Goal: Information Seeking & Learning: Learn about a topic

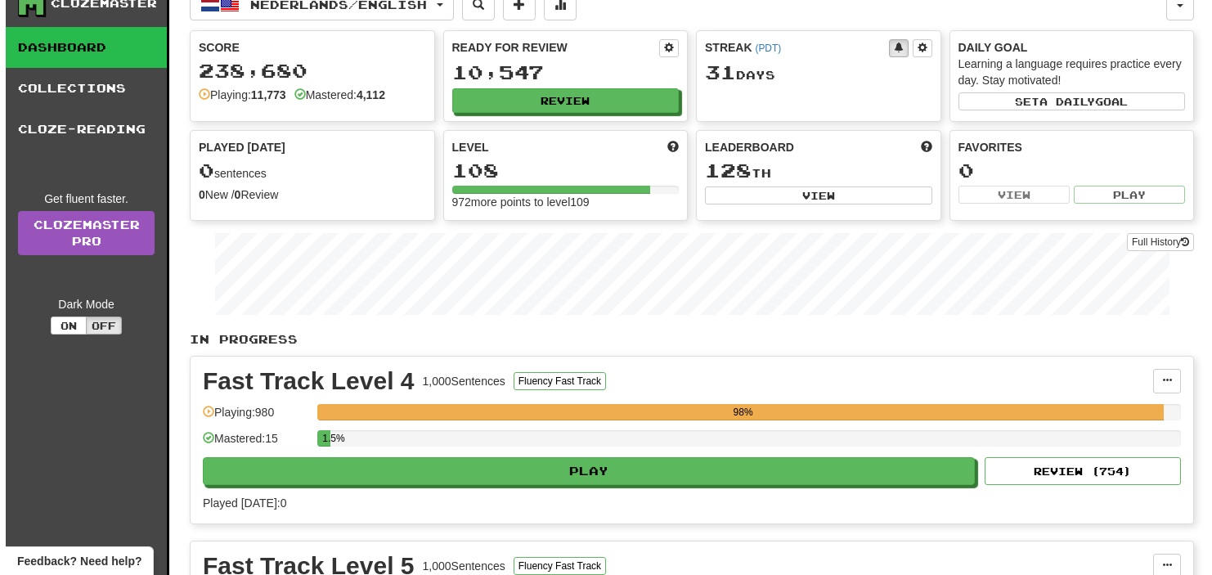
scroll to position [82, 0]
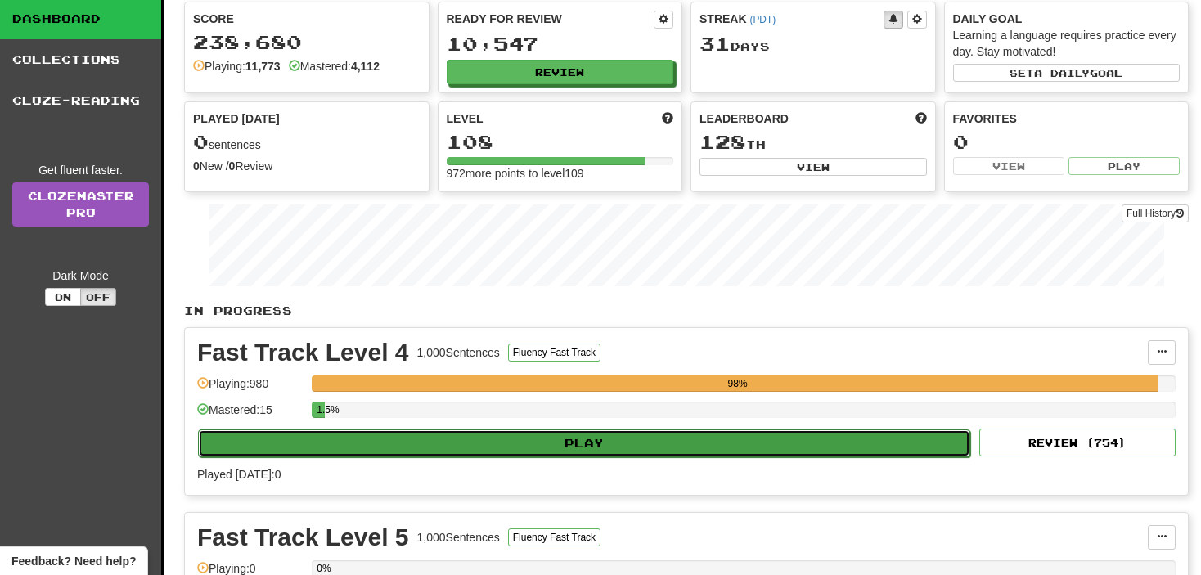
click at [450, 438] on button "Play" at bounding box center [584, 443] width 772 height 28
select select "**"
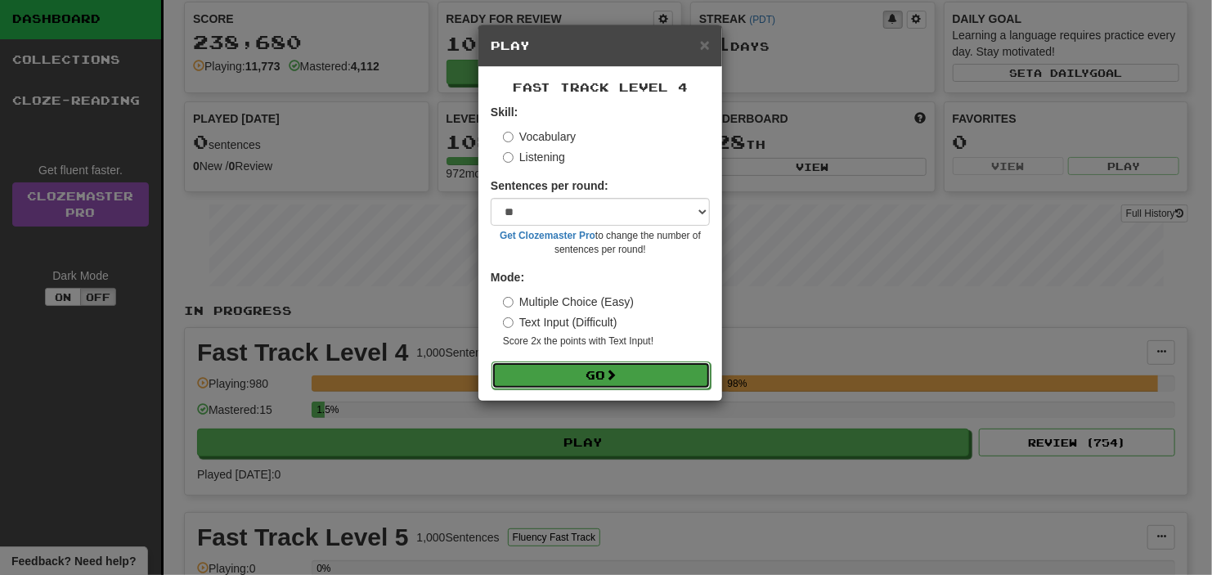
click at [541, 385] on button "Go" at bounding box center [601, 375] width 219 height 28
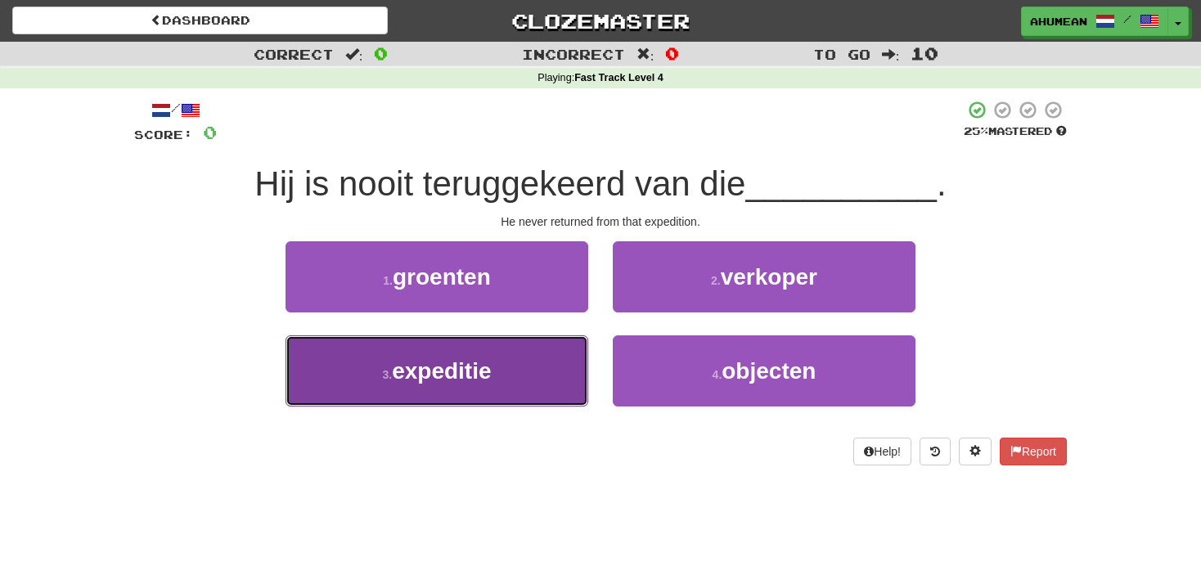
click at [516, 383] on button "3 . expeditie" at bounding box center [436, 370] width 303 height 71
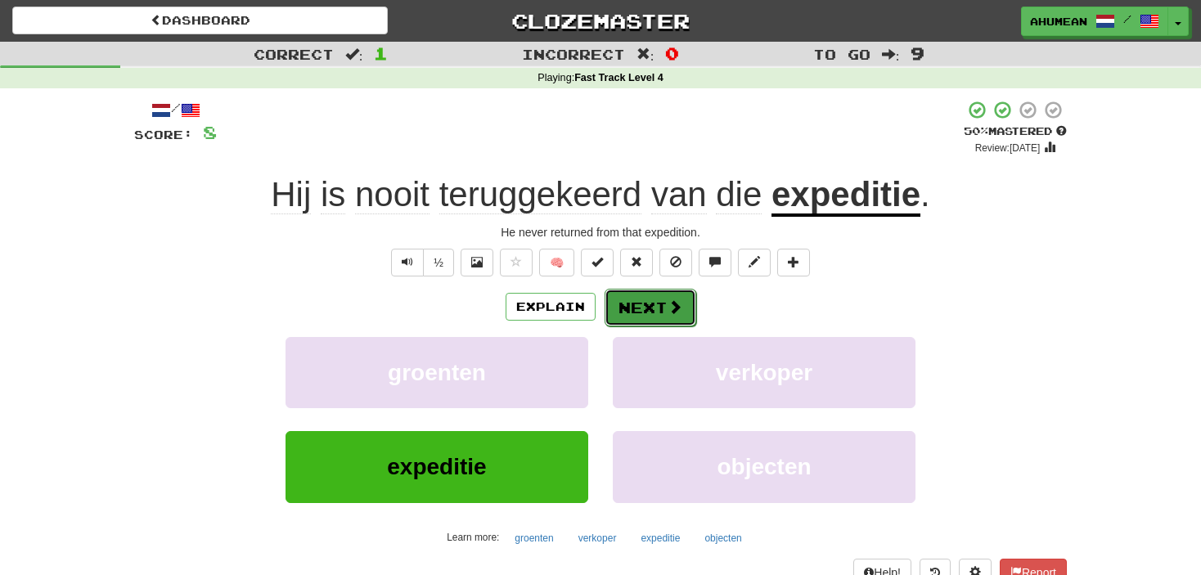
click at [632, 321] on button "Next" at bounding box center [650, 308] width 92 height 38
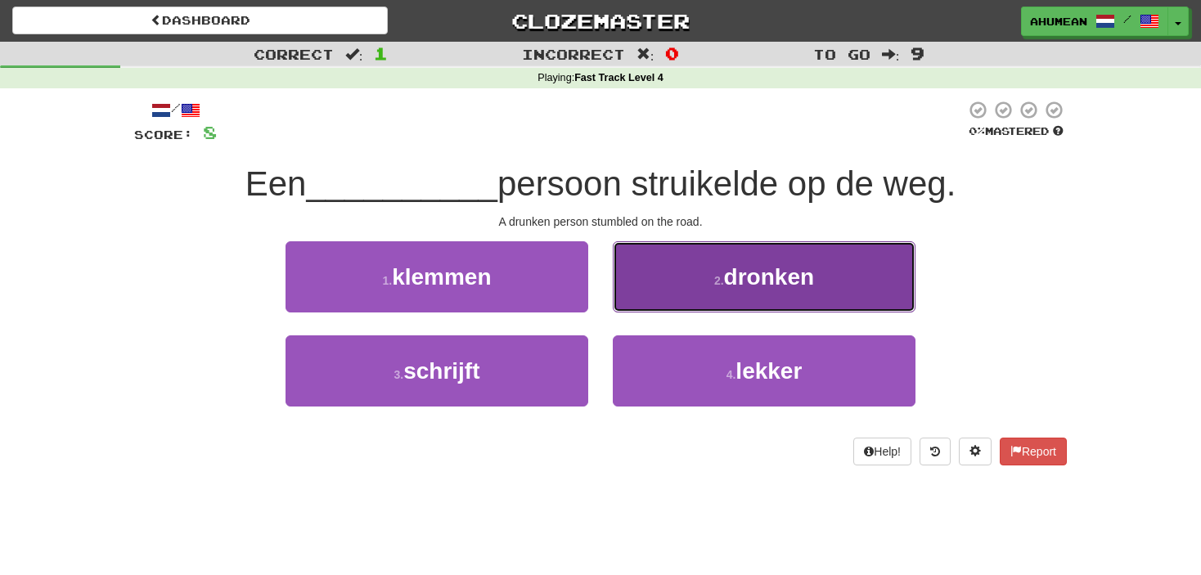
click at [667, 285] on button "2 . dronken" at bounding box center [764, 276] width 303 height 71
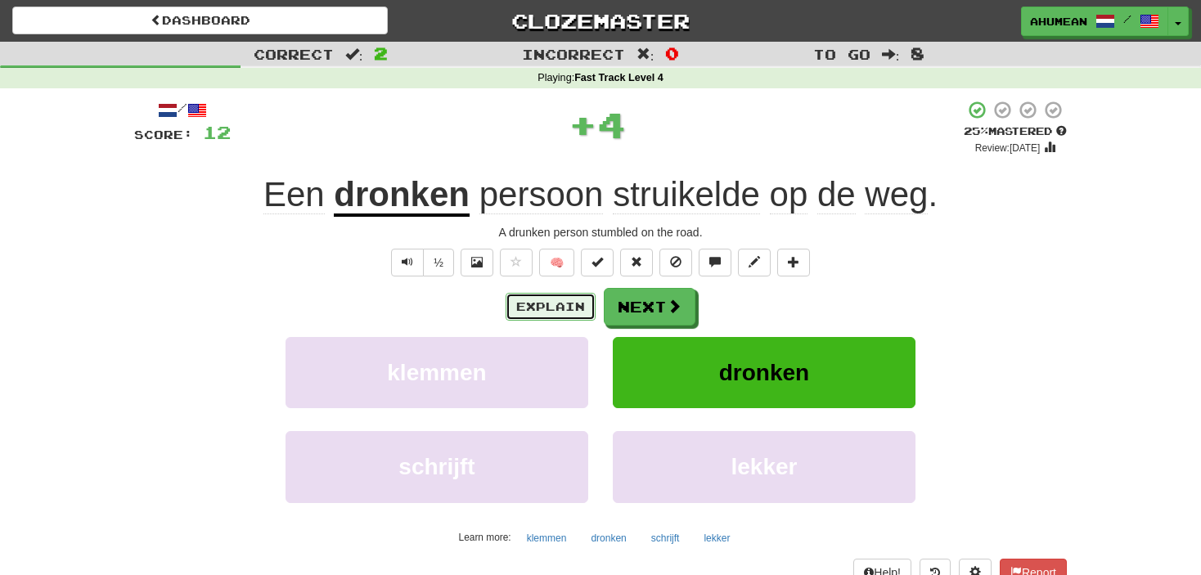
click at [565, 303] on button "Explain" at bounding box center [550, 307] width 90 height 28
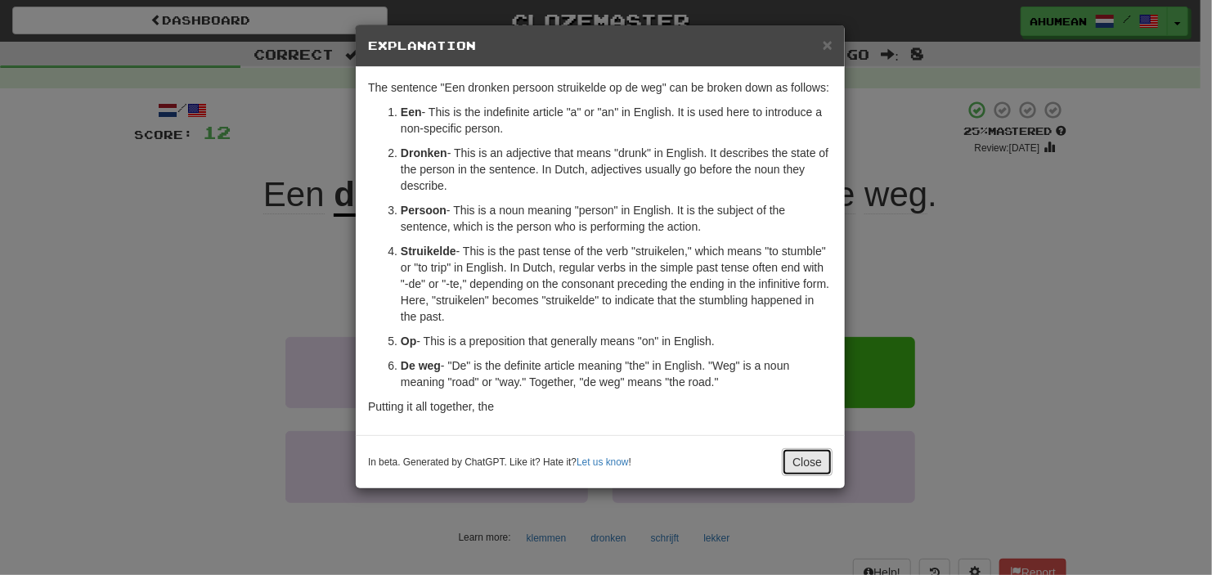
click at [790, 468] on button "Close" at bounding box center [807, 462] width 51 height 28
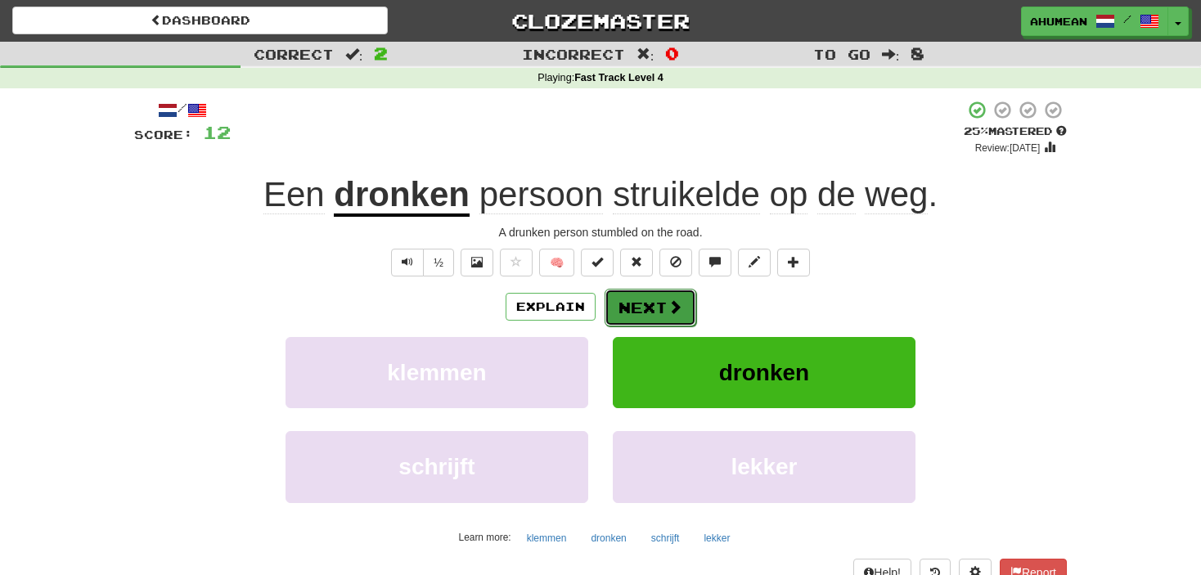
click at [669, 314] on span at bounding box center [674, 306] width 15 height 15
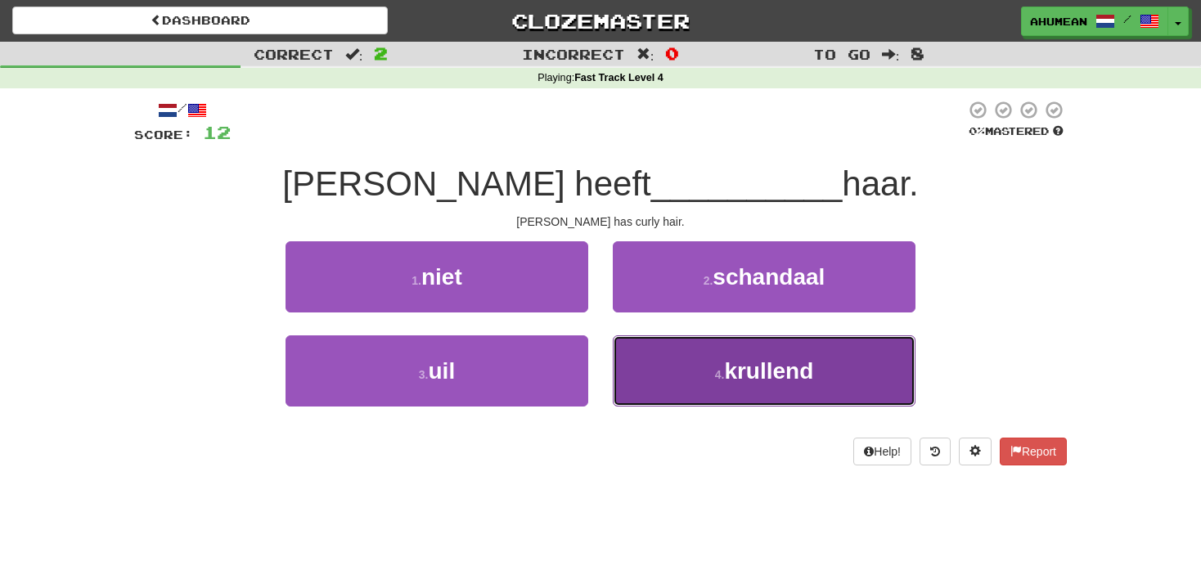
click at [685, 383] on button "4 . krullend" at bounding box center [764, 370] width 303 height 71
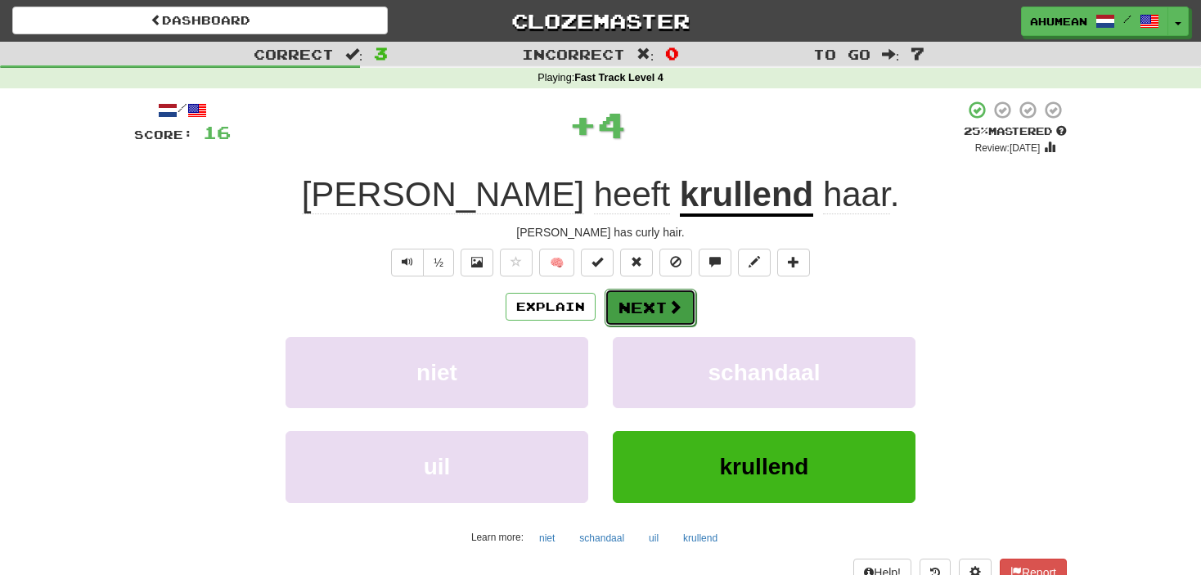
click at [637, 316] on button "Next" at bounding box center [650, 308] width 92 height 38
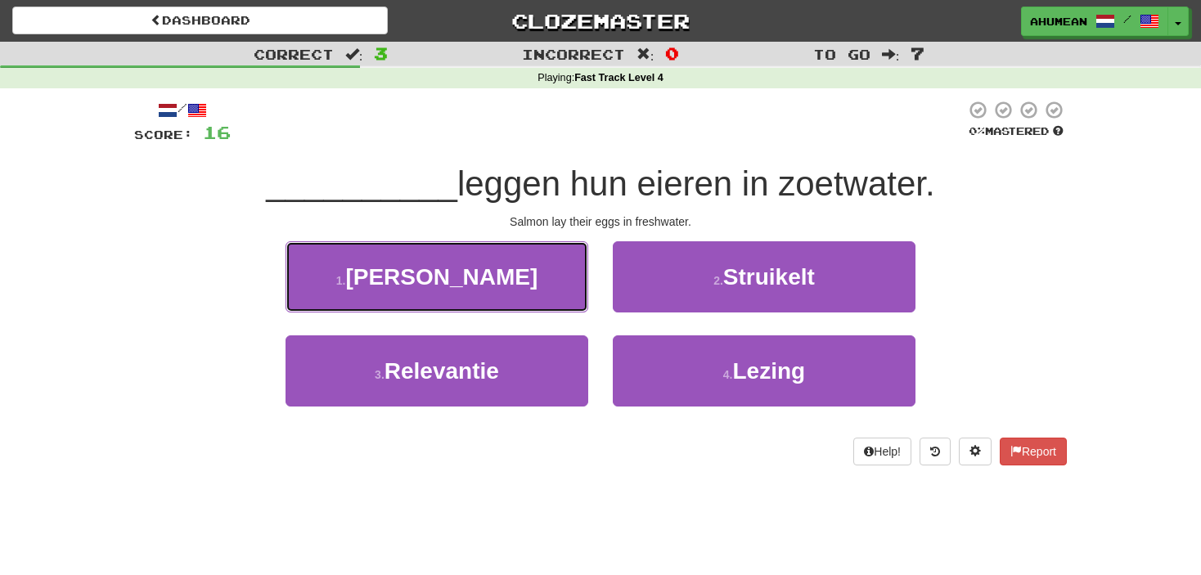
drag, startPoint x: 567, startPoint y: 303, endPoint x: 563, endPoint y: 314, distance: 11.4
click at [561, 317] on div "1 . Zalmen" at bounding box center [436, 288] width 327 height 94
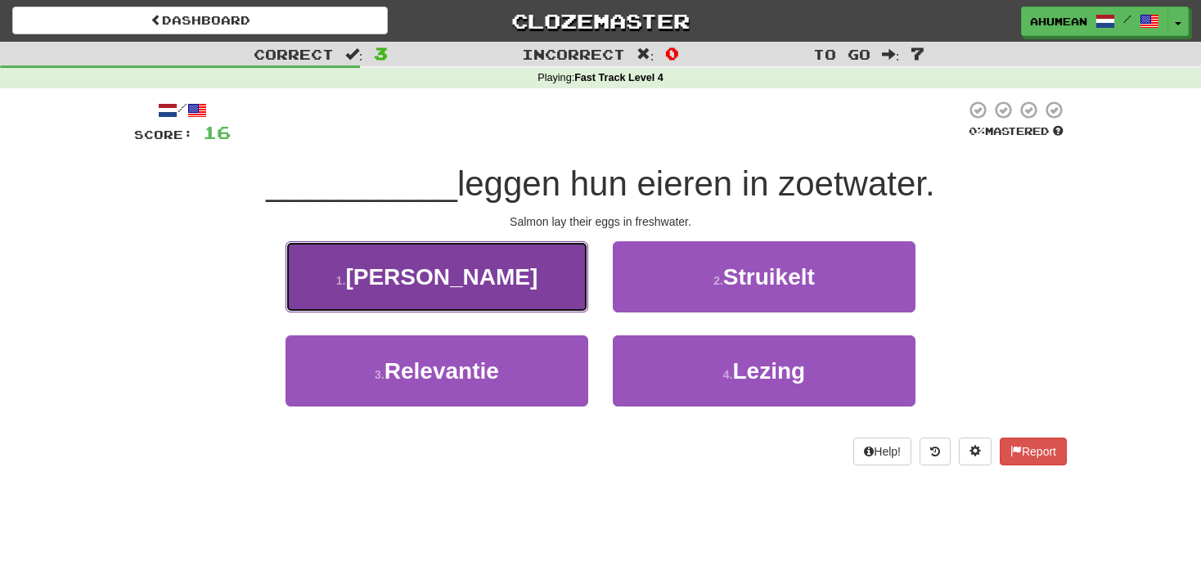
click at [561, 296] on button "1 . Zalmen" at bounding box center [436, 276] width 303 height 71
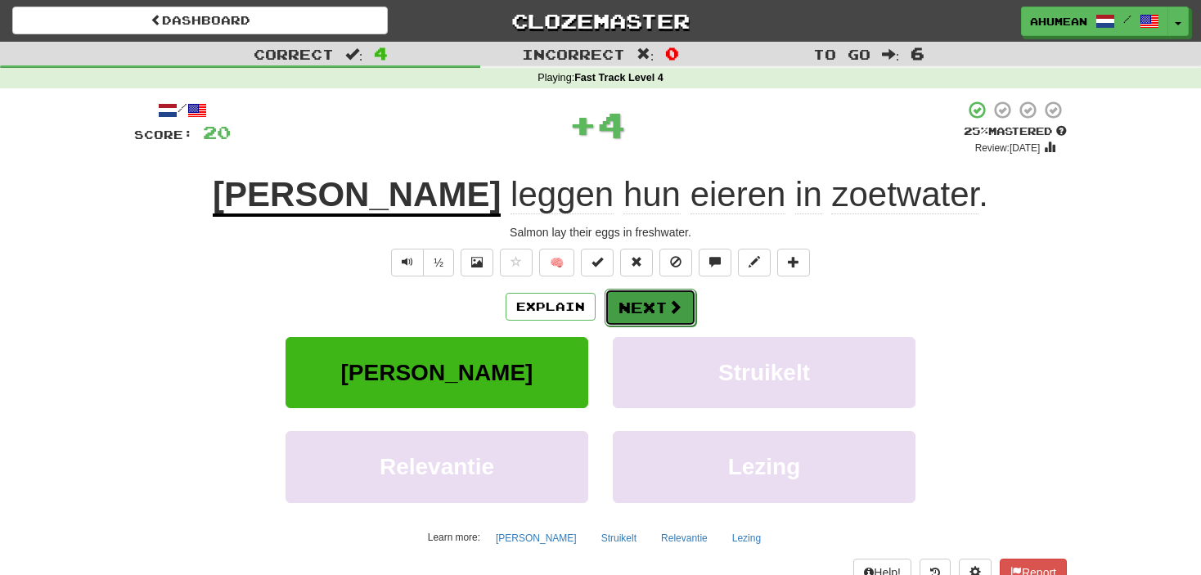
click at [637, 308] on button "Next" at bounding box center [650, 308] width 92 height 38
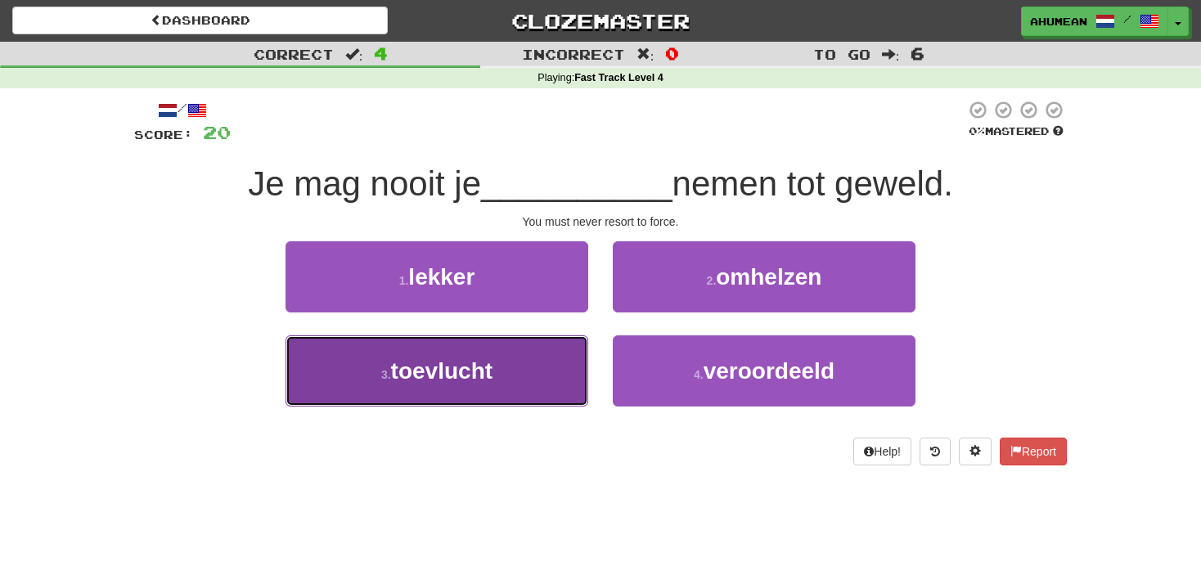
click at [547, 363] on button "3 . toevlucht" at bounding box center [436, 370] width 303 height 71
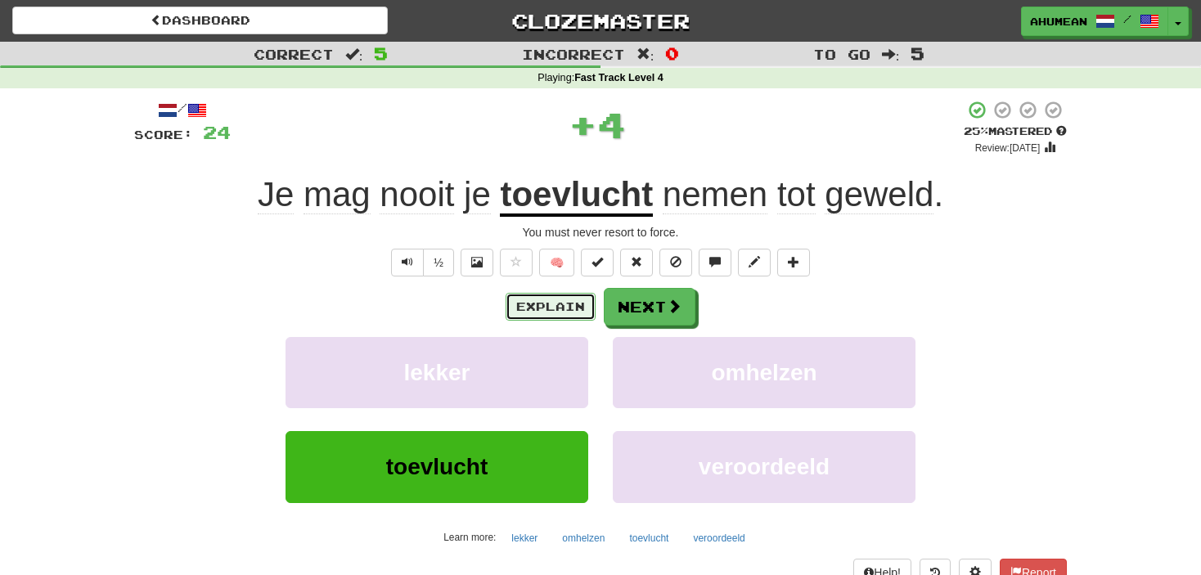
click at [540, 299] on button "Explain" at bounding box center [550, 307] width 90 height 28
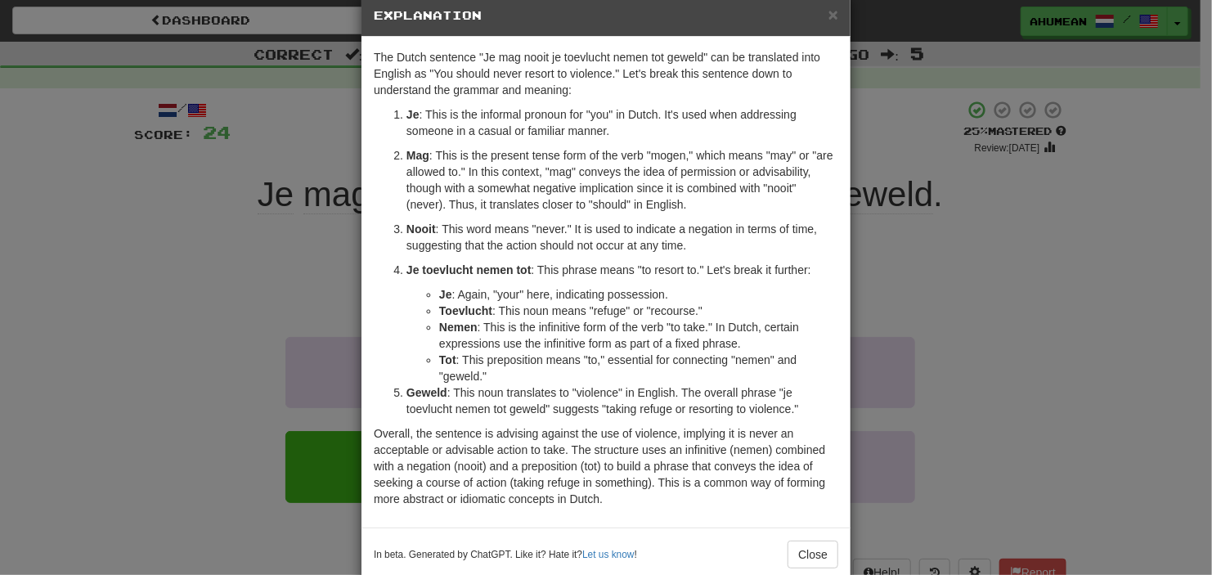
scroll to position [60, 0]
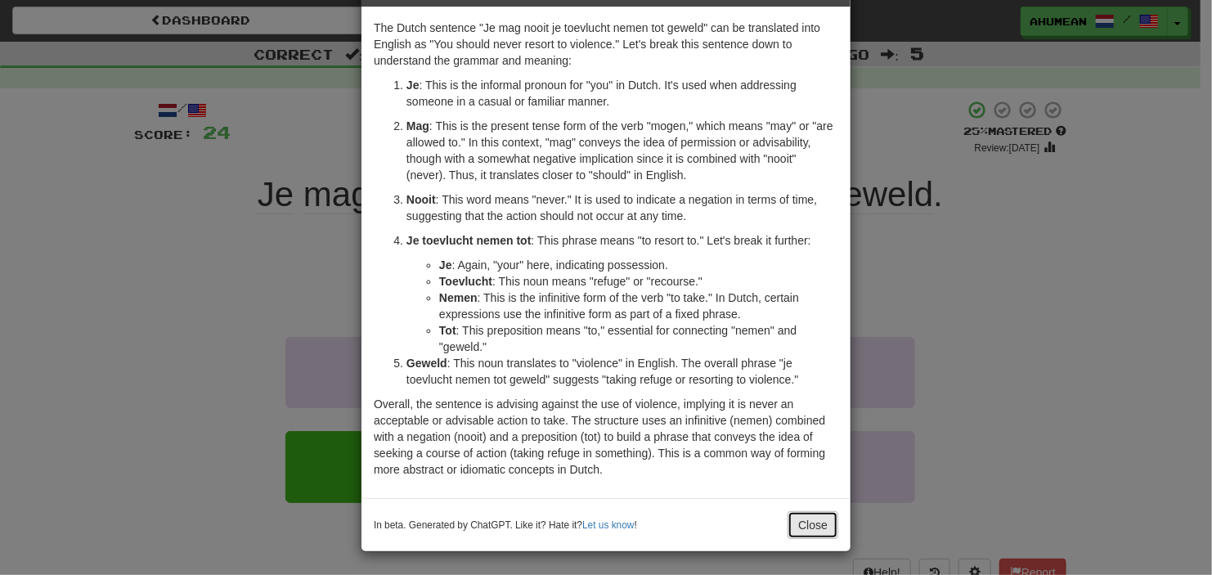
click at [803, 519] on button "Close" at bounding box center [813, 525] width 51 height 28
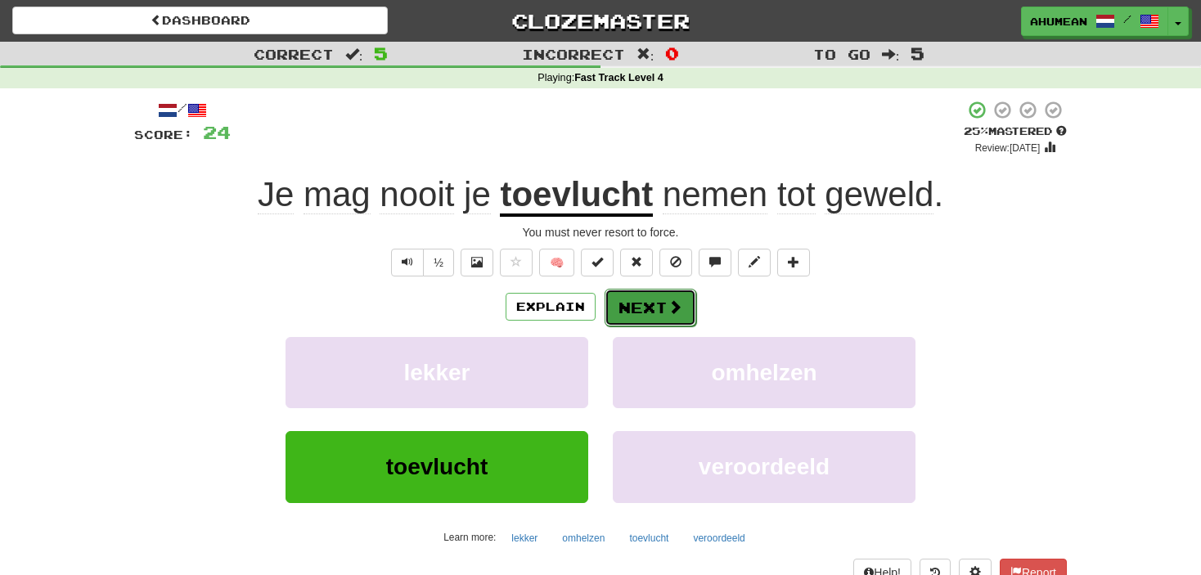
click at [614, 305] on button "Next" at bounding box center [650, 308] width 92 height 38
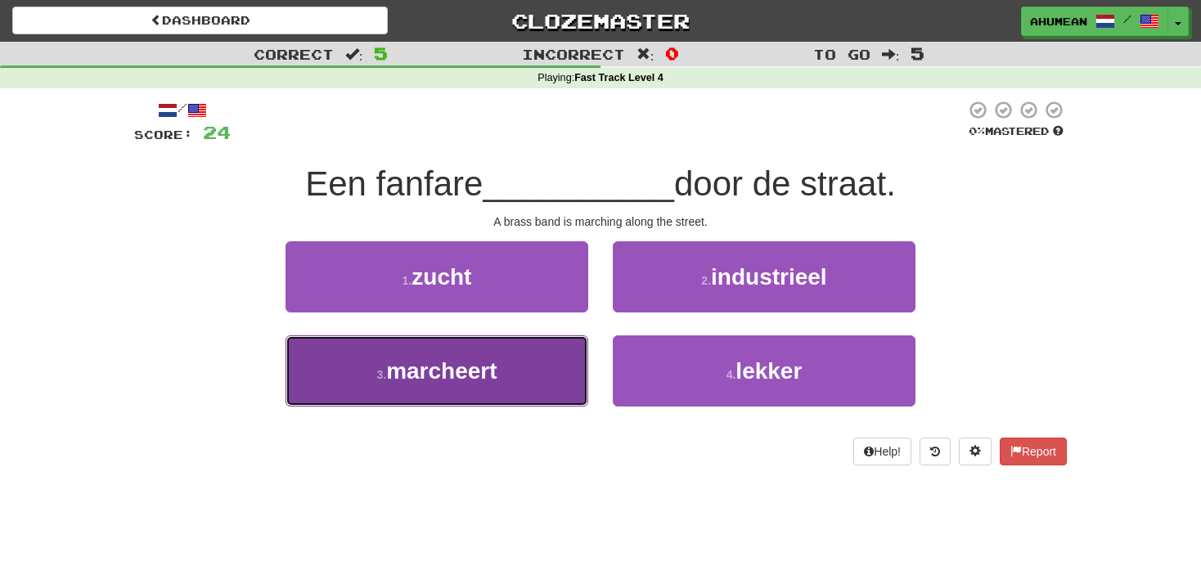
click at [546, 376] on button "3 . marcheert" at bounding box center [436, 370] width 303 height 71
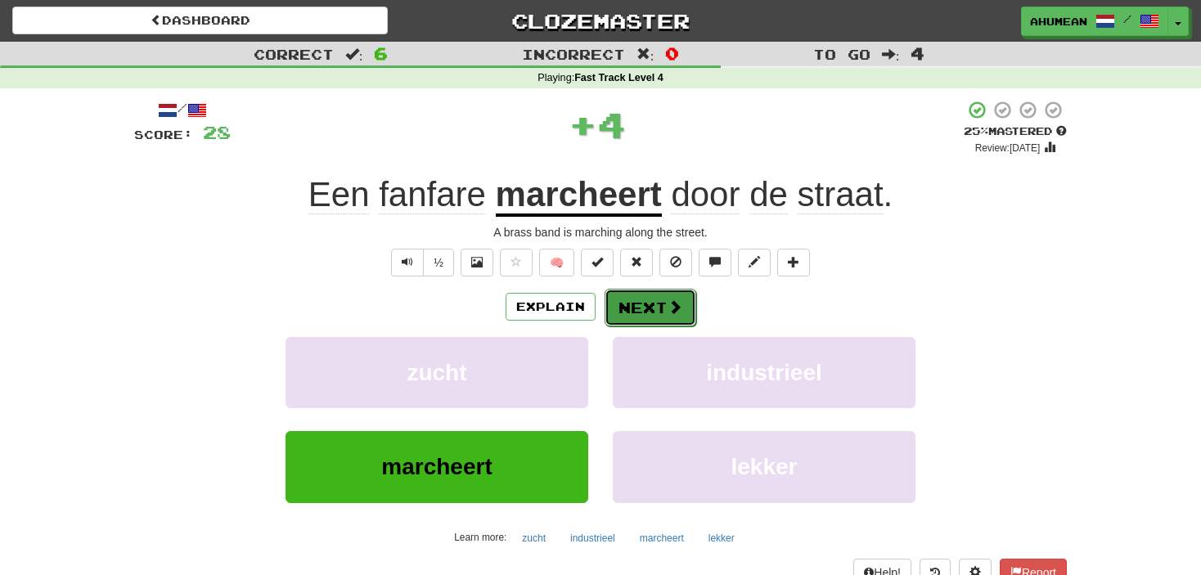
click at [652, 314] on button "Next" at bounding box center [650, 308] width 92 height 38
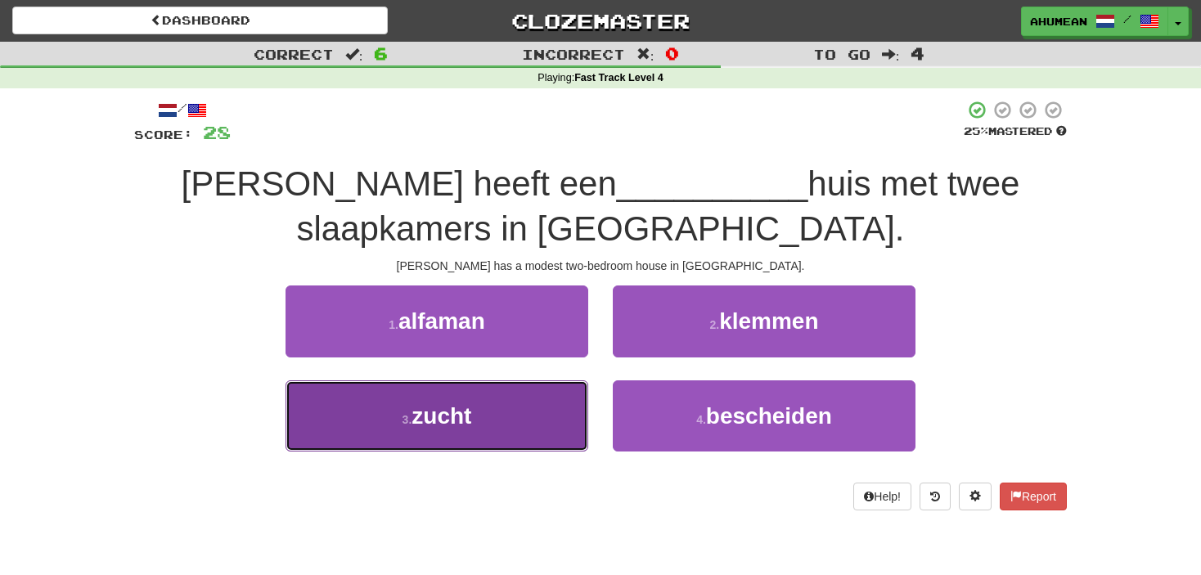
click at [520, 427] on button "3 . zucht" at bounding box center [436, 415] width 303 height 71
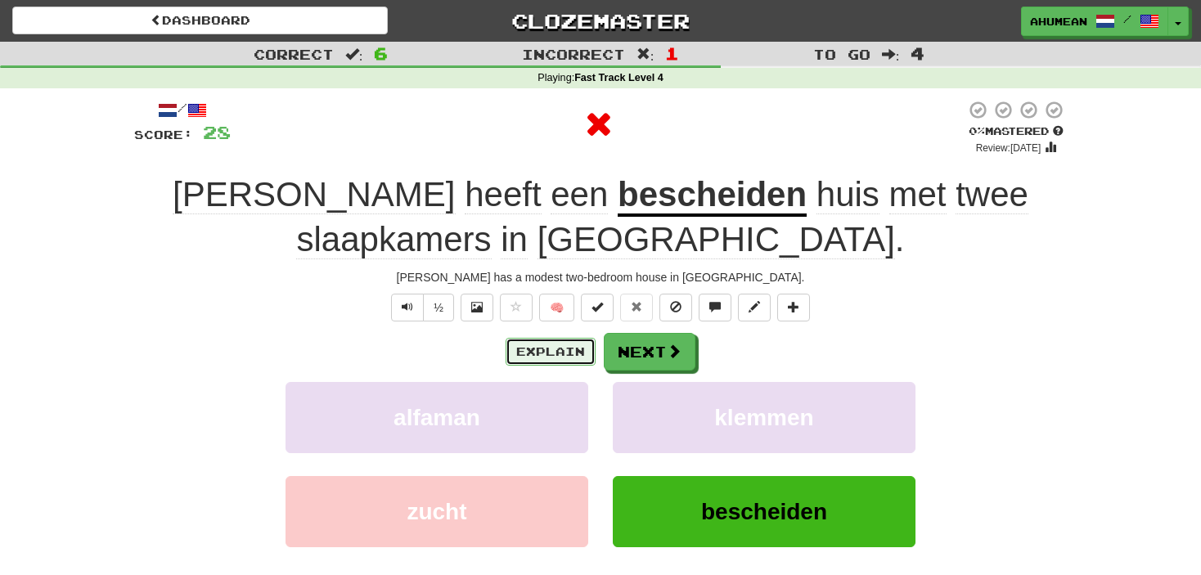
click at [554, 347] on button "Explain" at bounding box center [550, 352] width 90 height 28
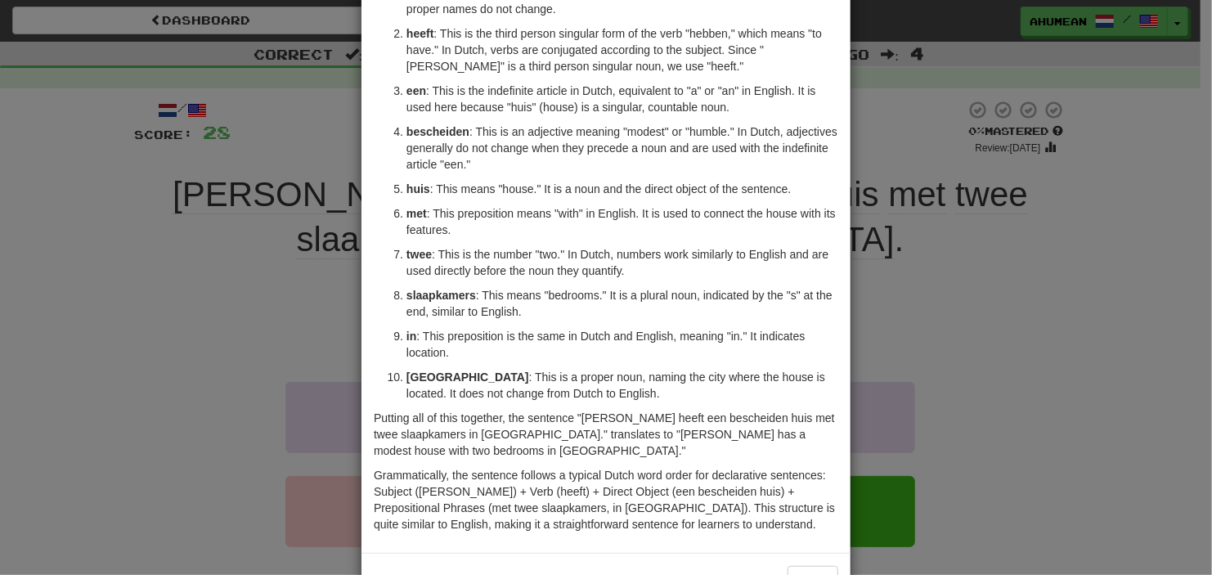
scroll to position [164, 0]
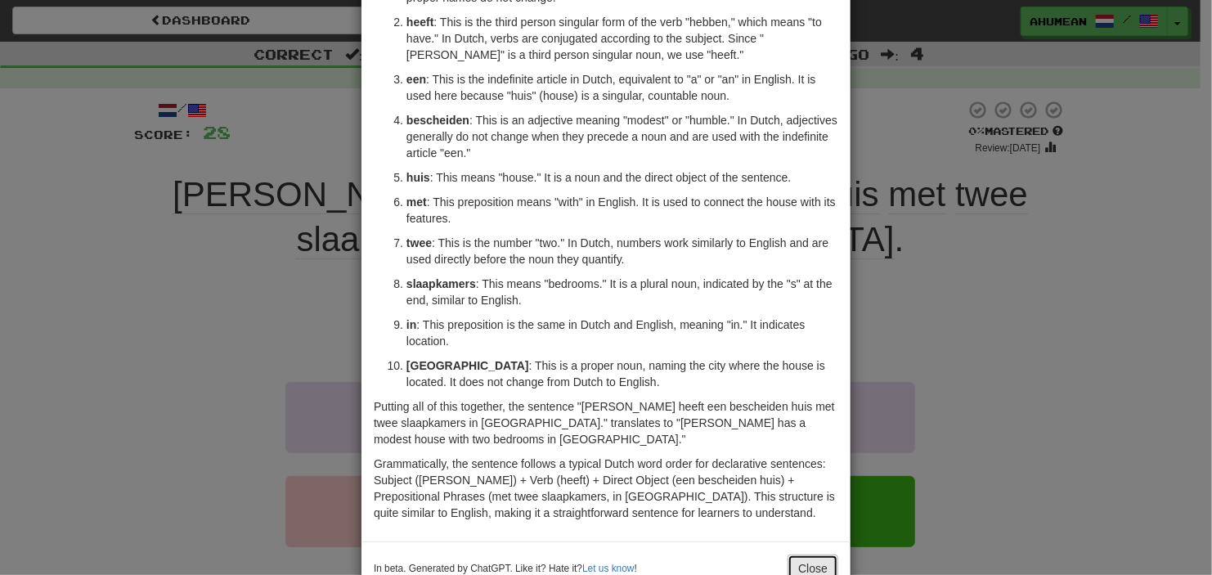
click at [788, 555] on button "Close" at bounding box center [813, 569] width 51 height 28
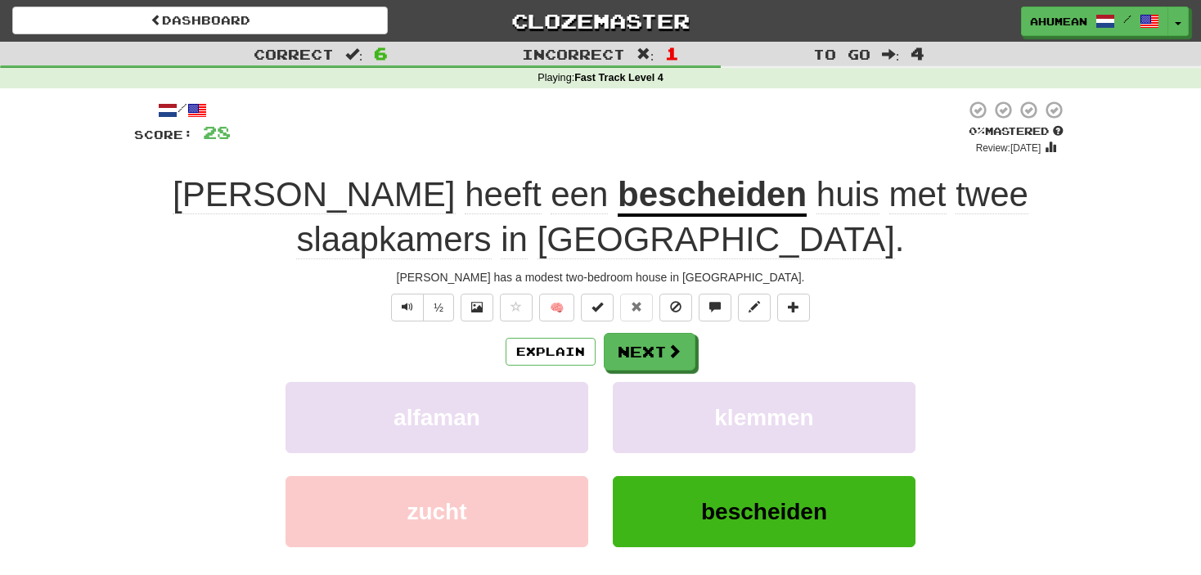
click at [600, 352] on div "Explain Next" at bounding box center [600, 352] width 932 height 38
click at [618, 348] on button "Next" at bounding box center [650, 353] width 92 height 38
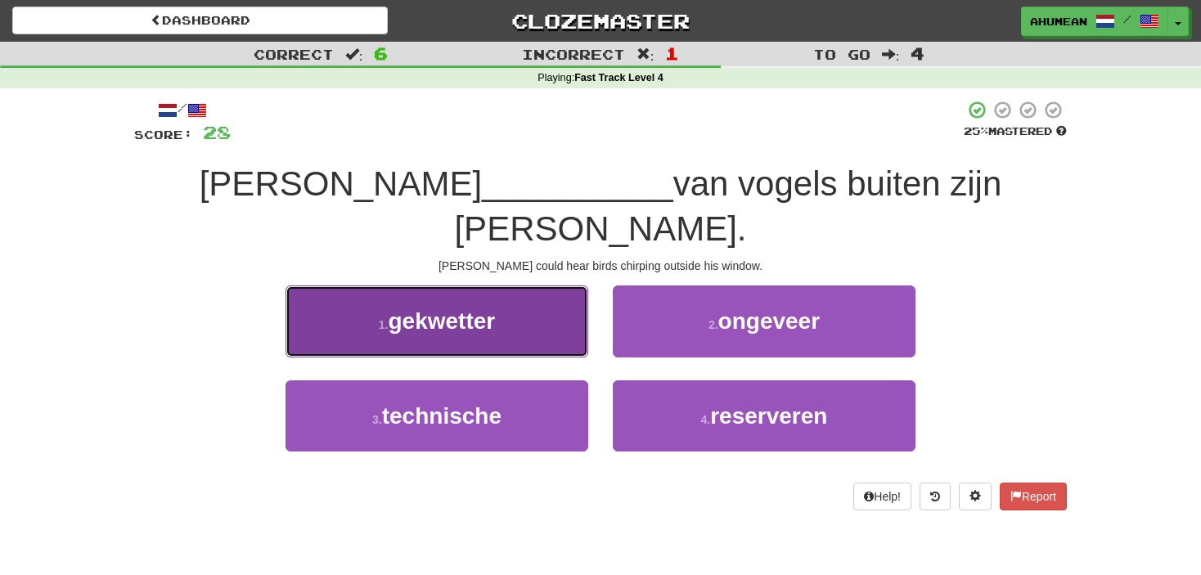
click at [542, 285] on button "1 . gekwetter" at bounding box center [436, 320] width 303 height 71
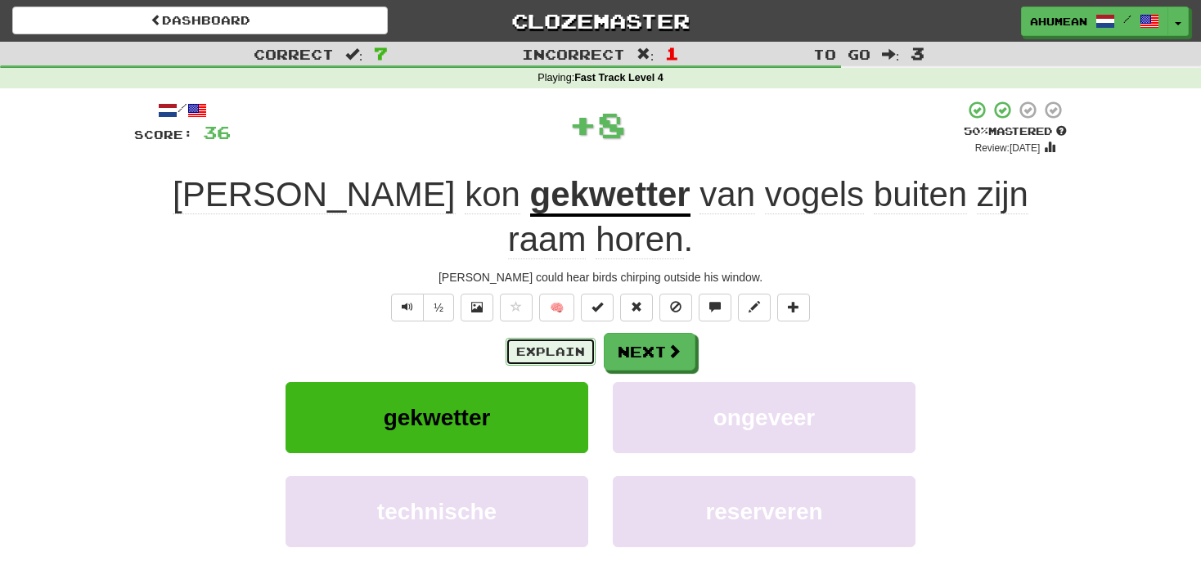
click at [536, 338] on button "Explain" at bounding box center [550, 352] width 90 height 28
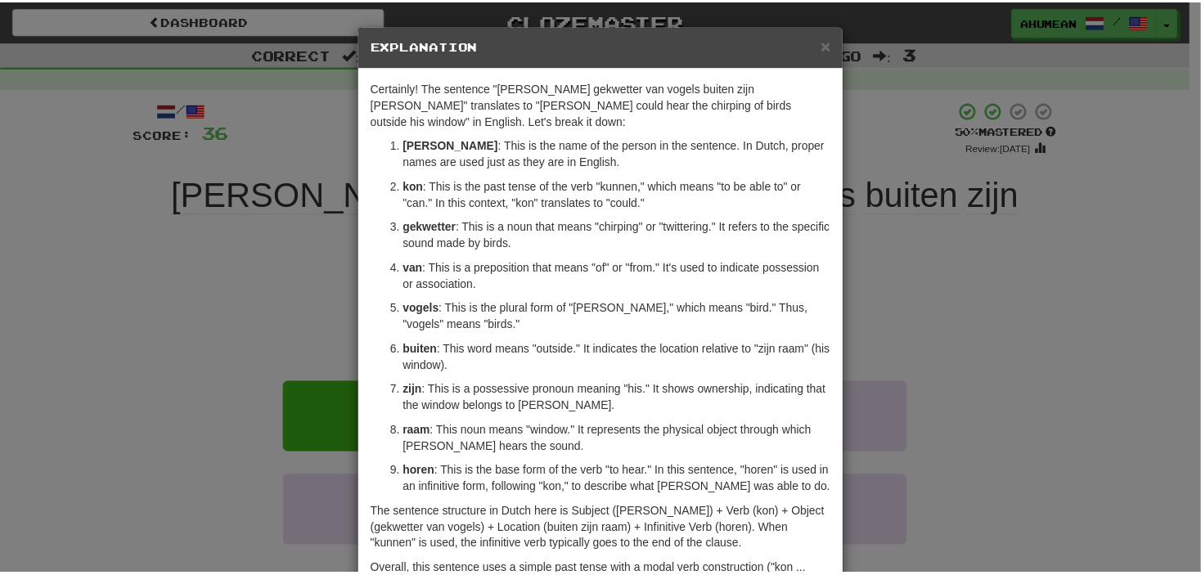
scroll to position [82, 0]
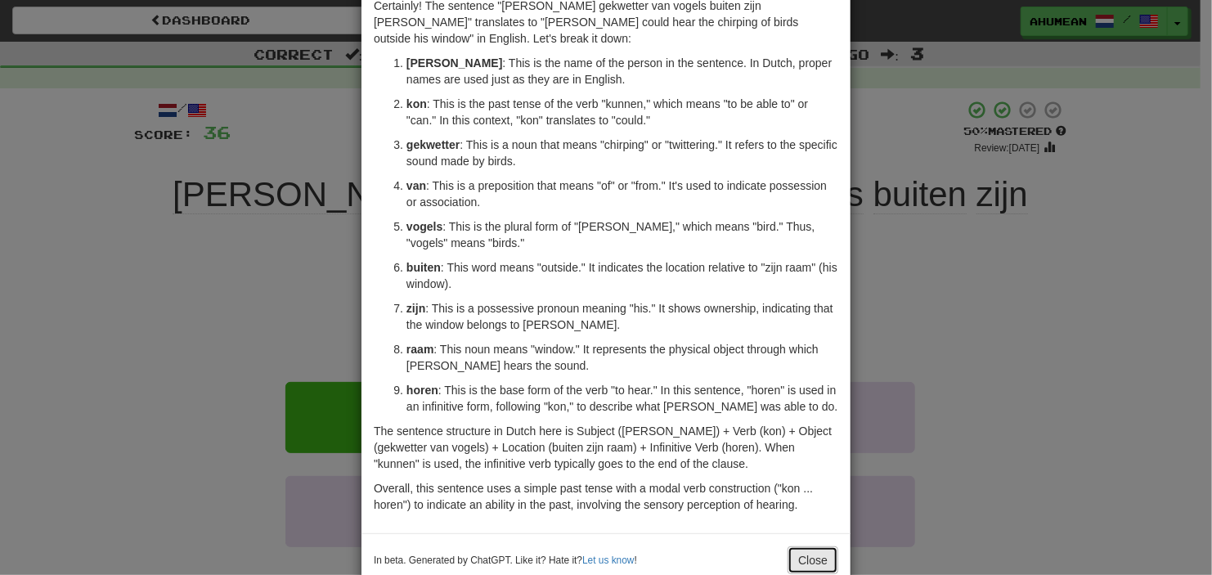
click at [788, 550] on button "Close" at bounding box center [813, 560] width 51 height 28
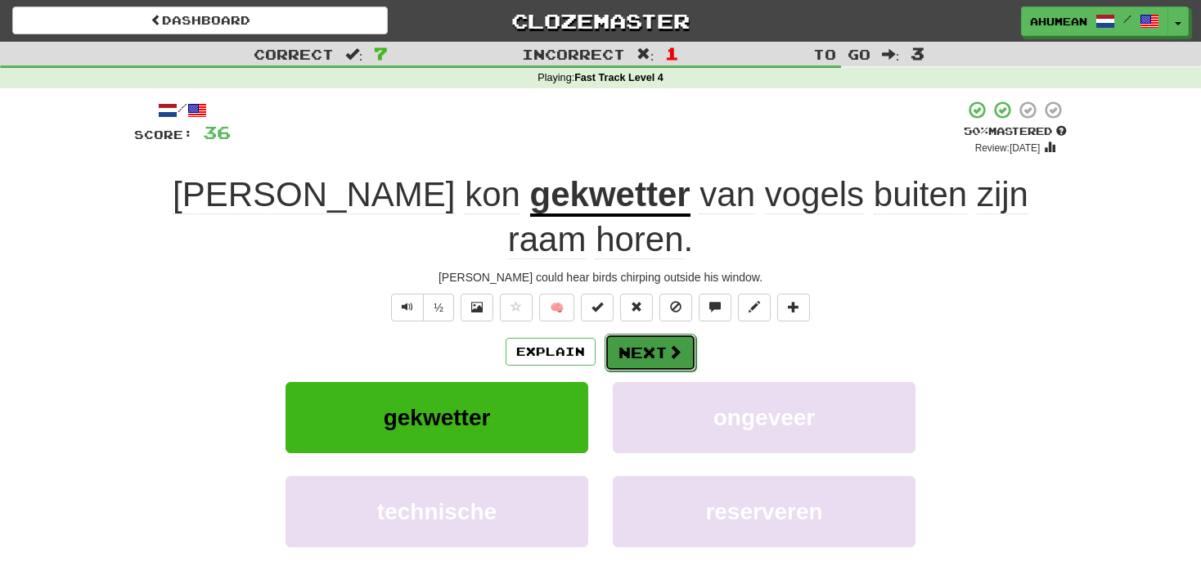
click at [643, 334] on button "Next" at bounding box center [650, 353] width 92 height 38
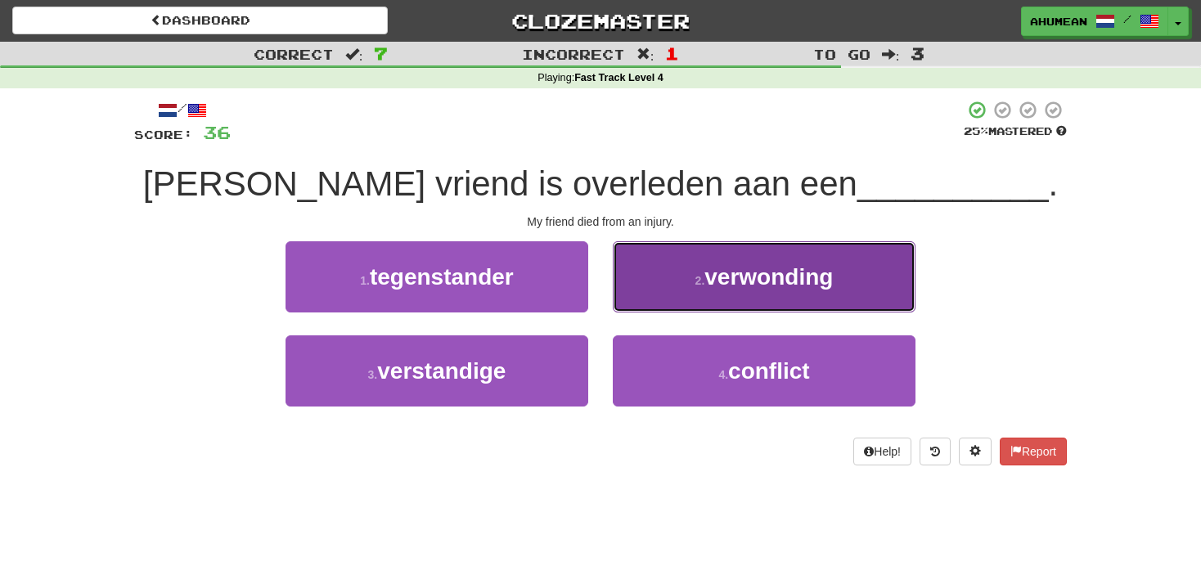
click at [658, 289] on button "2 . verwonding" at bounding box center [764, 276] width 303 height 71
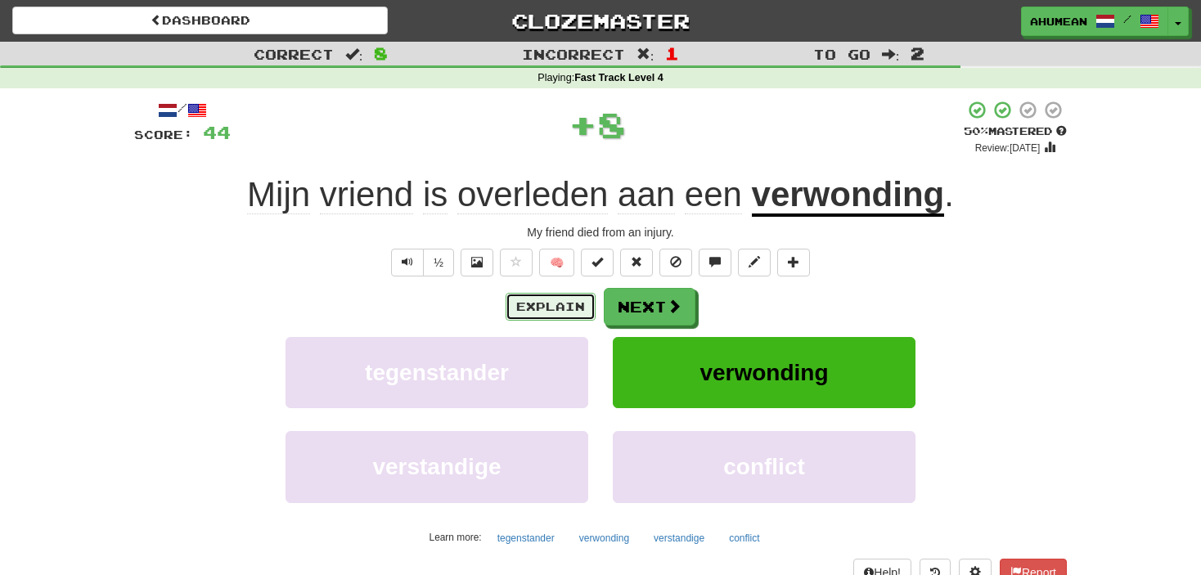
click at [538, 299] on button "Explain" at bounding box center [550, 307] width 90 height 28
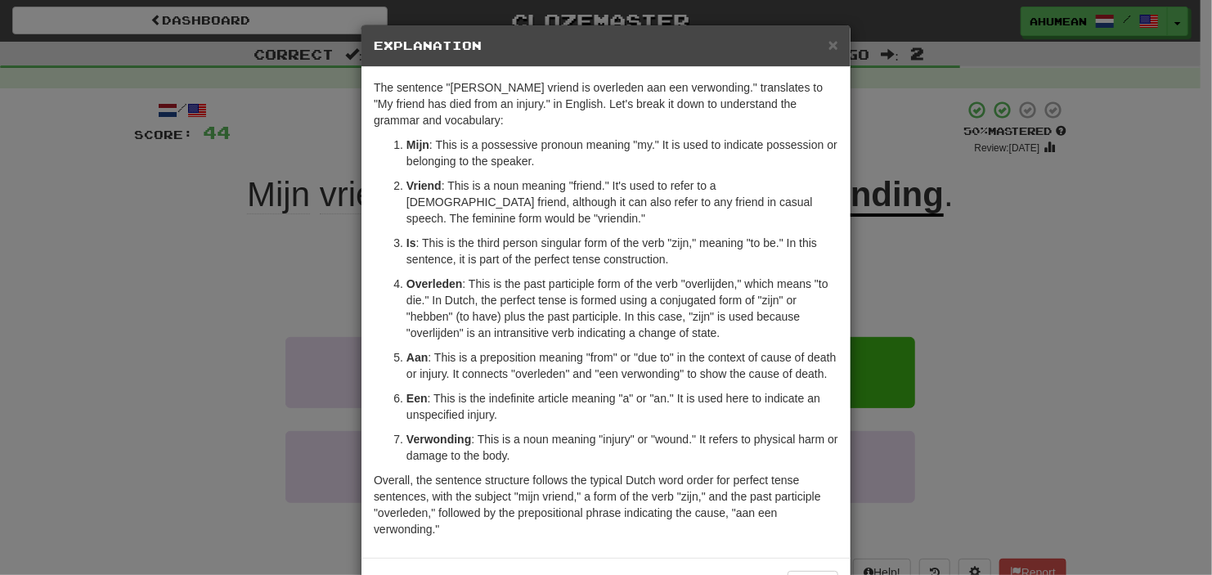
click at [782, 558] on div "In beta. Generated by ChatGPT. Like it? Hate it? Let us know ! Close" at bounding box center [605, 584] width 489 height 53
click at [797, 571] on button "Close" at bounding box center [813, 585] width 51 height 28
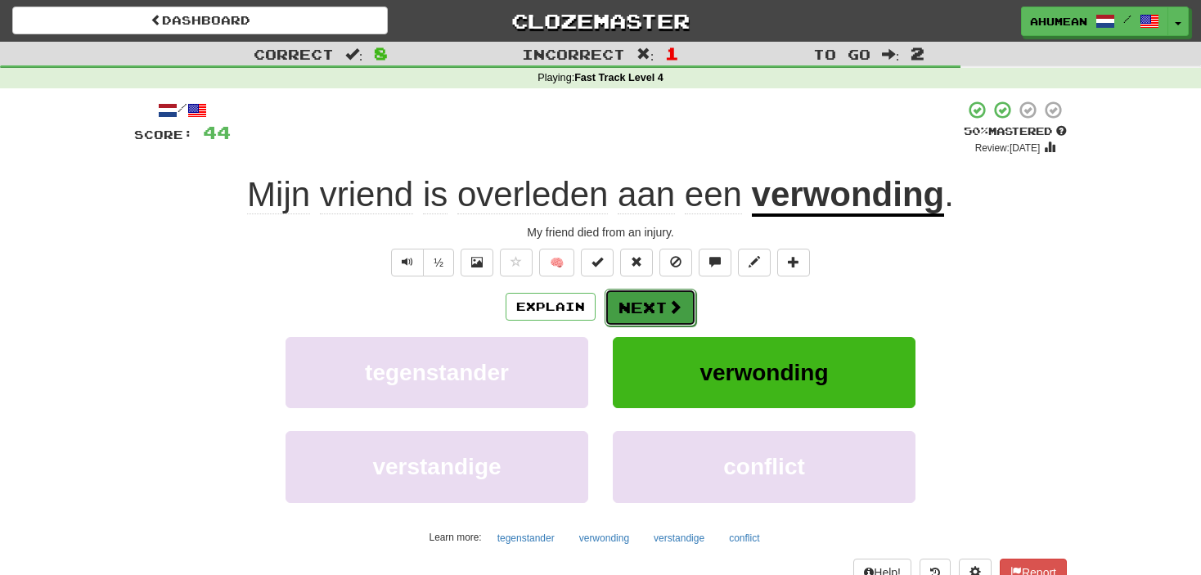
click at [661, 317] on button "Next" at bounding box center [650, 308] width 92 height 38
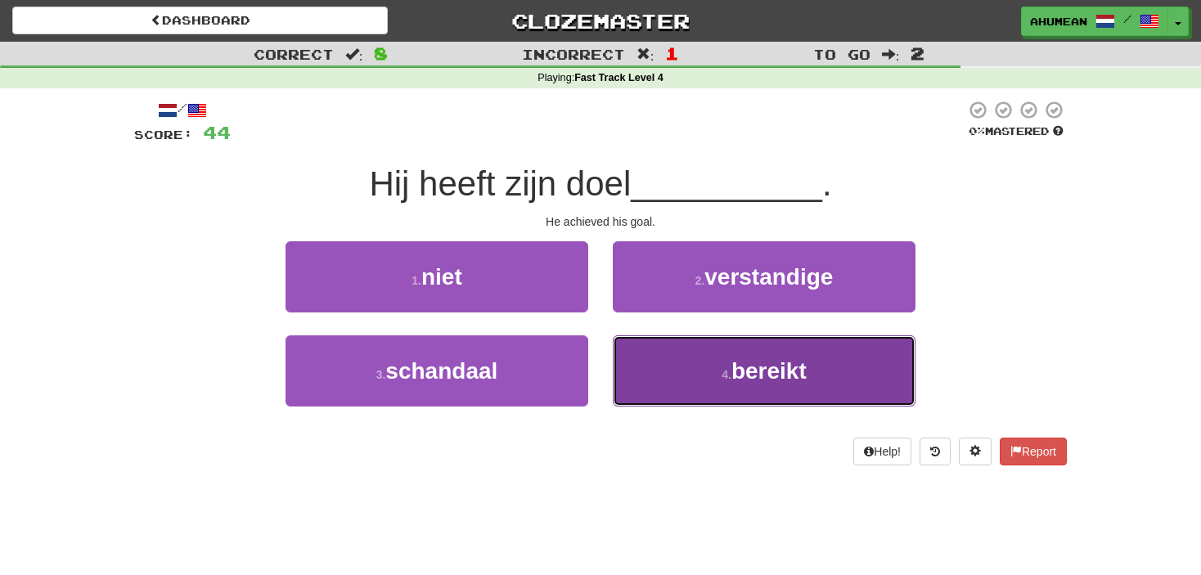
click at [685, 372] on button "4 . bereikt" at bounding box center [764, 370] width 303 height 71
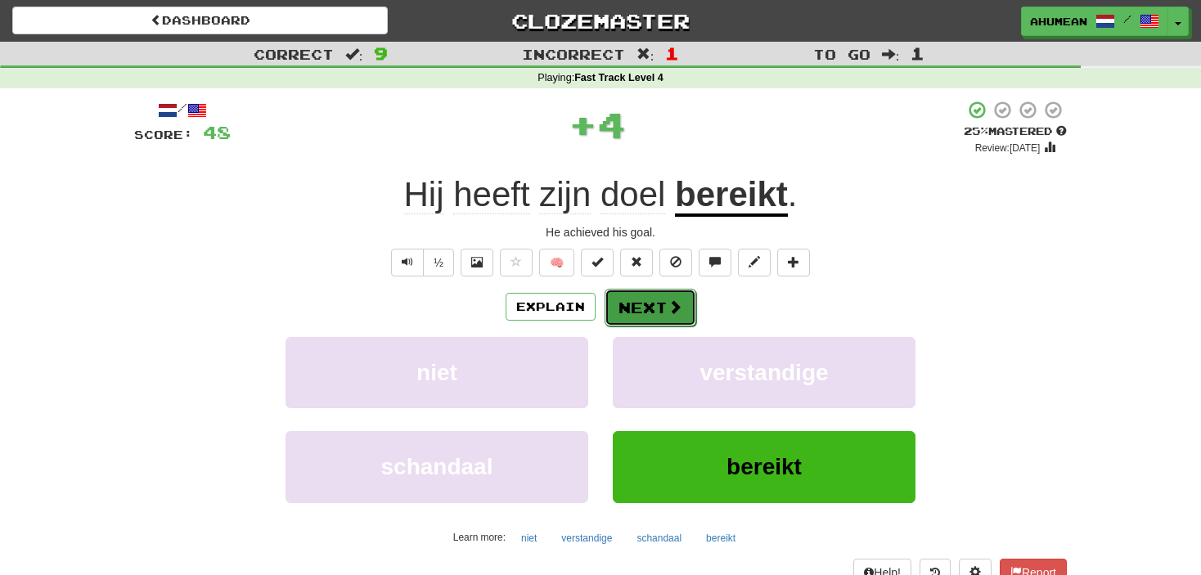
click at [650, 314] on button "Next" at bounding box center [650, 308] width 92 height 38
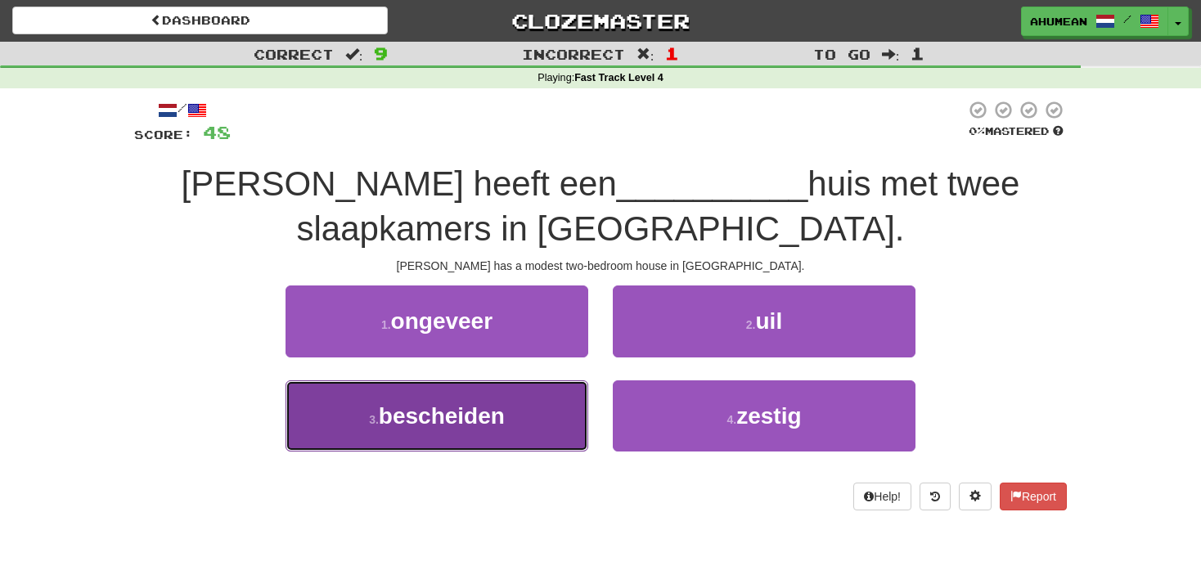
click at [528, 412] on button "3 . bescheiden" at bounding box center [436, 415] width 303 height 71
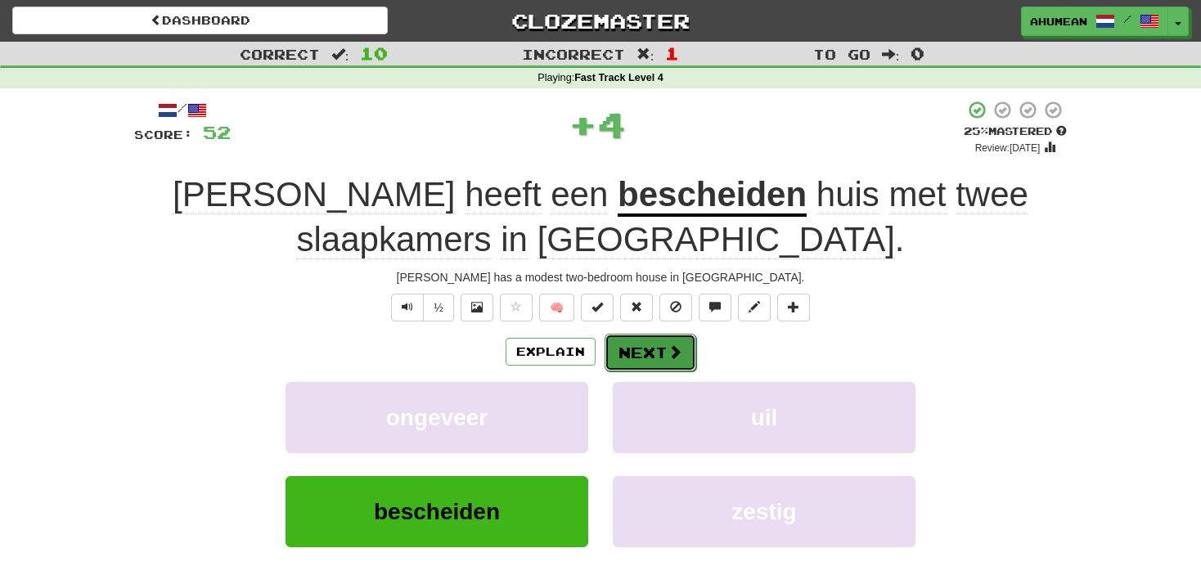
click at [617, 348] on button "Next" at bounding box center [650, 353] width 92 height 38
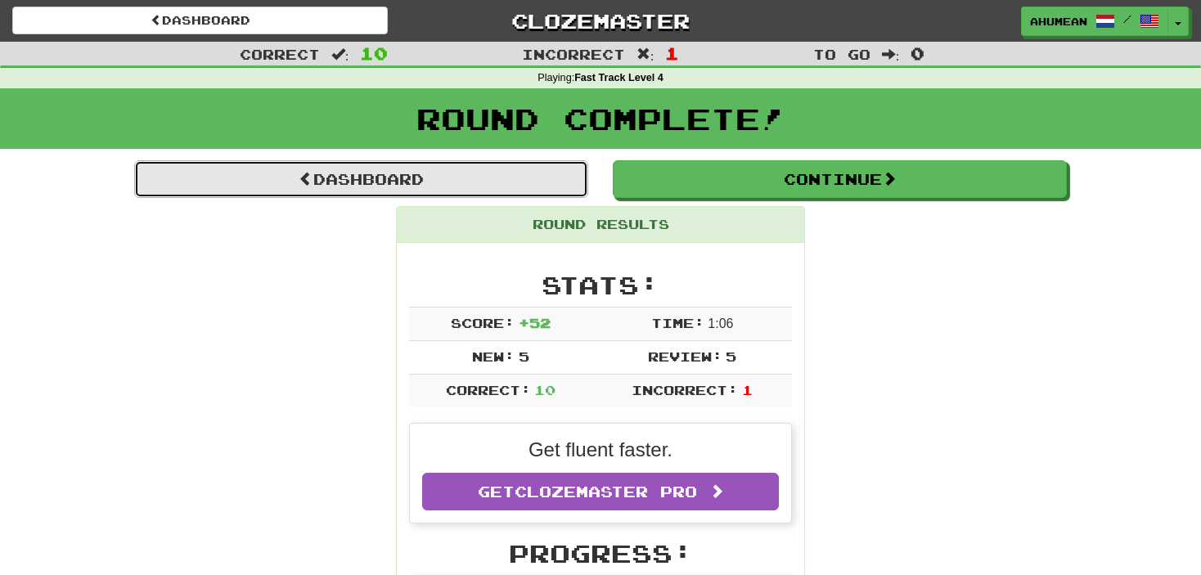
click at [393, 186] on link "Dashboard" at bounding box center [361, 179] width 454 height 38
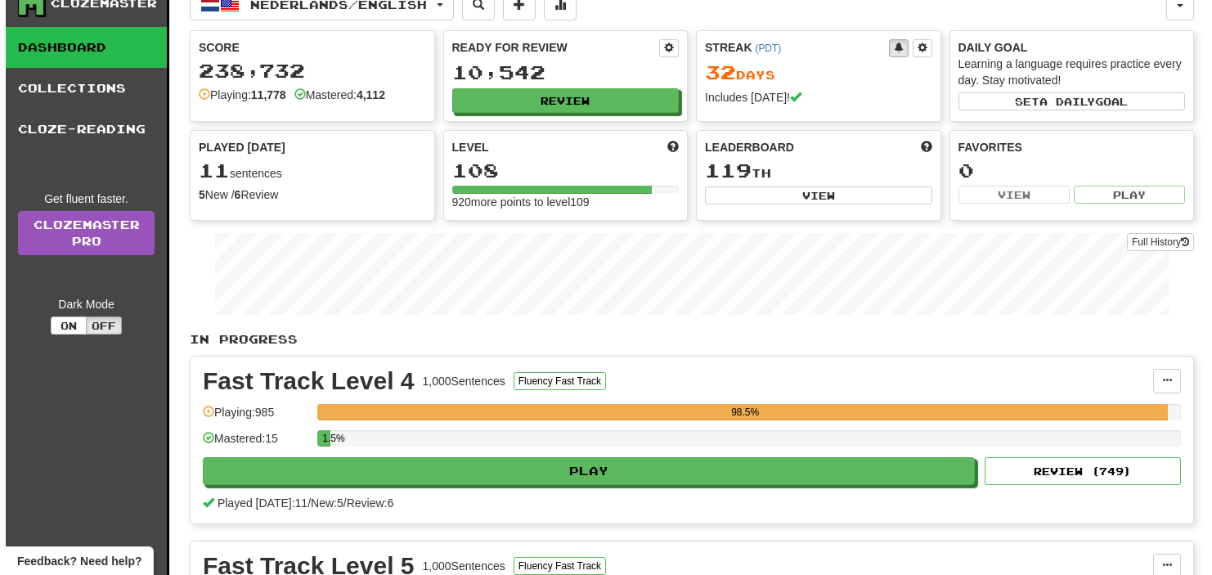
scroll to position [82, 0]
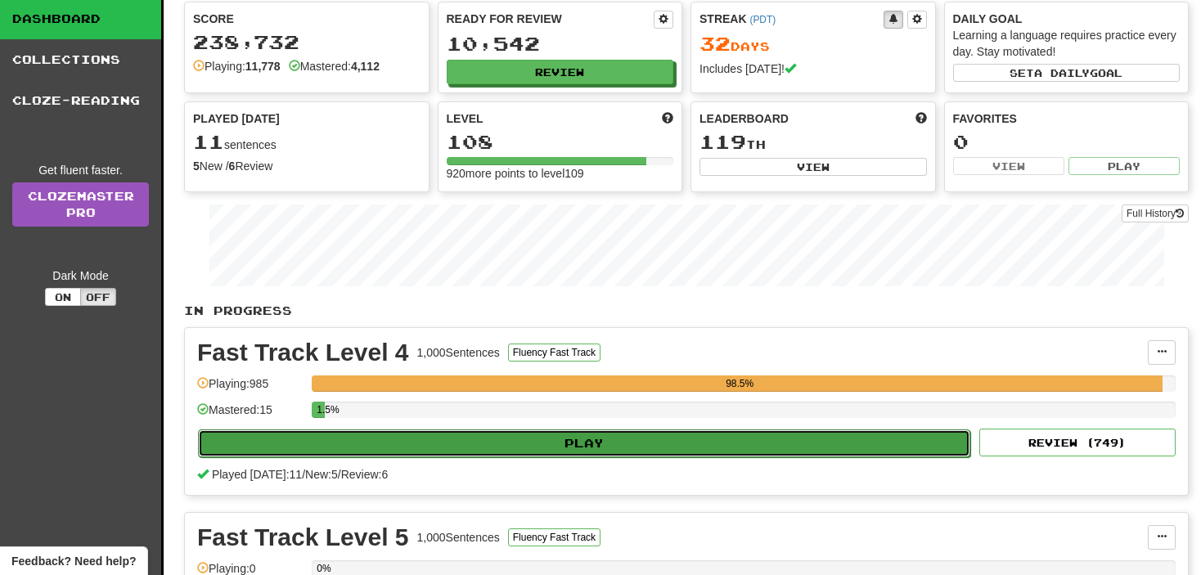
click at [500, 438] on button "Play" at bounding box center [584, 443] width 772 height 28
select select "**"
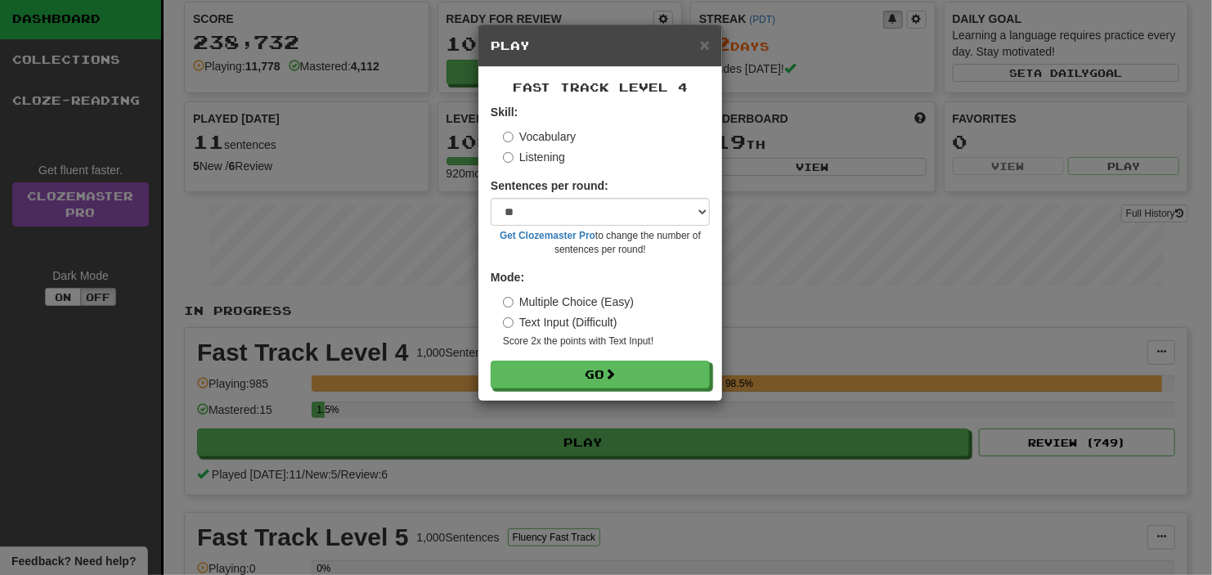
click at [515, 158] on label "Listening" at bounding box center [534, 157] width 62 height 16
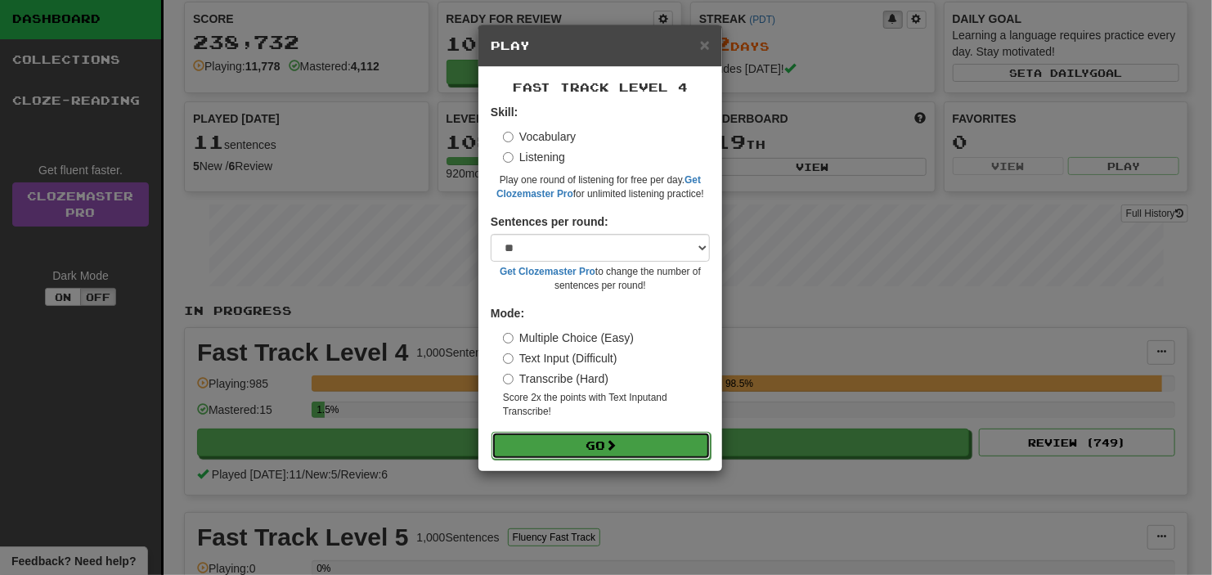
click at [559, 448] on button "Go" at bounding box center [601, 446] width 219 height 28
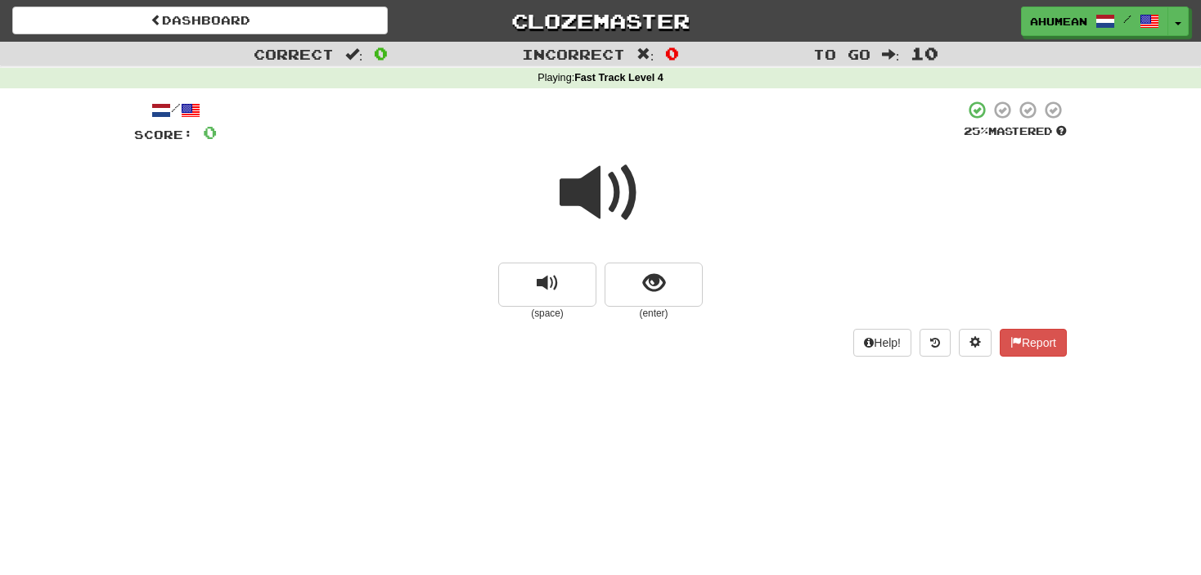
click at [583, 203] on span at bounding box center [600, 193] width 82 height 82
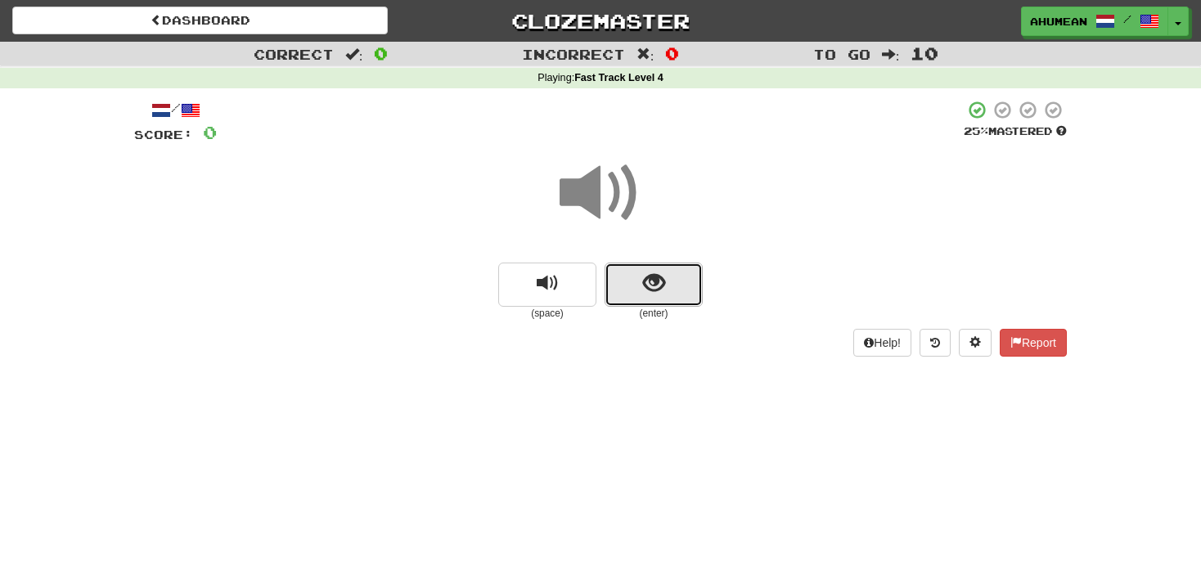
click at [621, 272] on button "show sentence" at bounding box center [653, 285] width 98 height 44
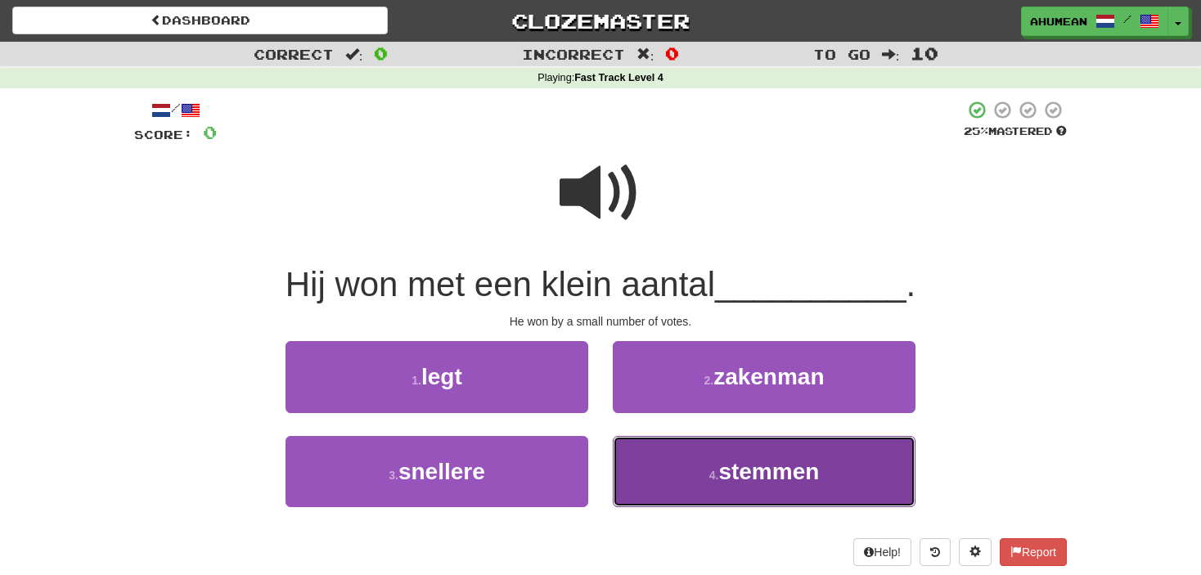
click at [735, 443] on button "4 . stemmen" at bounding box center [764, 471] width 303 height 71
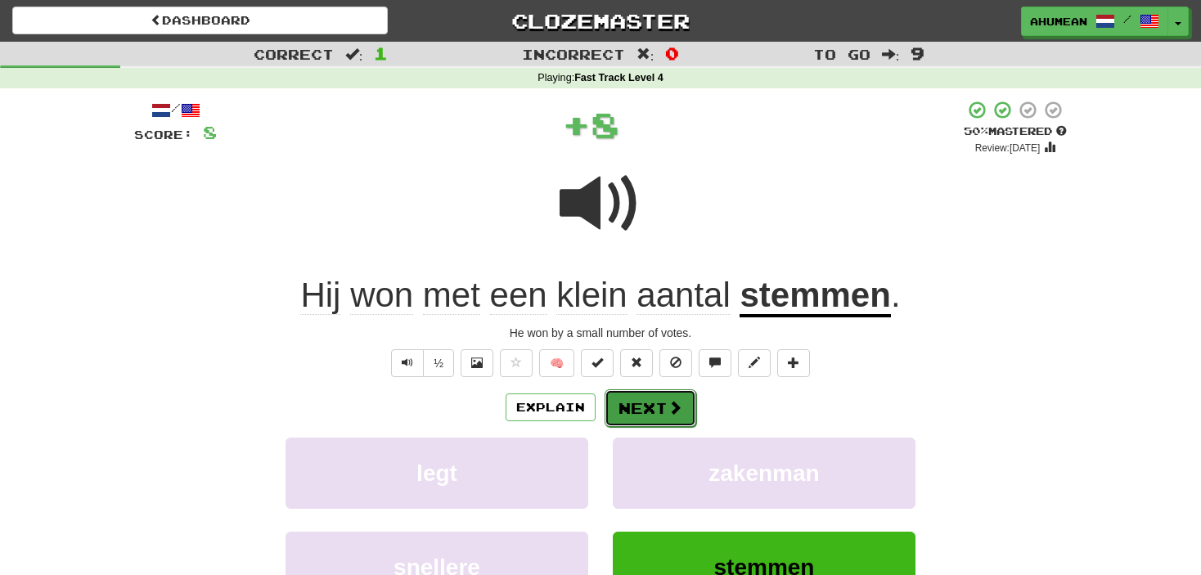
click at [657, 415] on button "Next" at bounding box center [650, 408] width 92 height 38
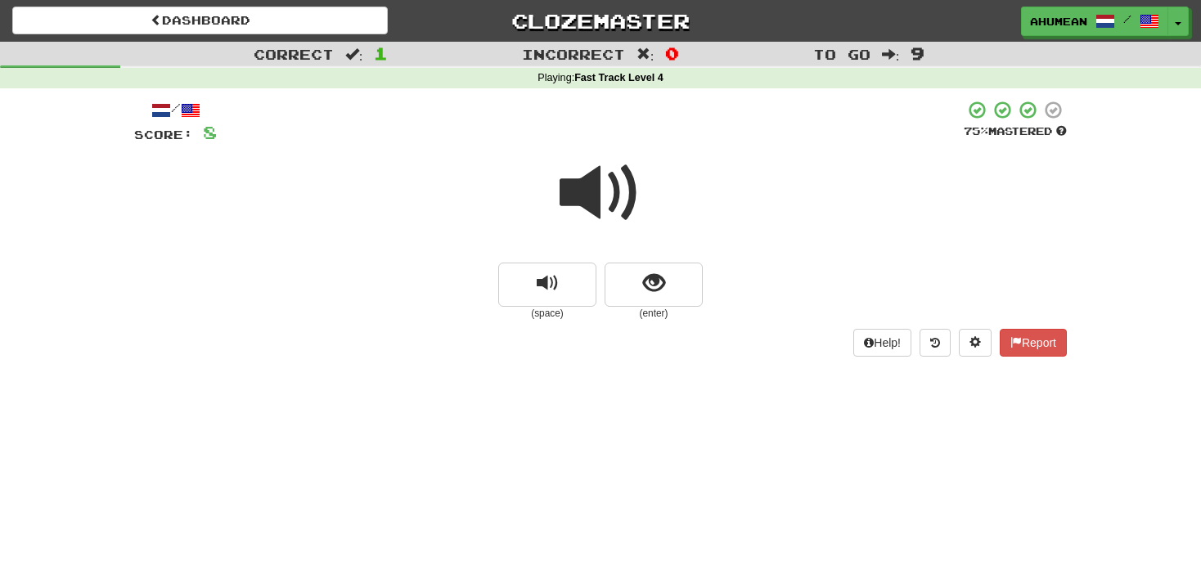
click at [591, 211] on span at bounding box center [600, 193] width 82 height 82
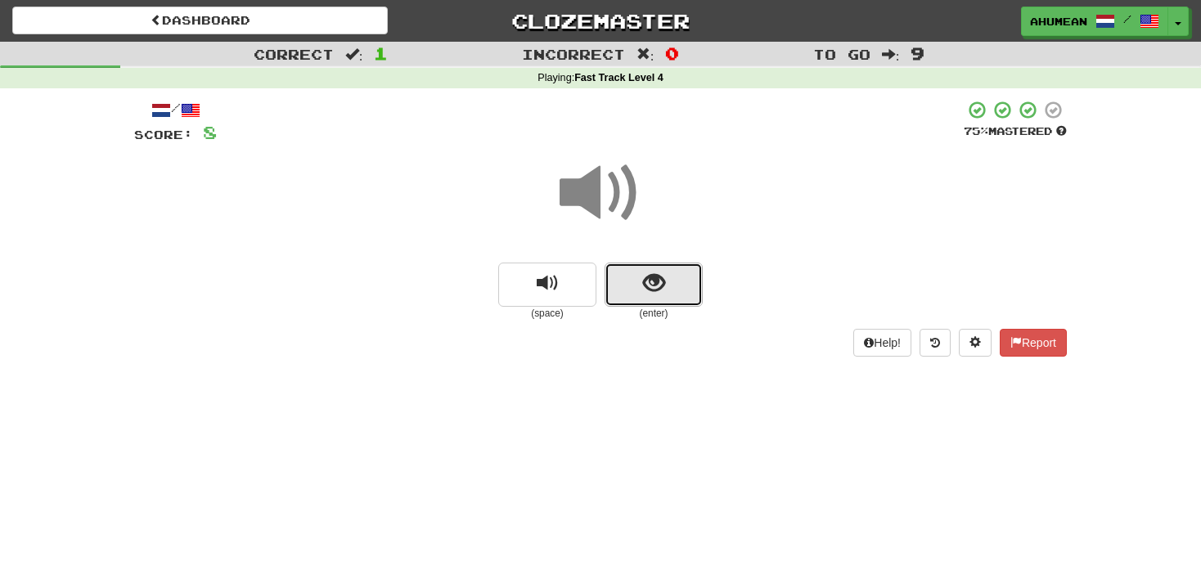
click at [622, 281] on button "show sentence" at bounding box center [653, 285] width 98 height 44
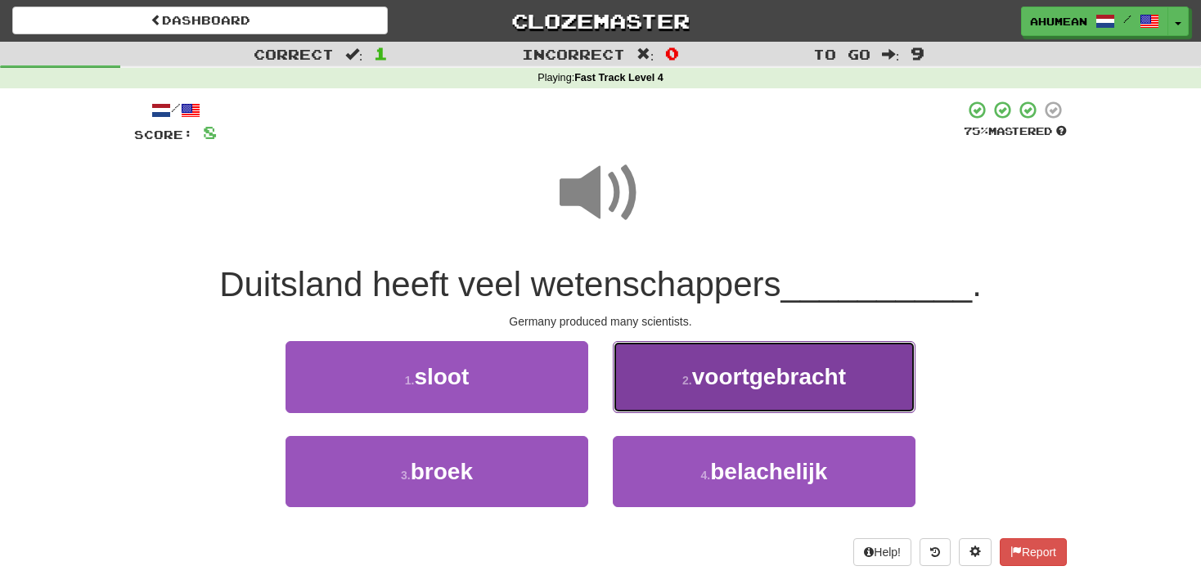
click at [701, 370] on span "voortgebracht" at bounding box center [769, 376] width 154 height 25
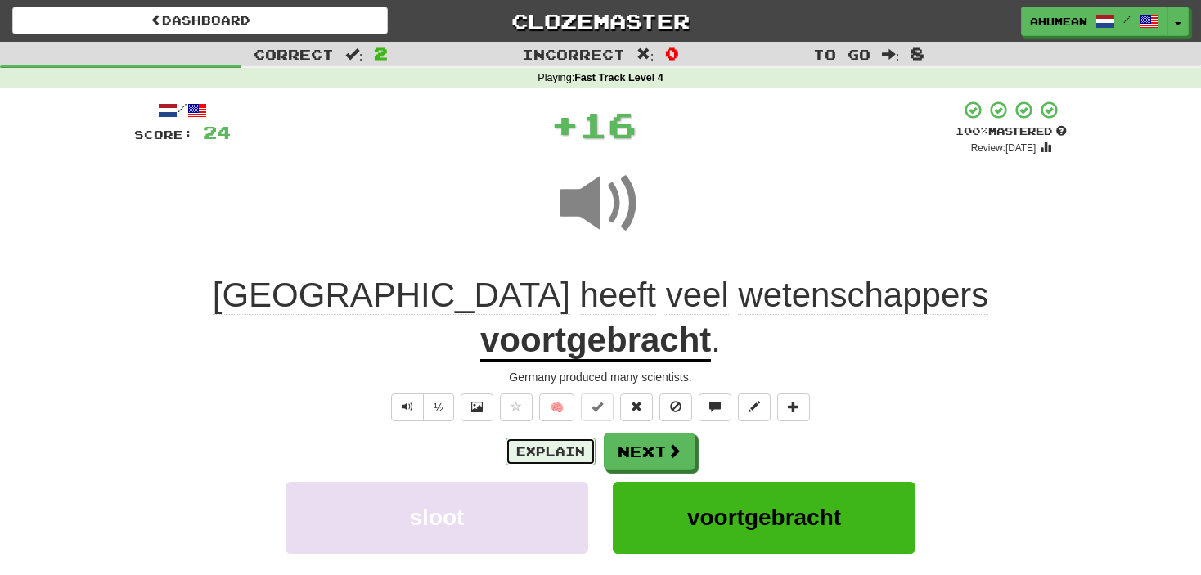
click at [568, 438] on button "Explain" at bounding box center [550, 452] width 90 height 28
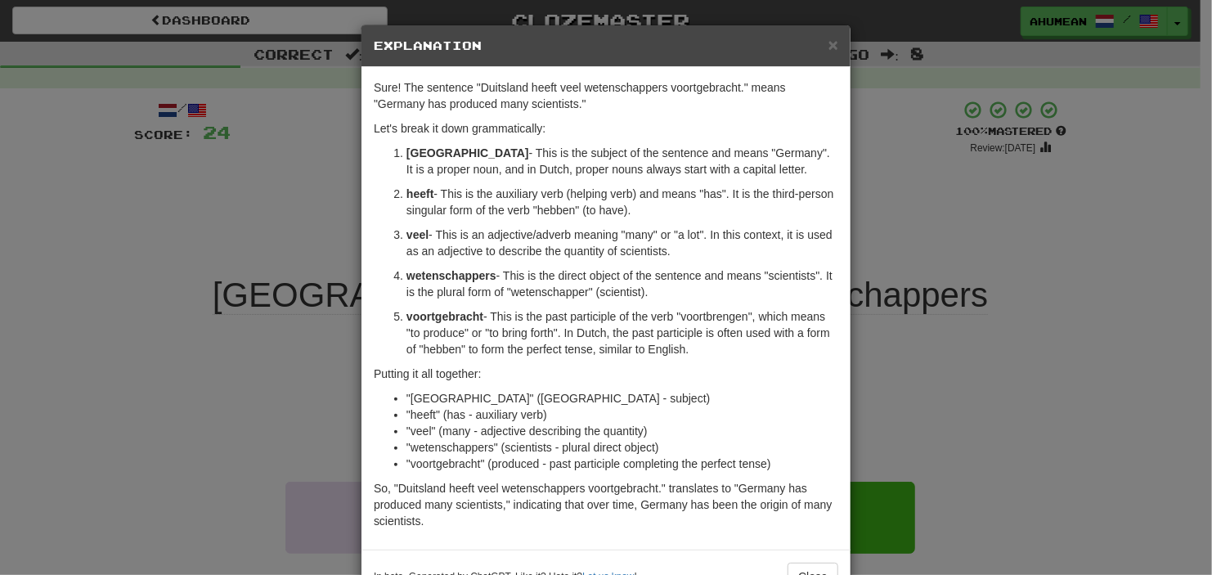
scroll to position [52, 0]
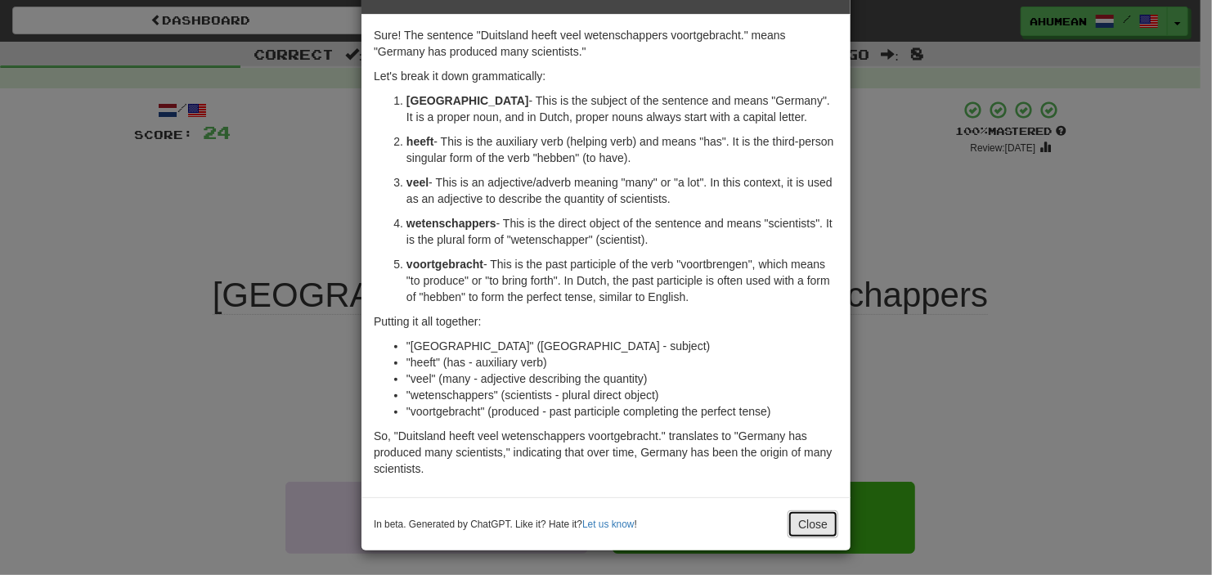
click at [811, 522] on button "Close" at bounding box center [813, 524] width 51 height 28
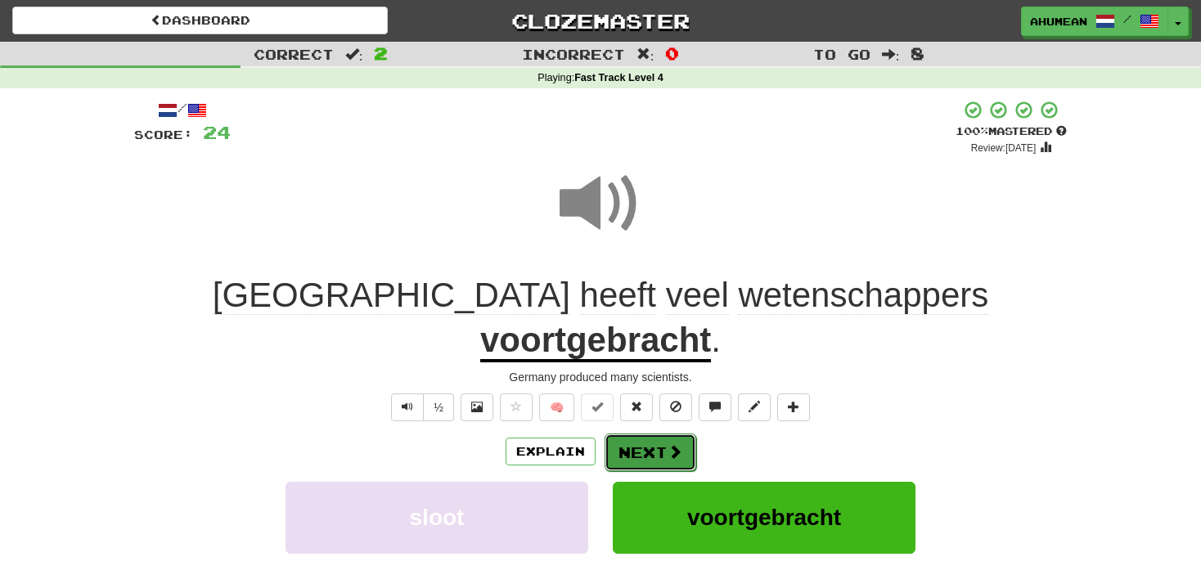
click at [676, 433] on button "Next" at bounding box center [650, 452] width 92 height 38
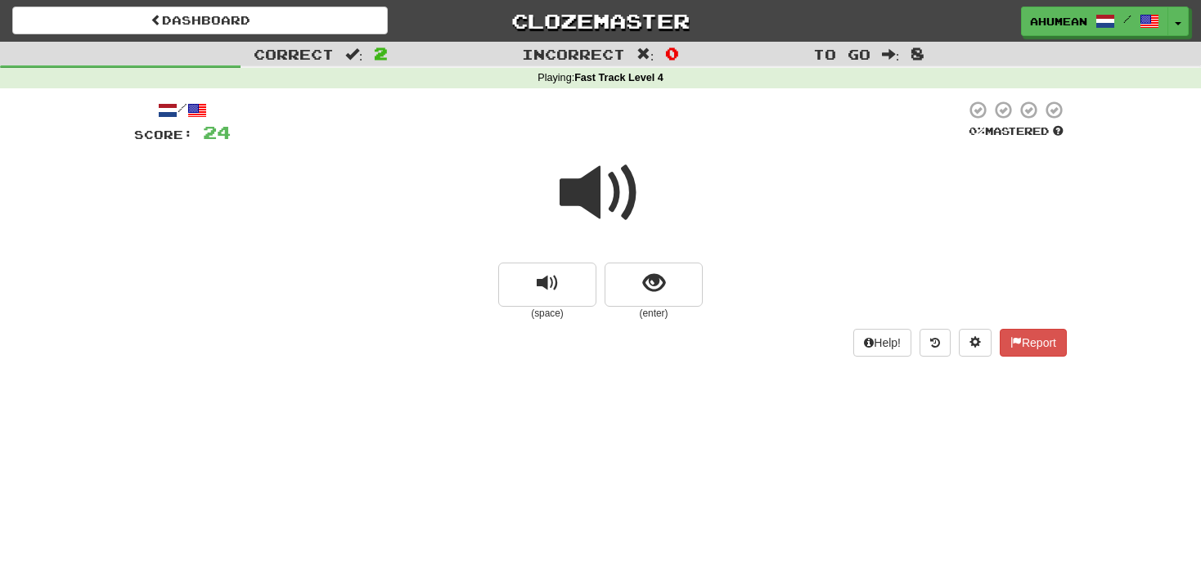
click at [604, 209] on span at bounding box center [600, 193] width 82 height 82
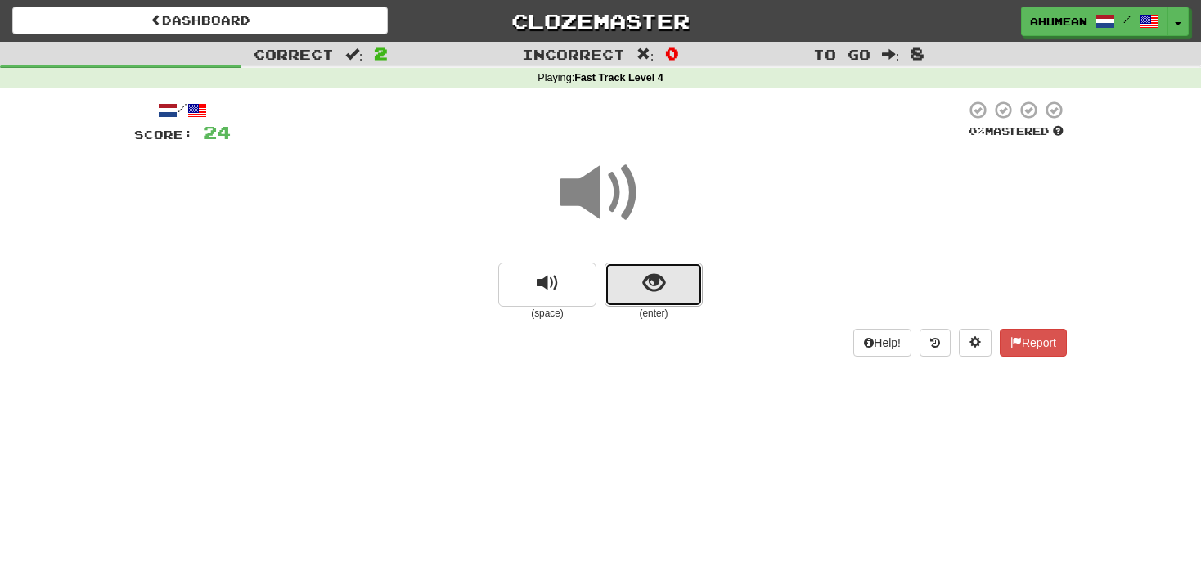
click at [631, 272] on button "show sentence" at bounding box center [653, 285] width 98 height 44
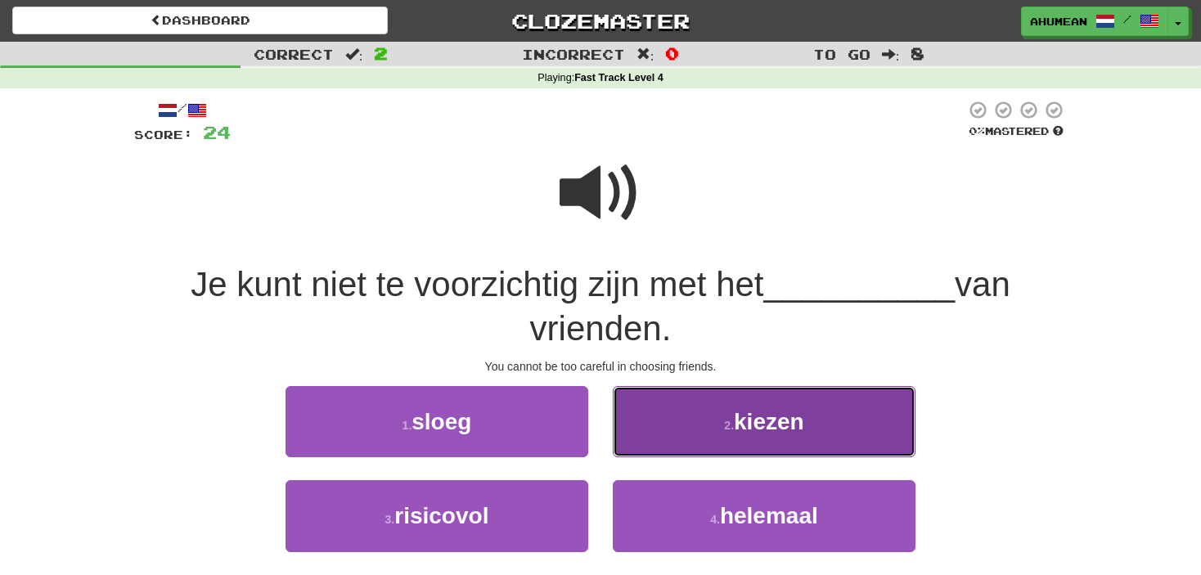
click at [699, 435] on button "2 . kiezen" at bounding box center [764, 421] width 303 height 71
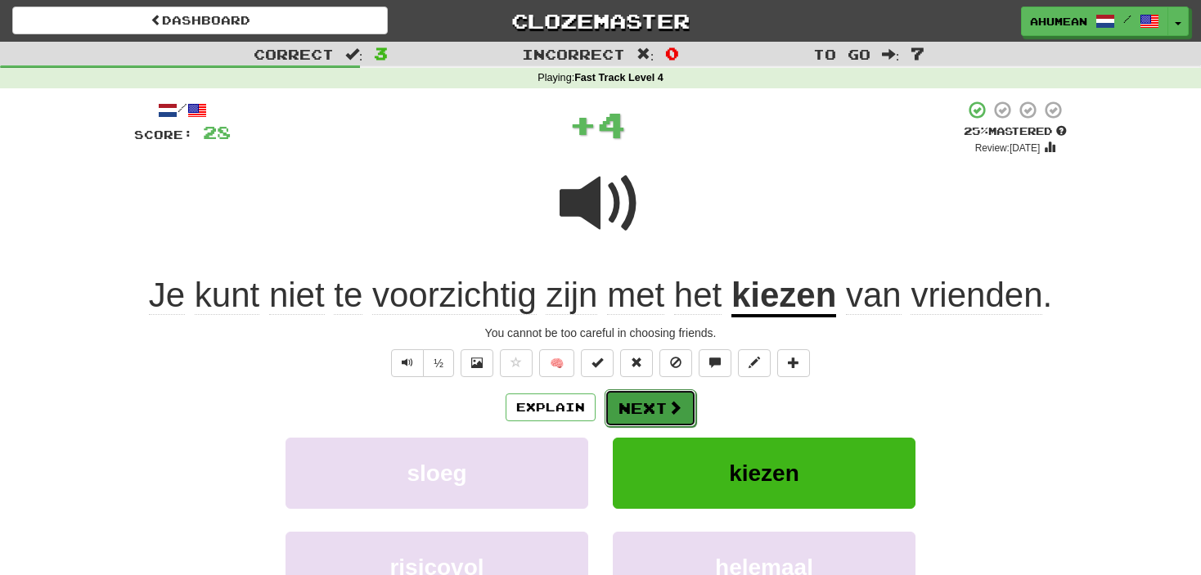
click at [661, 415] on button "Next" at bounding box center [650, 408] width 92 height 38
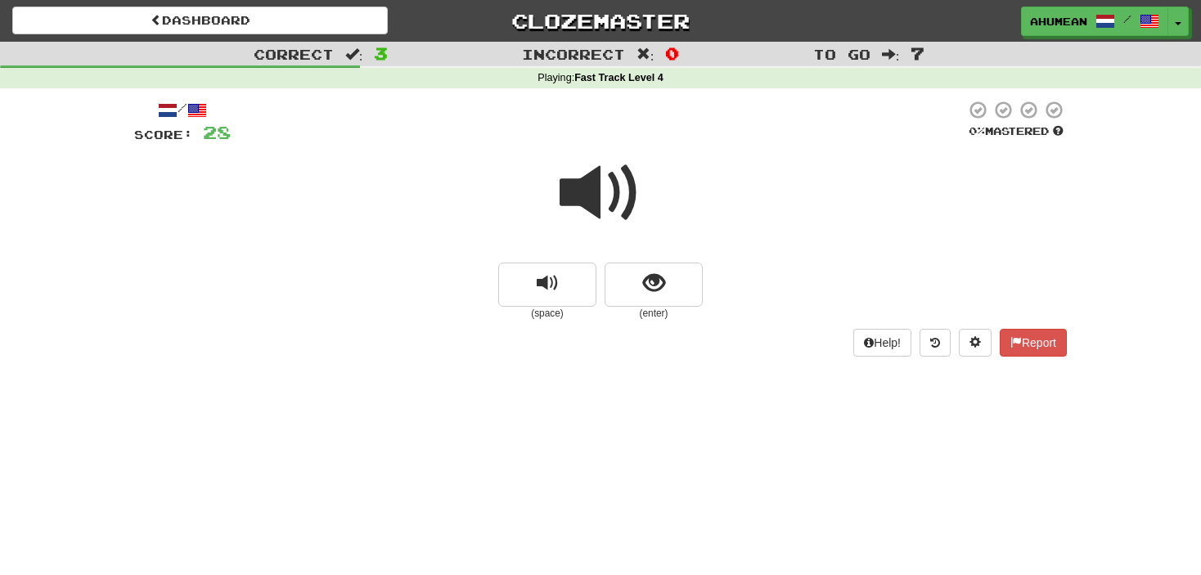
click at [599, 202] on span at bounding box center [600, 193] width 82 height 82
click at [663, 308] on small "(enter)" at bounding box center [653, 314] width 98 height 14
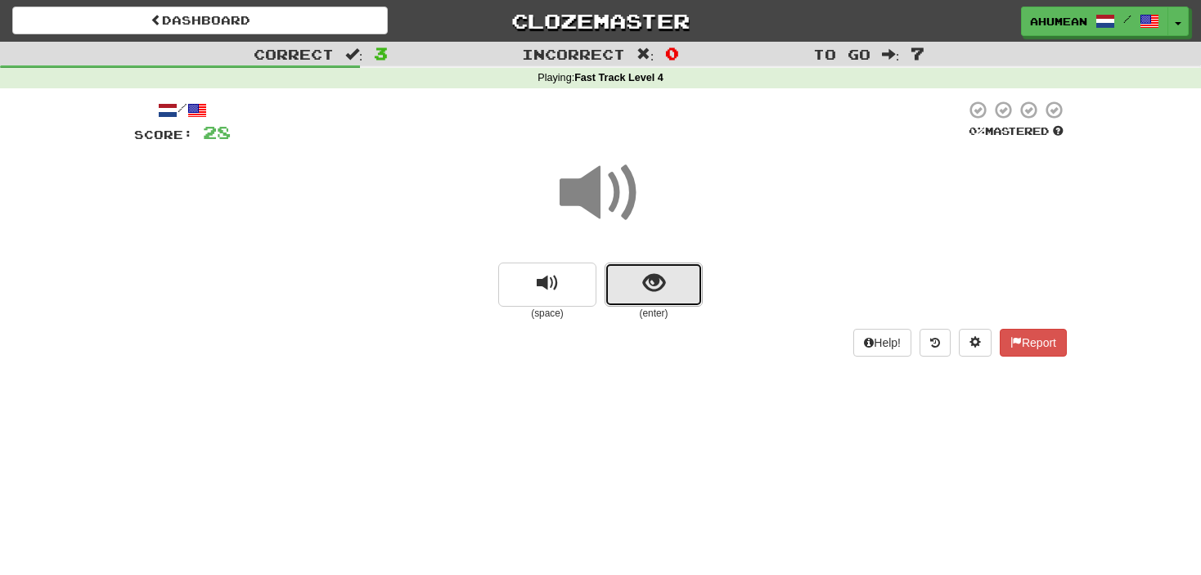
click at [666, 291] on button "show sentence" at bounding box center [653, 285] width 98 height 44
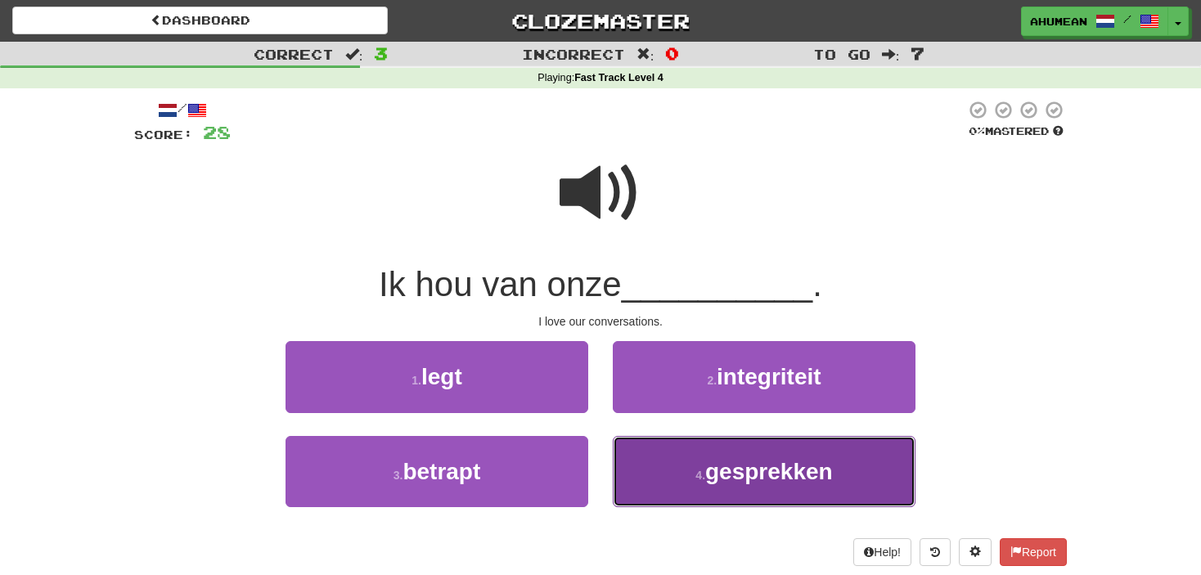
click at [686, 474] on button "4 . gesprekken" at bounding box center [764, 471] width 303 height 71
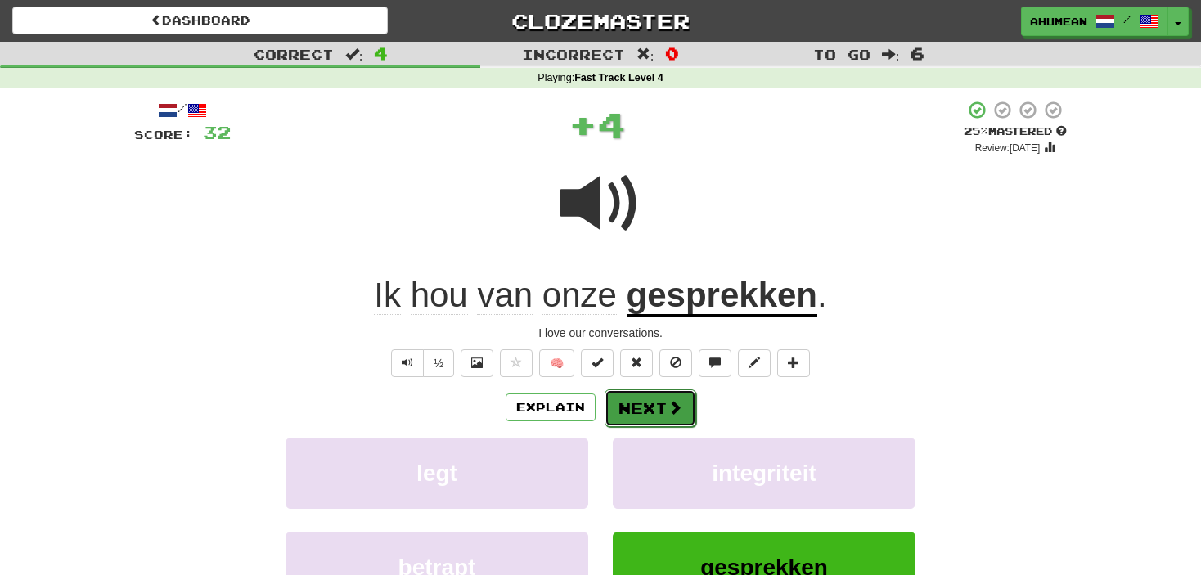
click at [678, 410] on span at bounding box center [674, 407] width 15 height 15
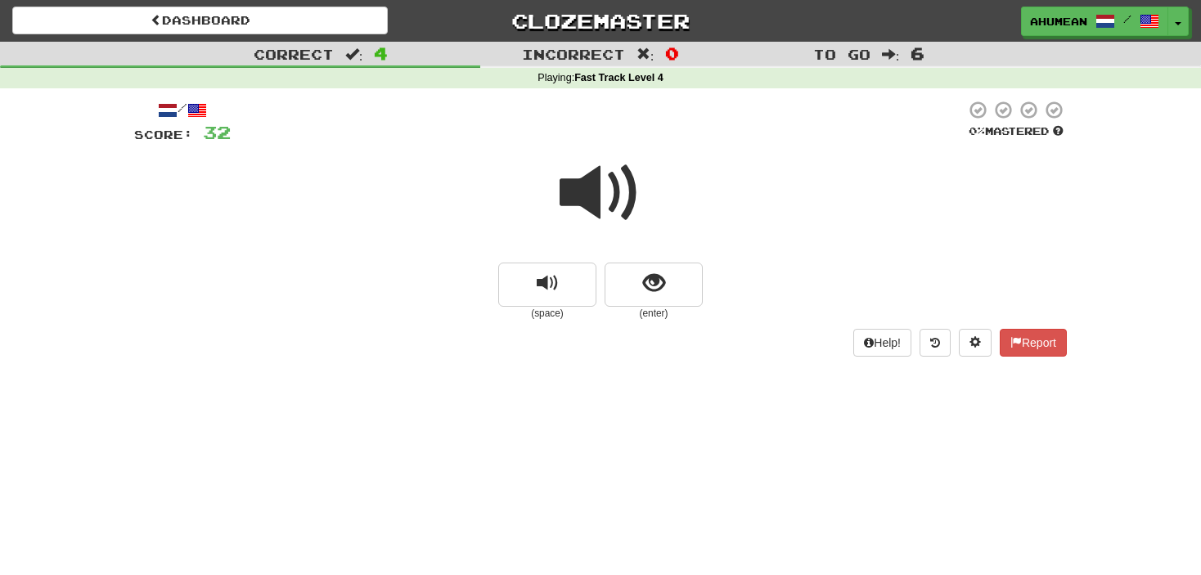
click at [595, 203] on span at bounding box center [600, 193] width 82 height 82
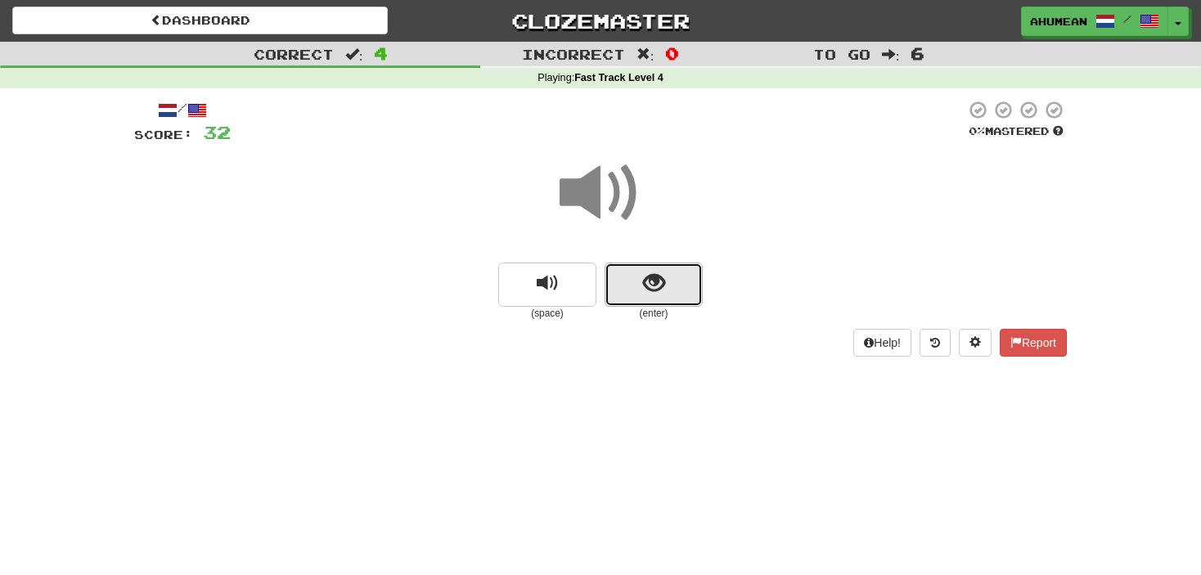
click at [658, 292] on span "show sentence" at bounding box center [654, 283] width 22 height 22
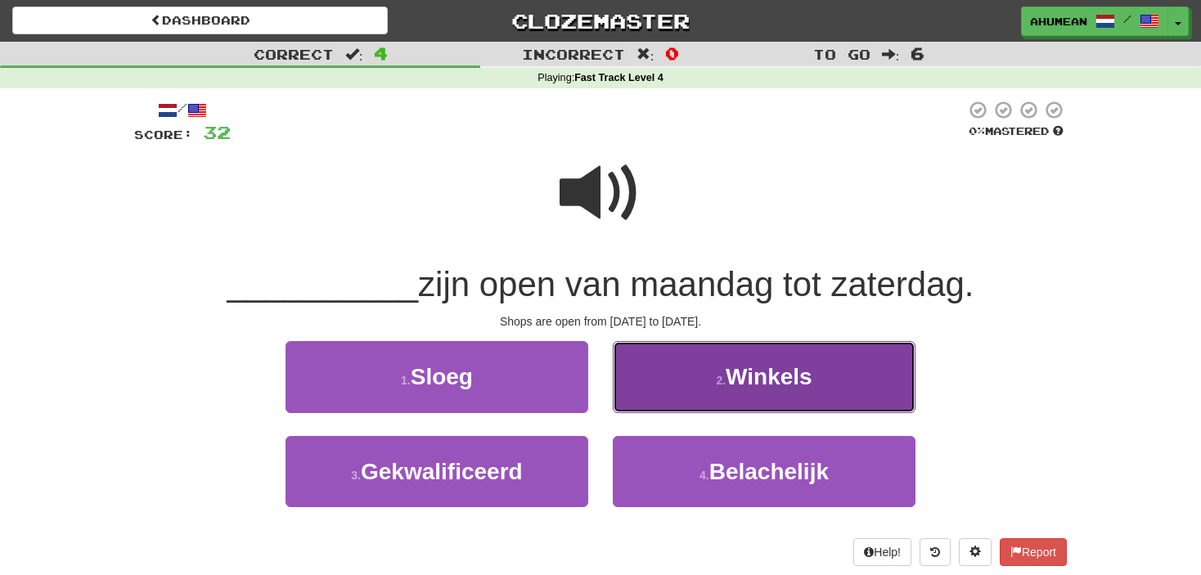
click at [689, 388] on button "2 . Winkels" at bounding box center [764, 376] width 303 height 71
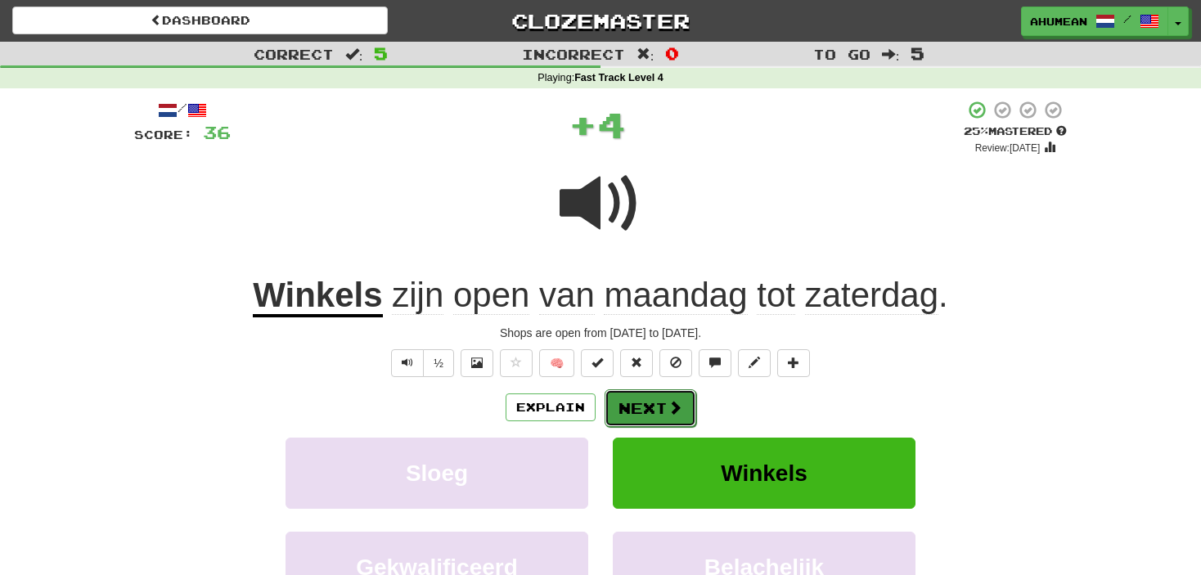
click at [620, 410] on button "Next" at bounding box center [650, 408] width 92 height 38
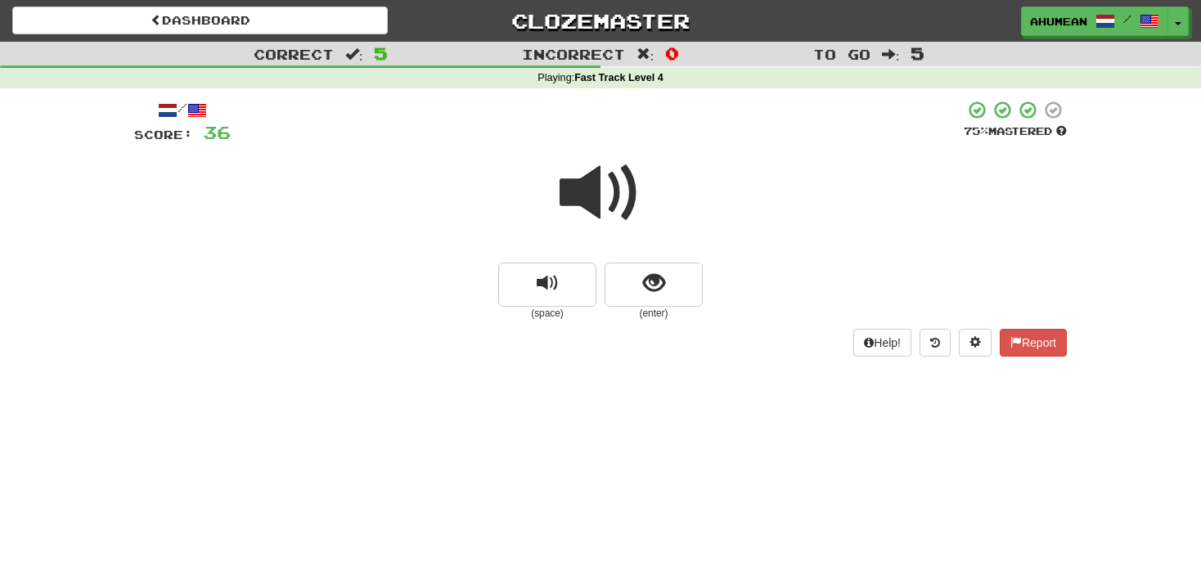
click at [590, 192] on span at bounding box center [600, 193] width 82 height 82
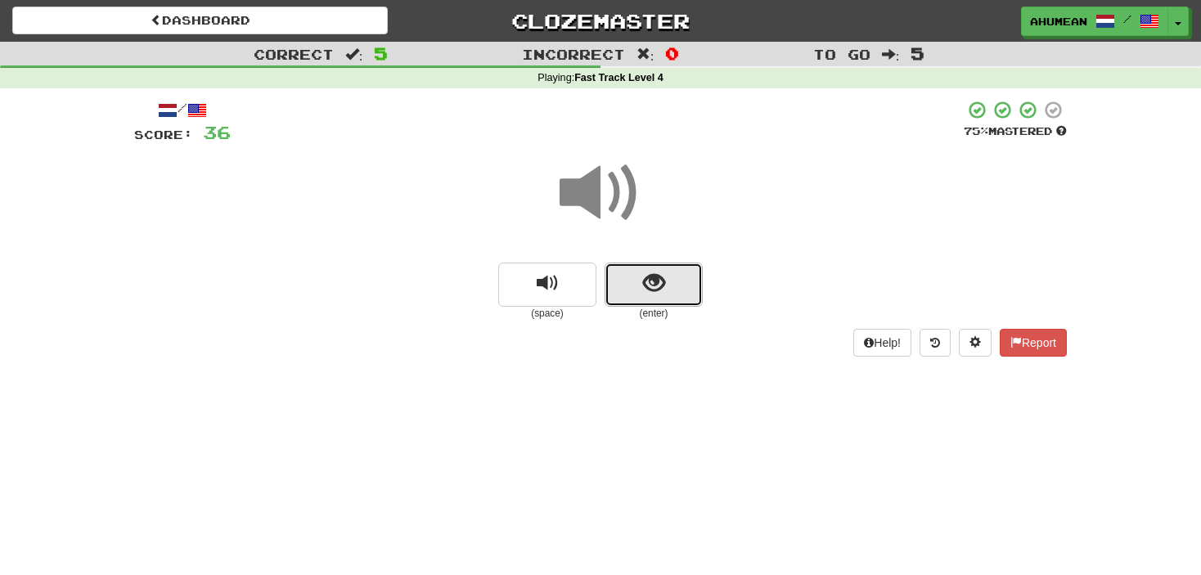
click at [643, 283] on span "show sentence" at bounding box center [654, 283] width 22 height 22
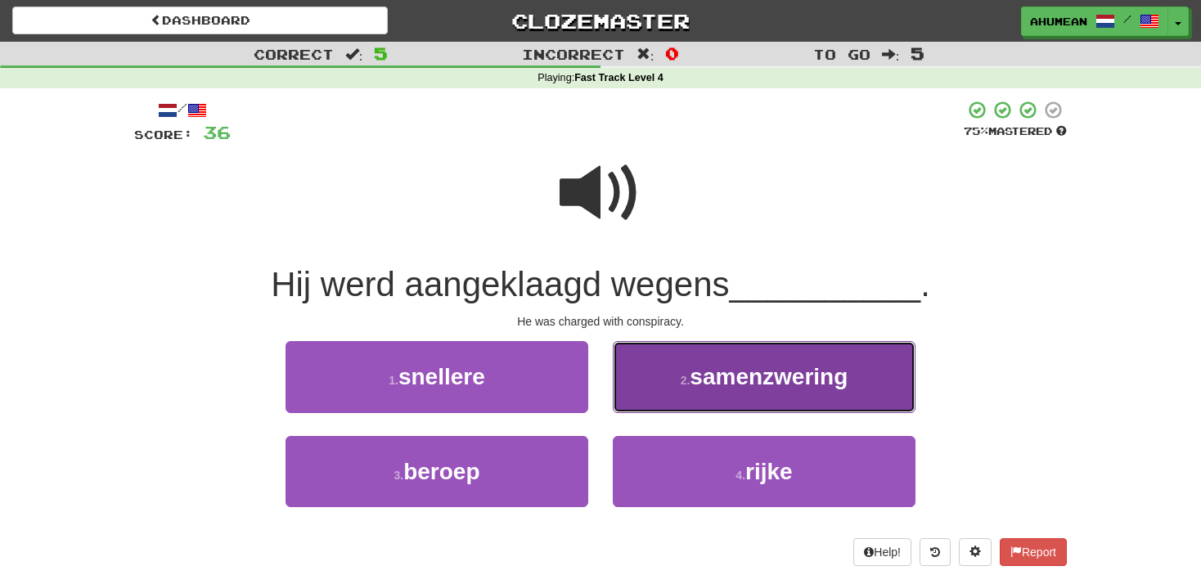
click at [701, 360] on button "2 . samenzwering" at bounding box center [764, 376] width 303 height 71
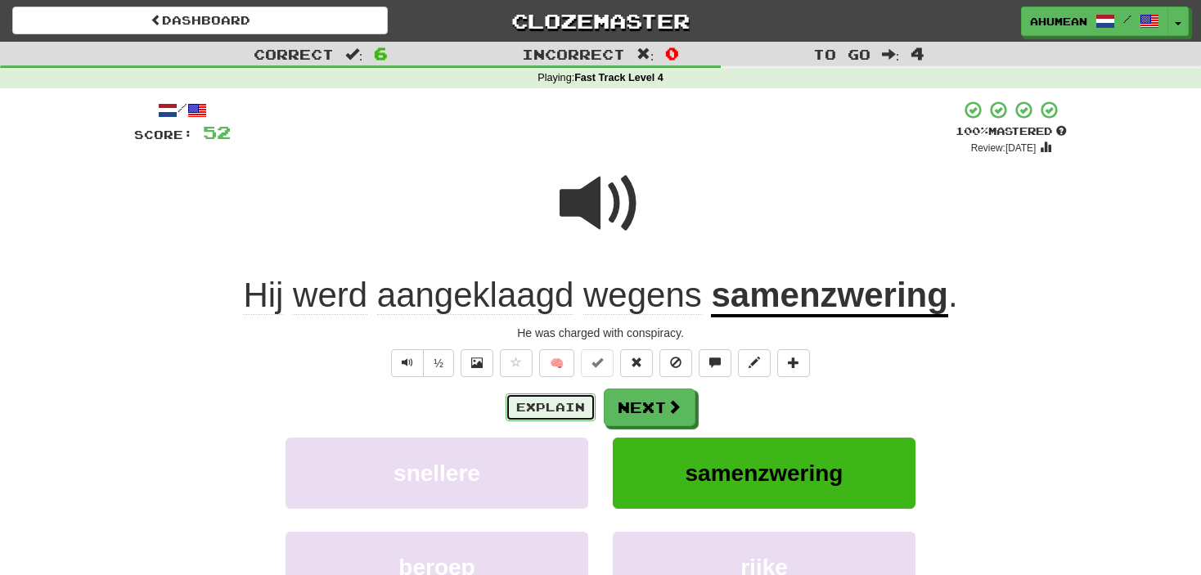
click at [546, 402] on button "Explain" at bounding box center [550, 407] width 90 height 28
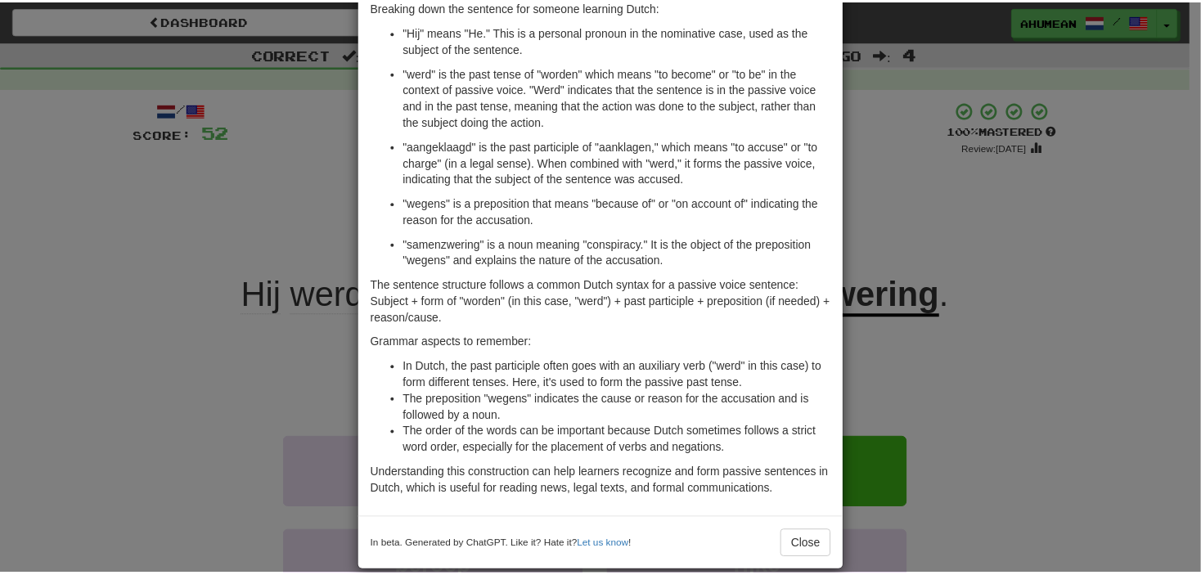
scroll to position [141, 0]
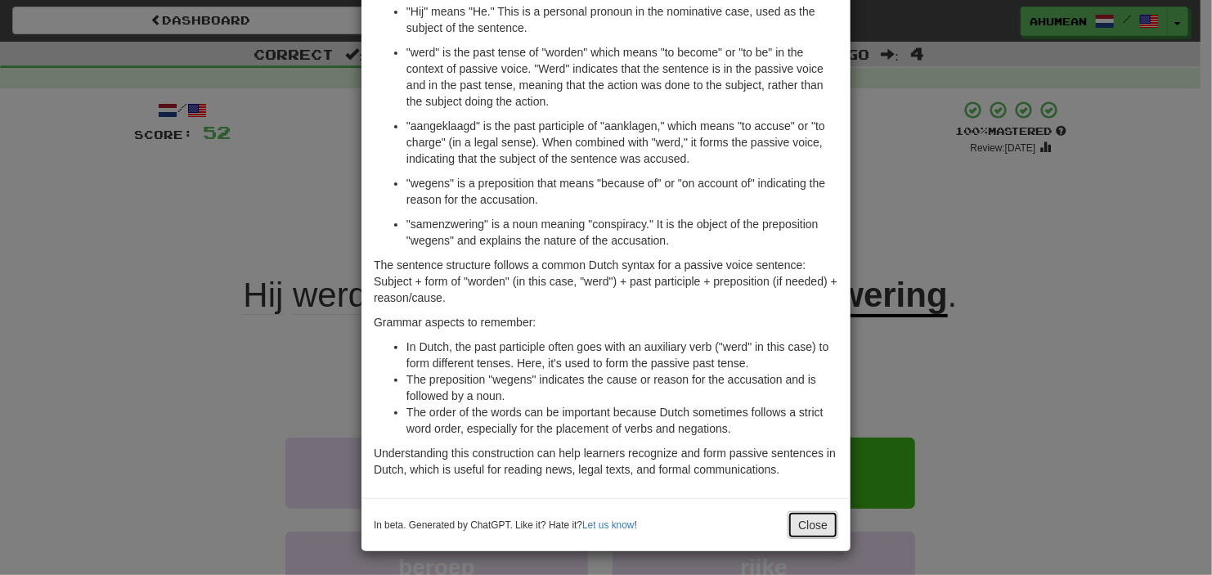
click at [788, 511] on button "Close" at bounding box center [813, 525] width 51 height 28
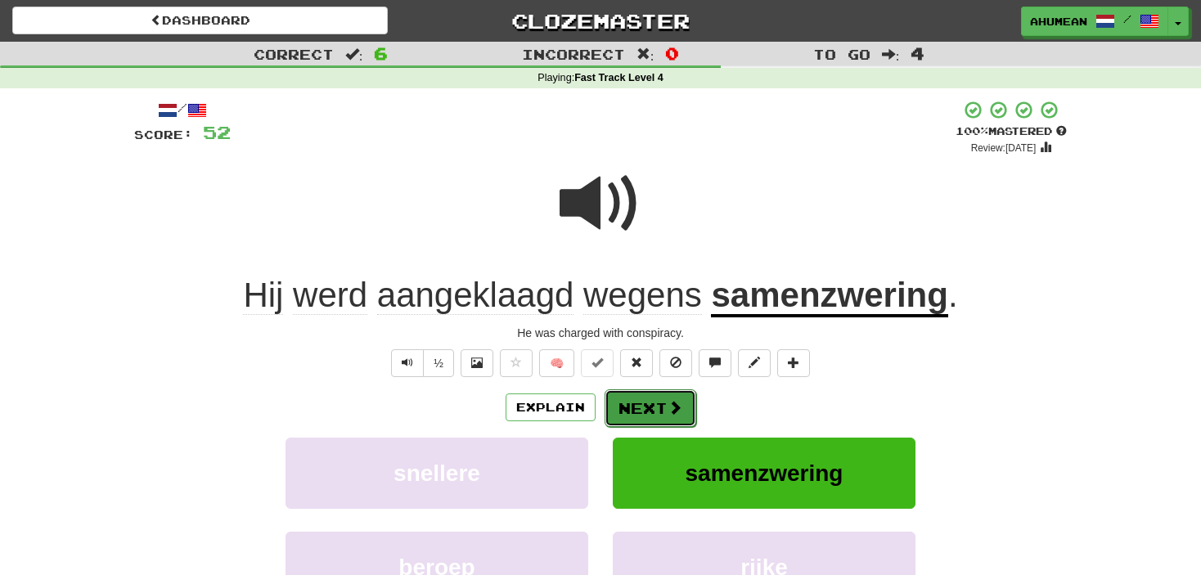
click at [670, 404] on span at bounding box center [674, 407] width 15 height 15
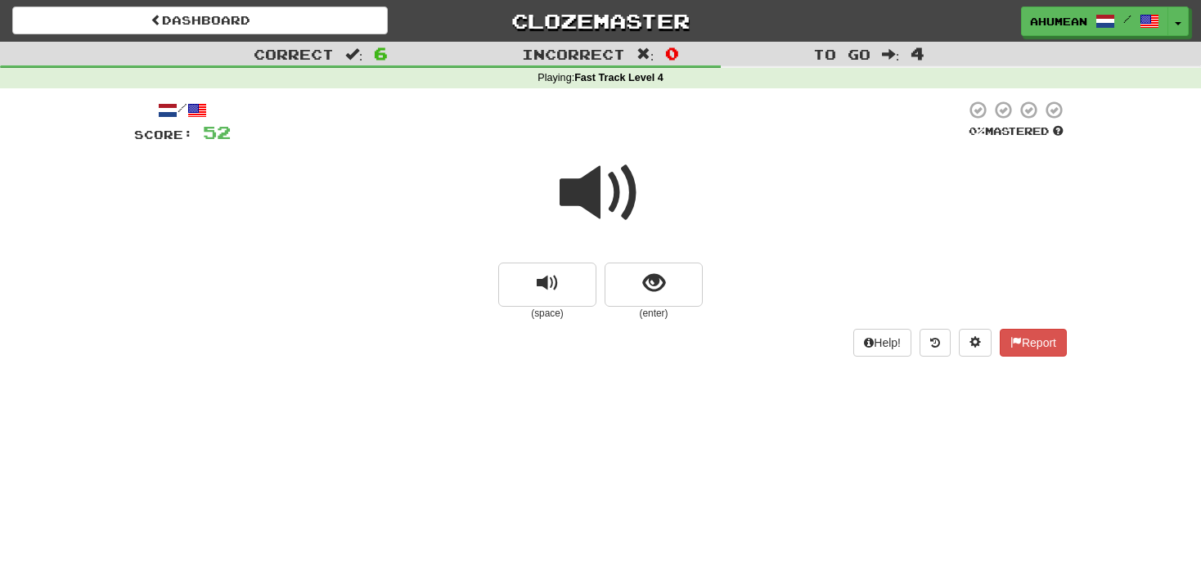
click at [585, 216] on span at bounding box center [600, 193] width 82 height 82
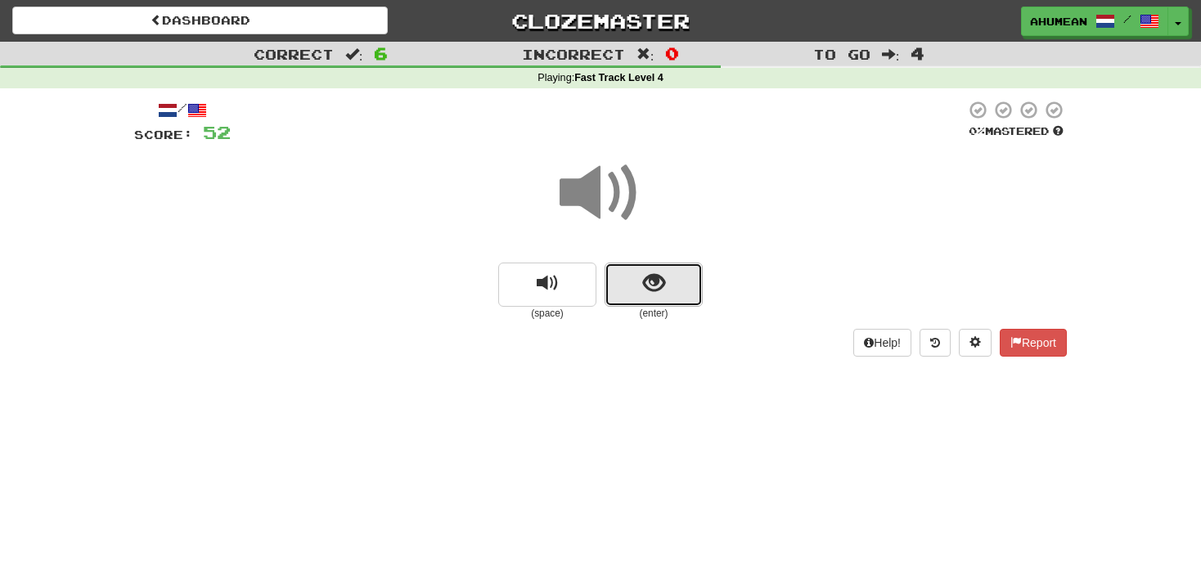
click at [634, 285] on button "show sentence" at bounding box center [653, 285] width 98 height 44
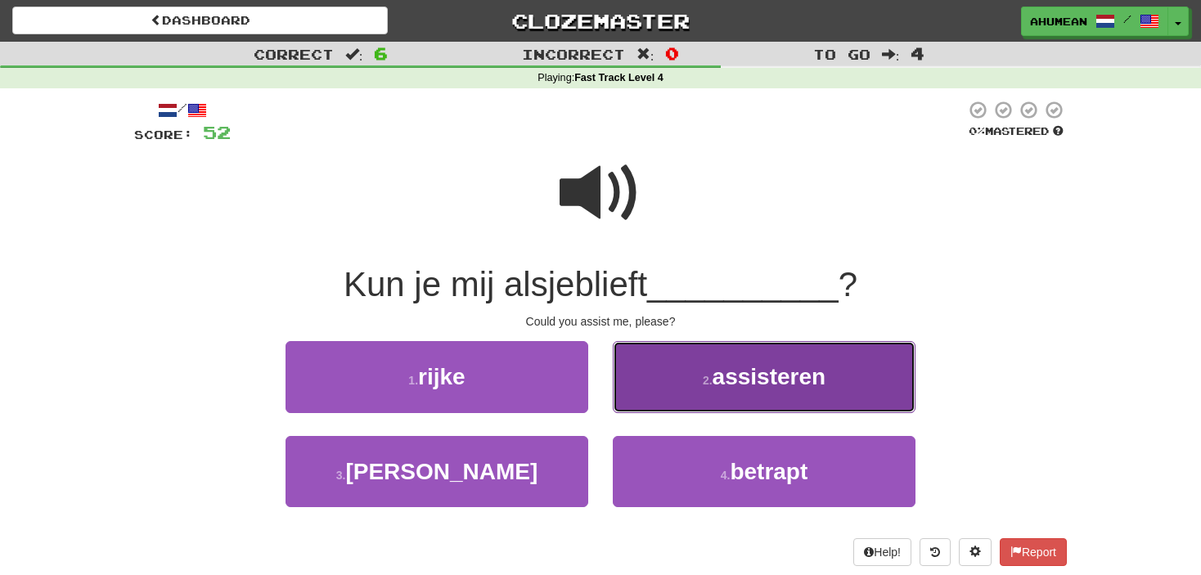
click at [752, 359] on button "2 . assisteren" at bounding box center [764, 376] width 303 height 71
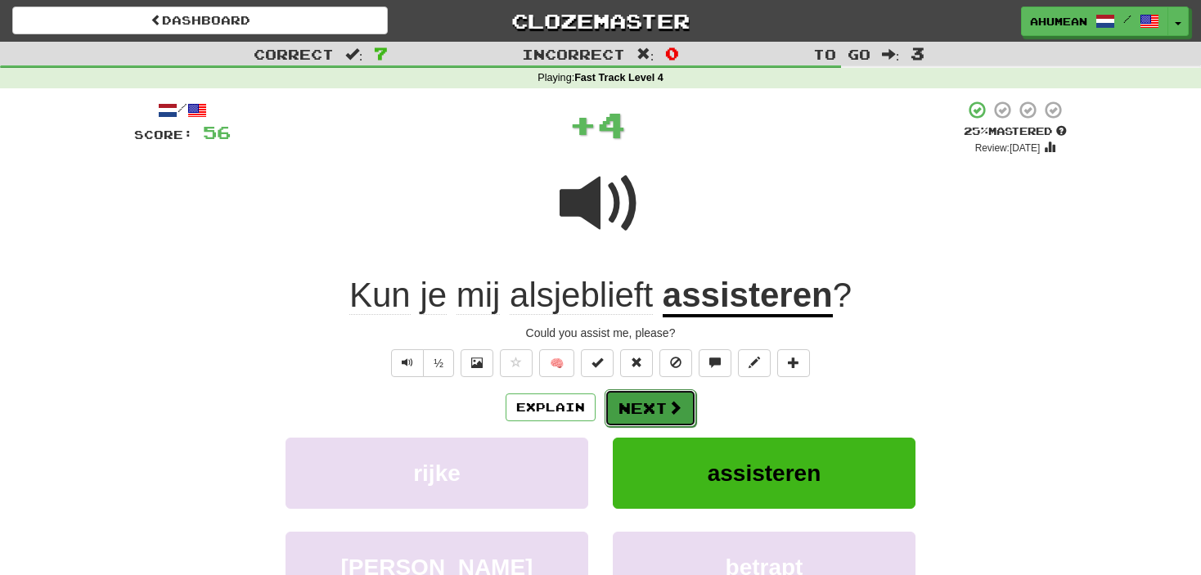
click at [654, 401] on button "Next" at bounding box center [650, 408] width 92 height 38
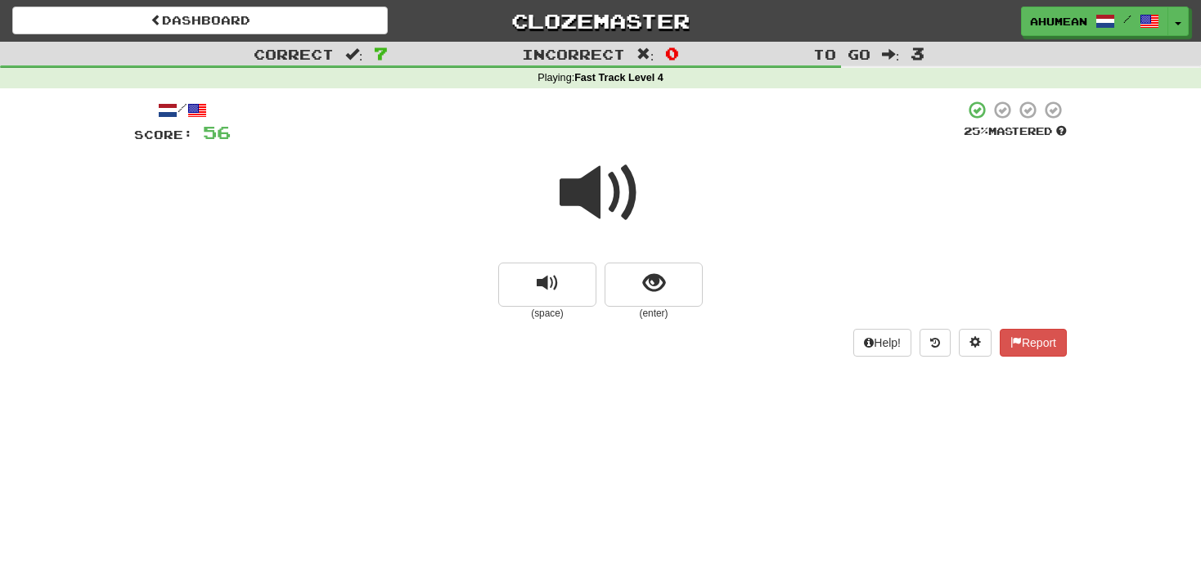
click at [582, 206] on span at bounding box center [600, 193] width 82 height 82
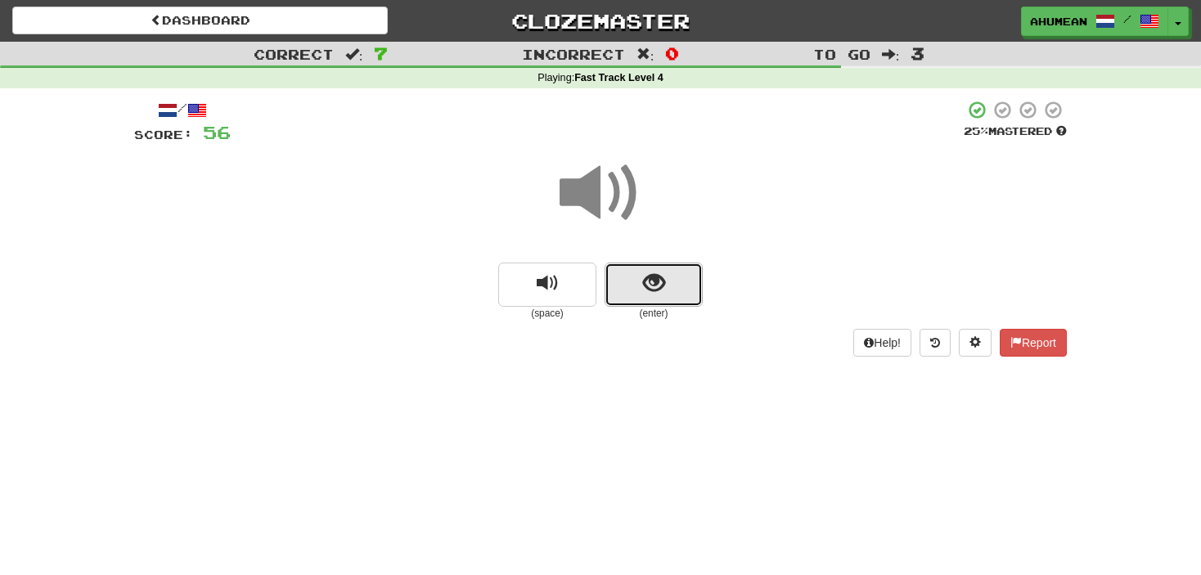
click at [634, 298] on button "show sentence" at bounding box center [653, 285] width 98 height 44
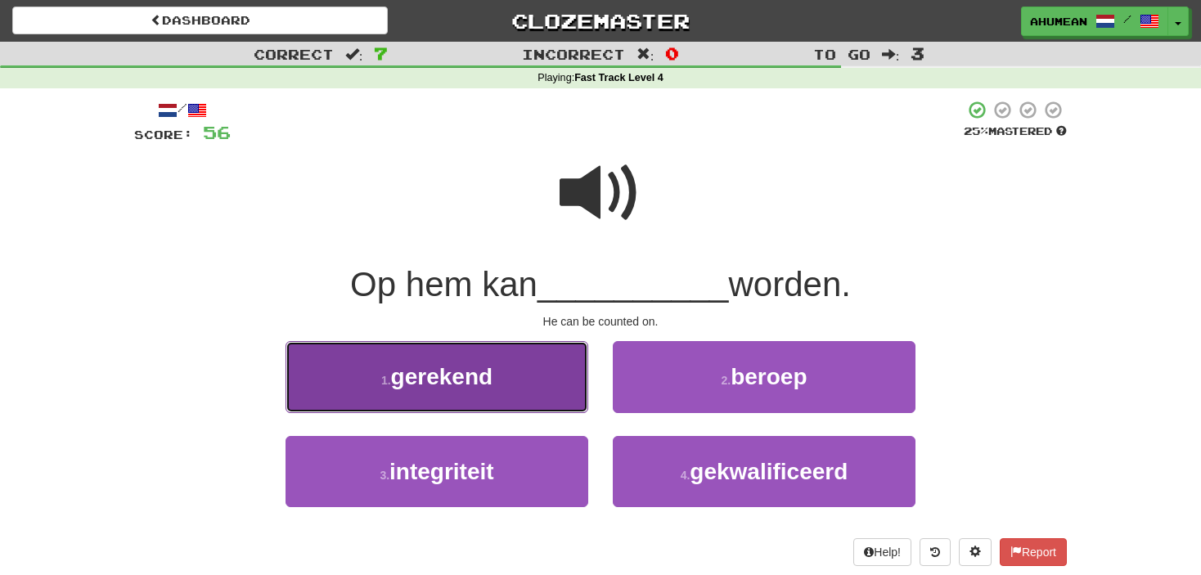
click at [539, 396] on button "1 . gerekend" at bounding box center [436, 376] width 303 height 71
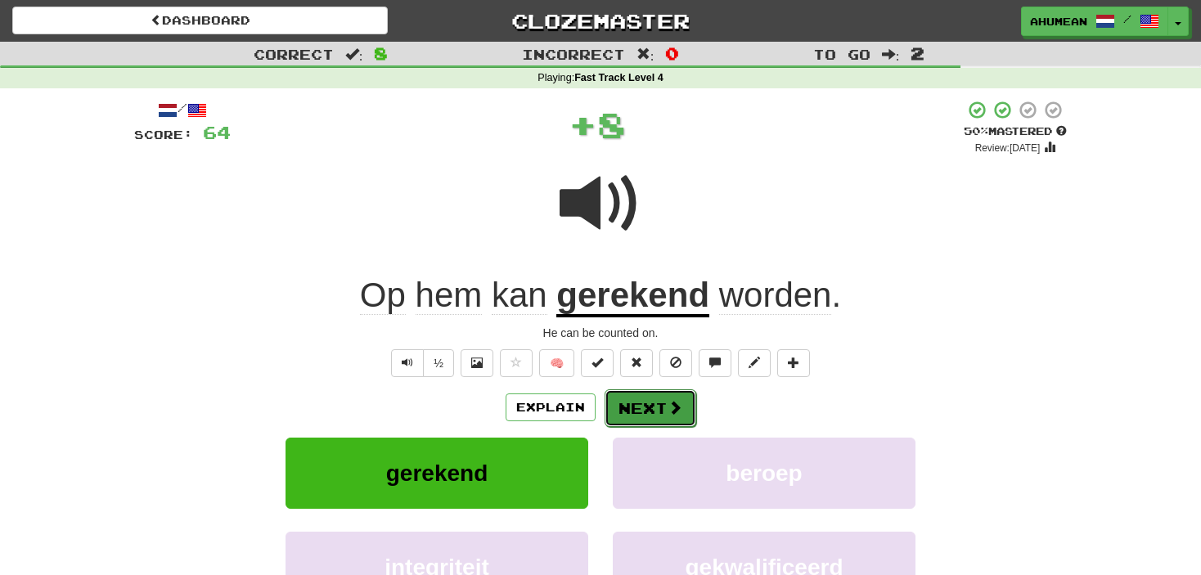
click at [640, 412] on button "Next" at bounding box center [650, 408] width 92 height 38
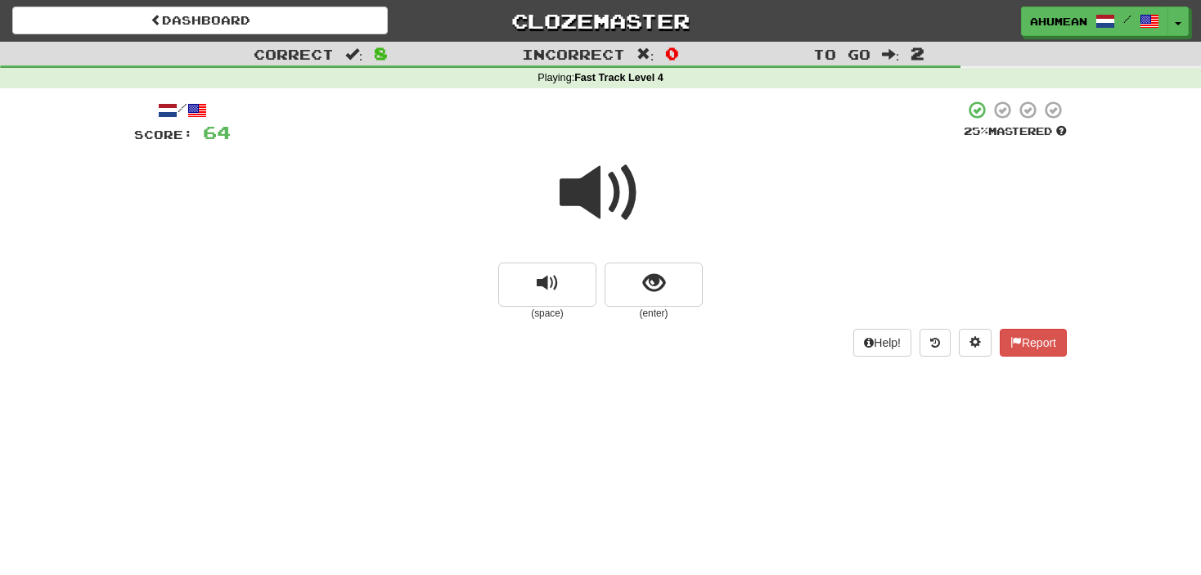
click at [607, 201] on span at bounding box center [600, 193] width 82 height 82
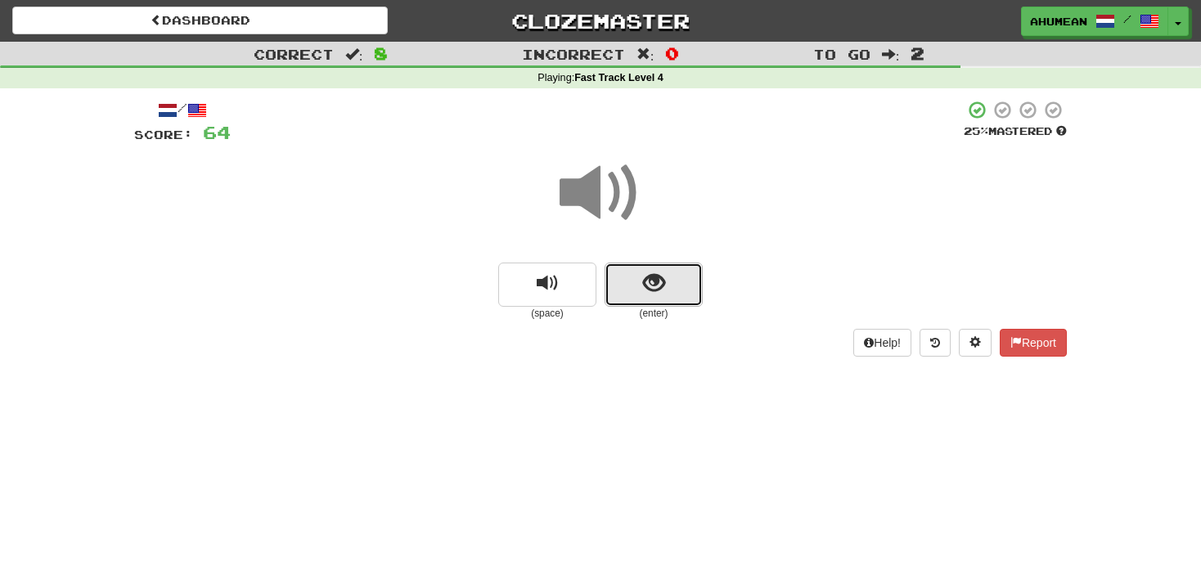
click at [660, 285] on span "show sentence" at bounding box center [654, 283] width 22 height 22
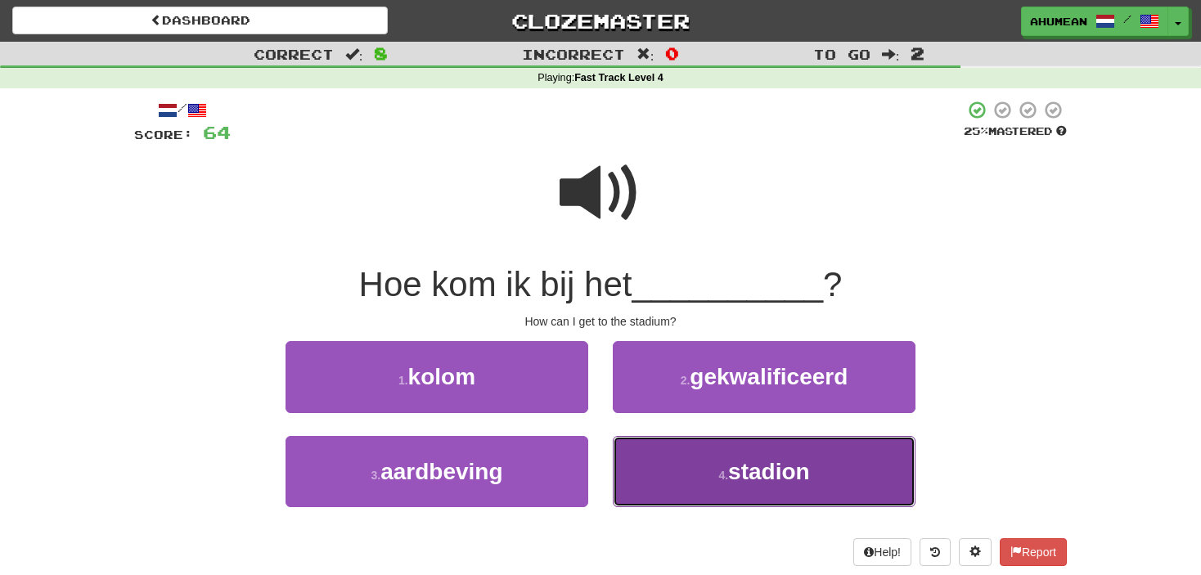
click at [693, 471] on button "4 . stadion" at bounding box center [764, 471] width 303 height 71
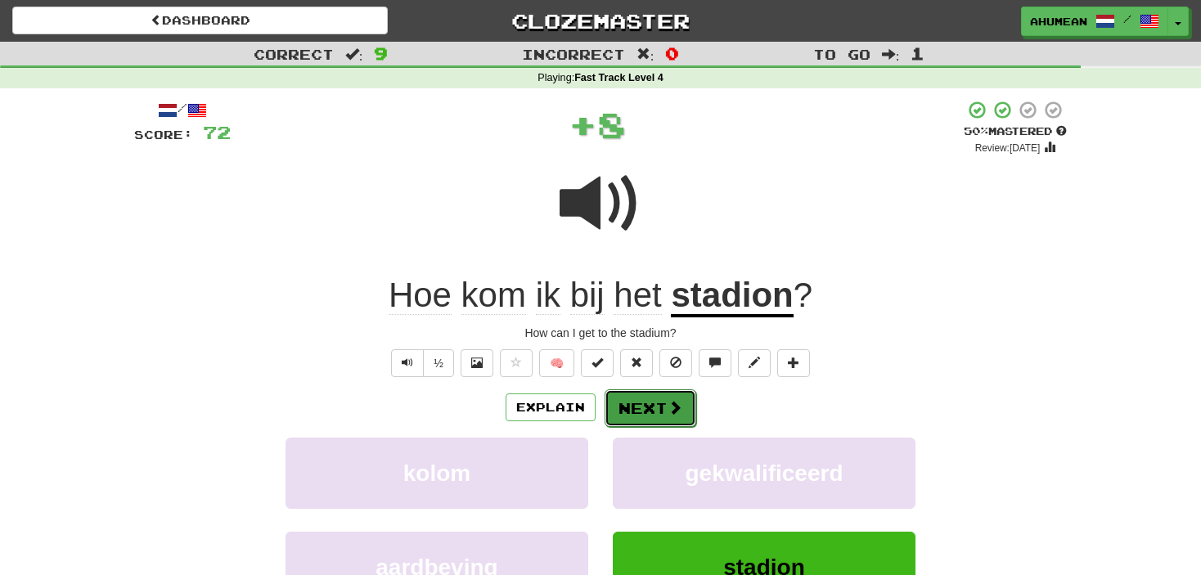
click at [673, 405] on span at bounding box center [674, 407] width 15 height 15
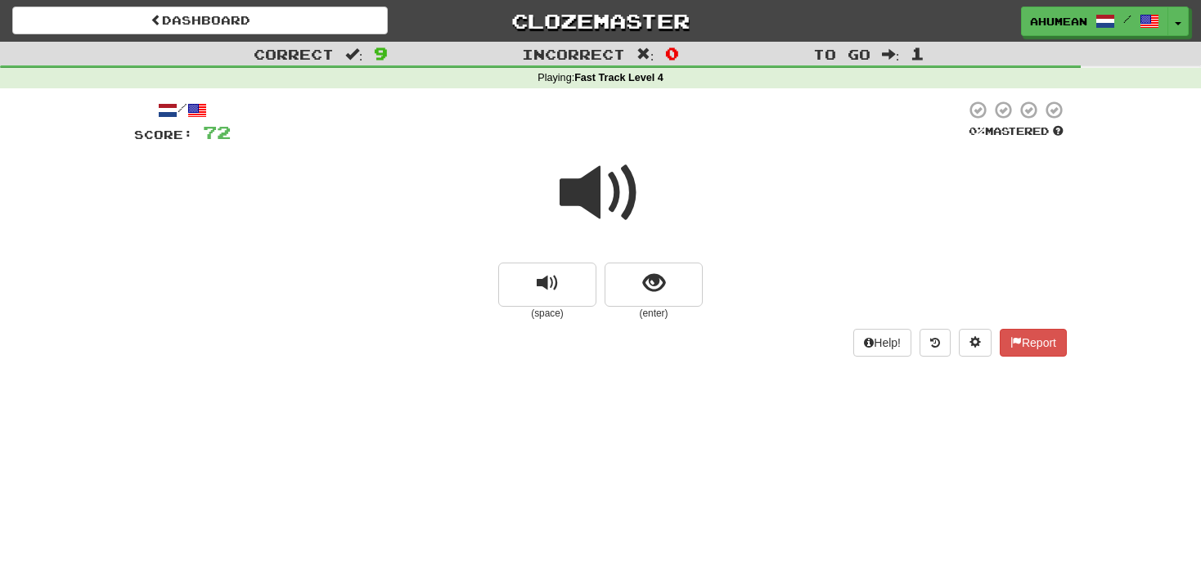
click at [582, 209] on span at bounding box center [600, 193] width 82 height 82
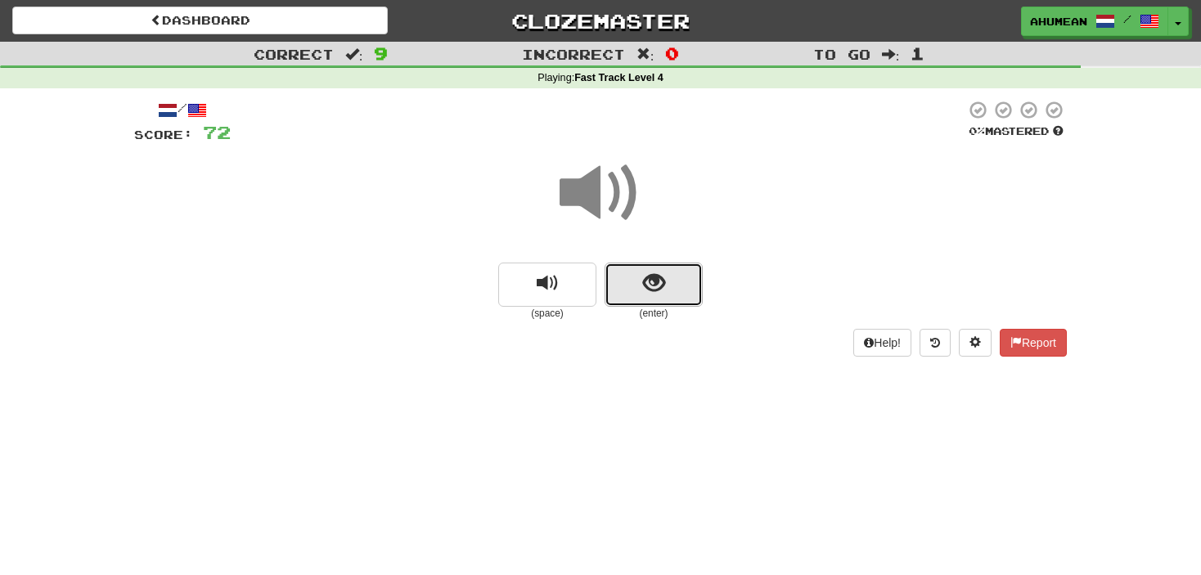
click at [618, 294] on button "show sentence" at bounding box center [653, 285] width 98 height 44
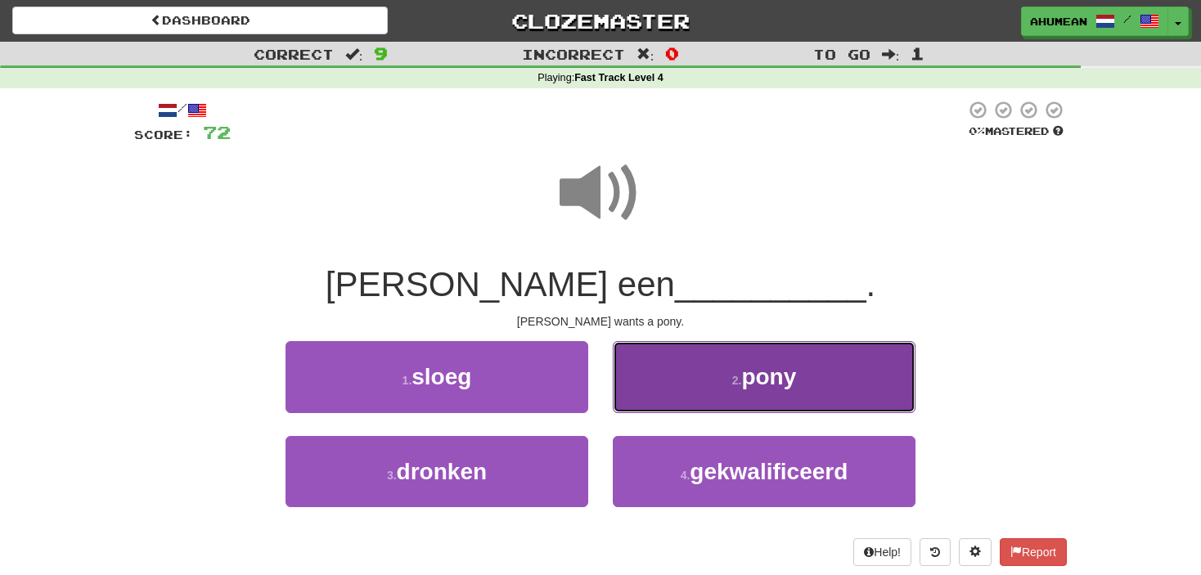
click at [669, 366] on button "2 . pony" at bounding box center [764, 376] width 303 height 71
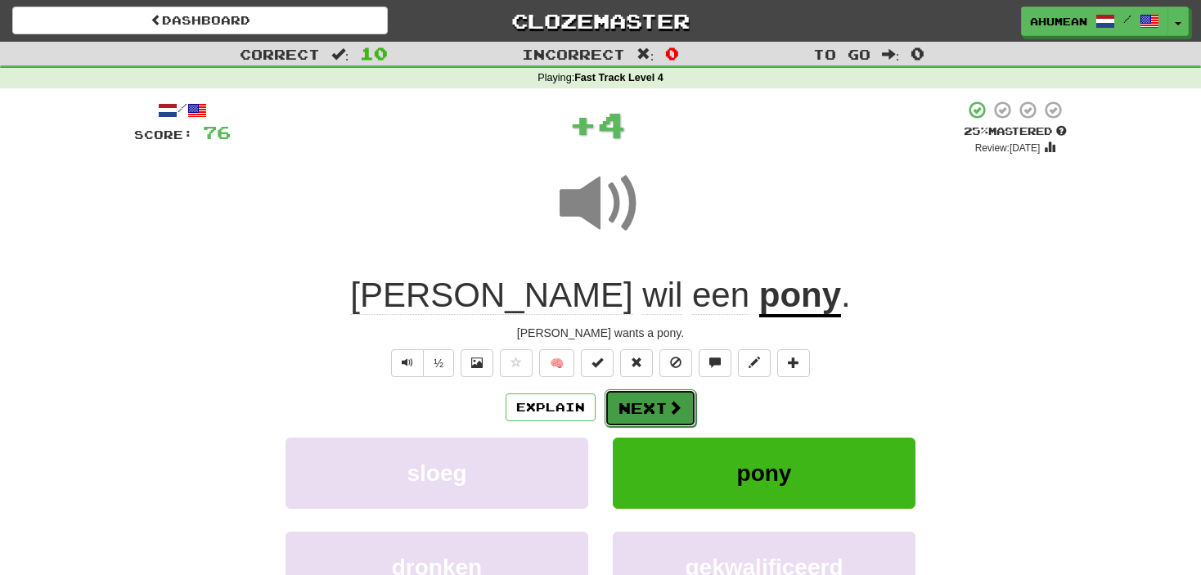
click at [637, 398] on button "Next" at bounding box center [650, 408] width 92 height 38
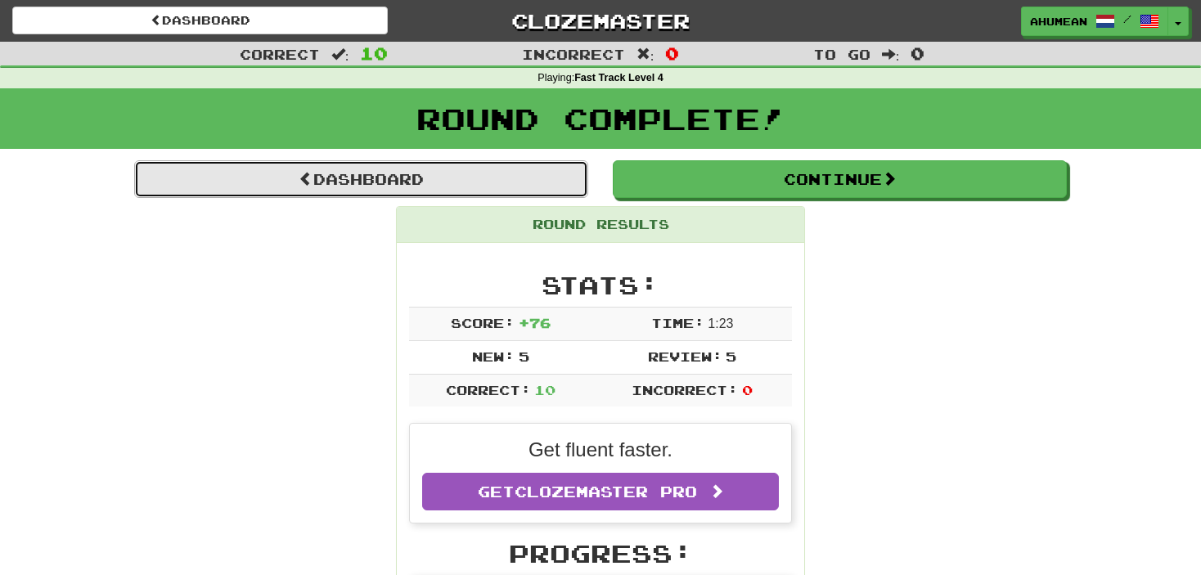
click at [449, 179] on link "Dashboard" at bounding box center [361, 179] width 454 height 38
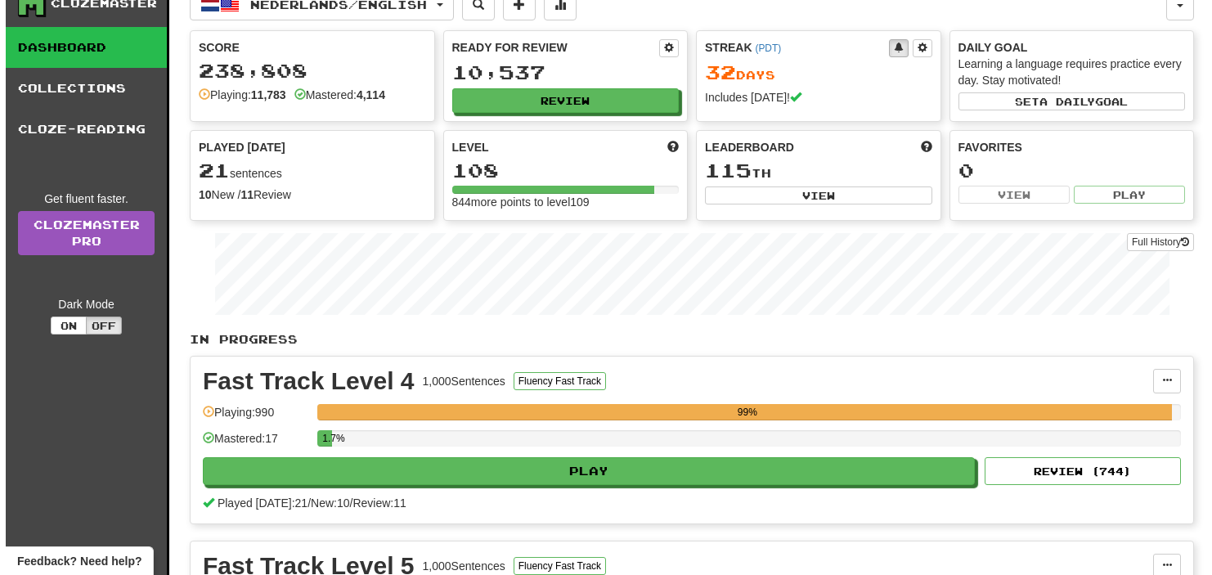
scroll to position [82, 0]
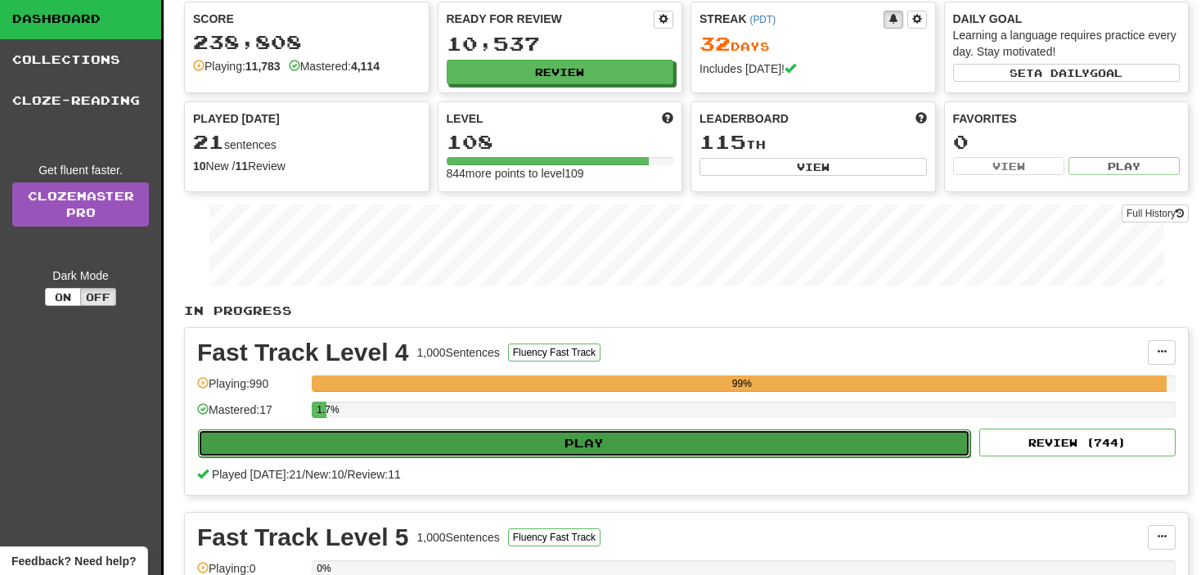
click at [537, 444] on button "Play" at bounding box center [584, 443] width 772 height 28
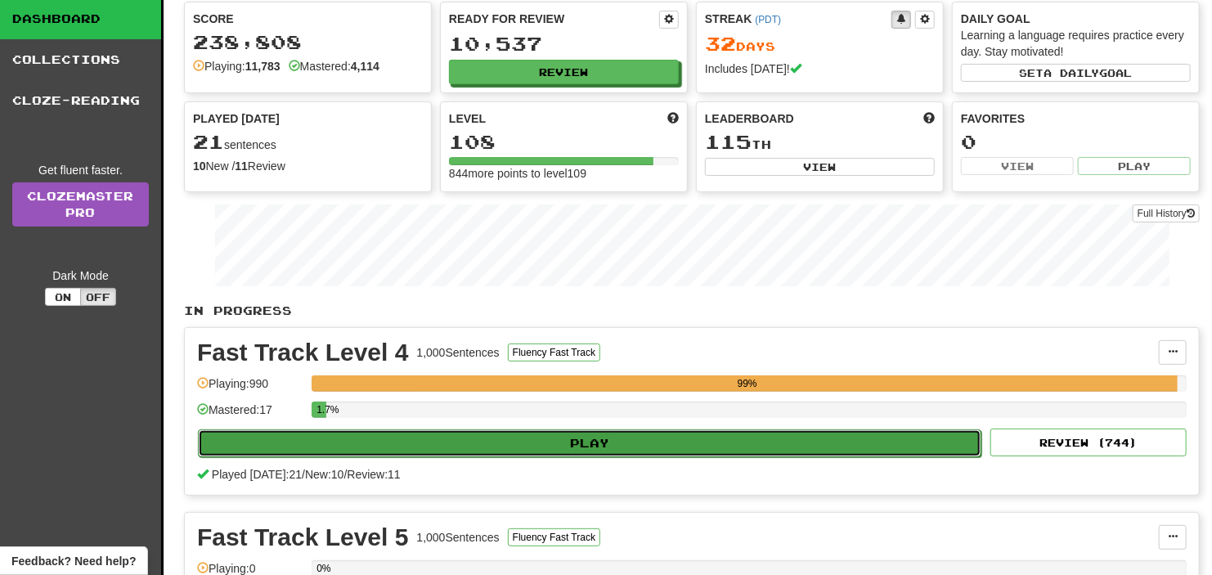
select select "**"
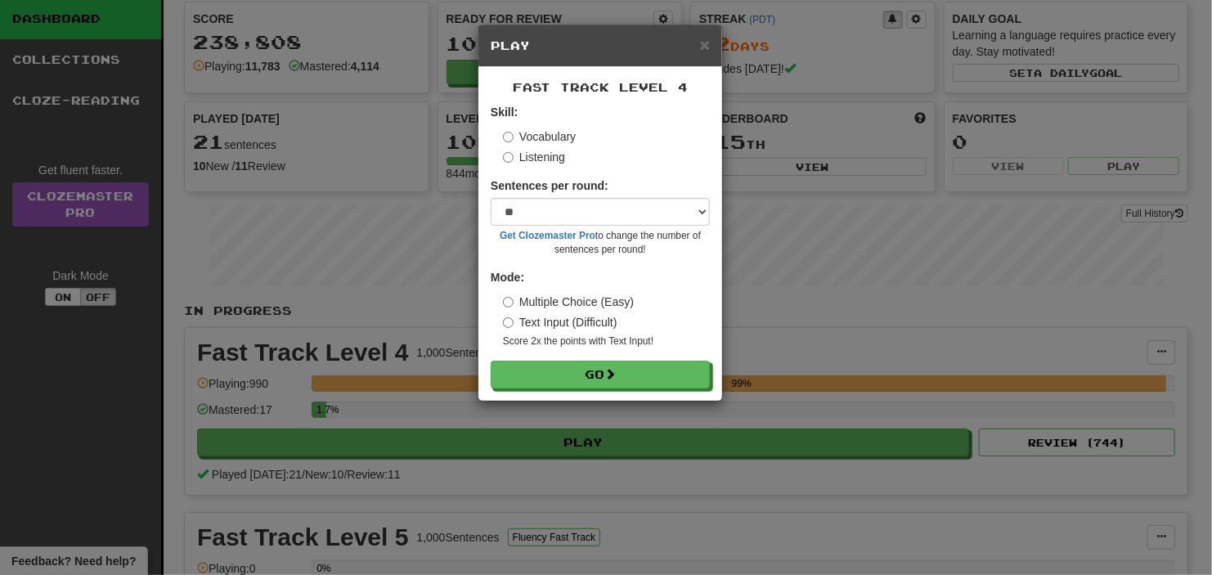
click at [537, 159] on label "Listening" at bounding box center [534, 157] width 62 height 16
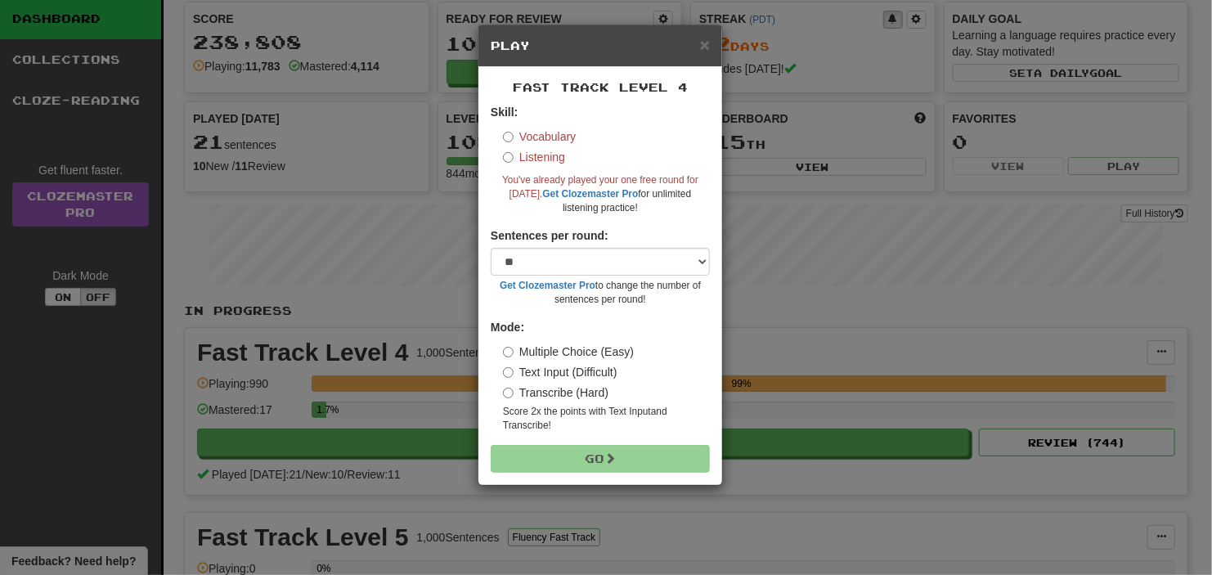
click at [536, 141] on label "Vocabulary" at bounding box center [539, 136] width 73 height 16
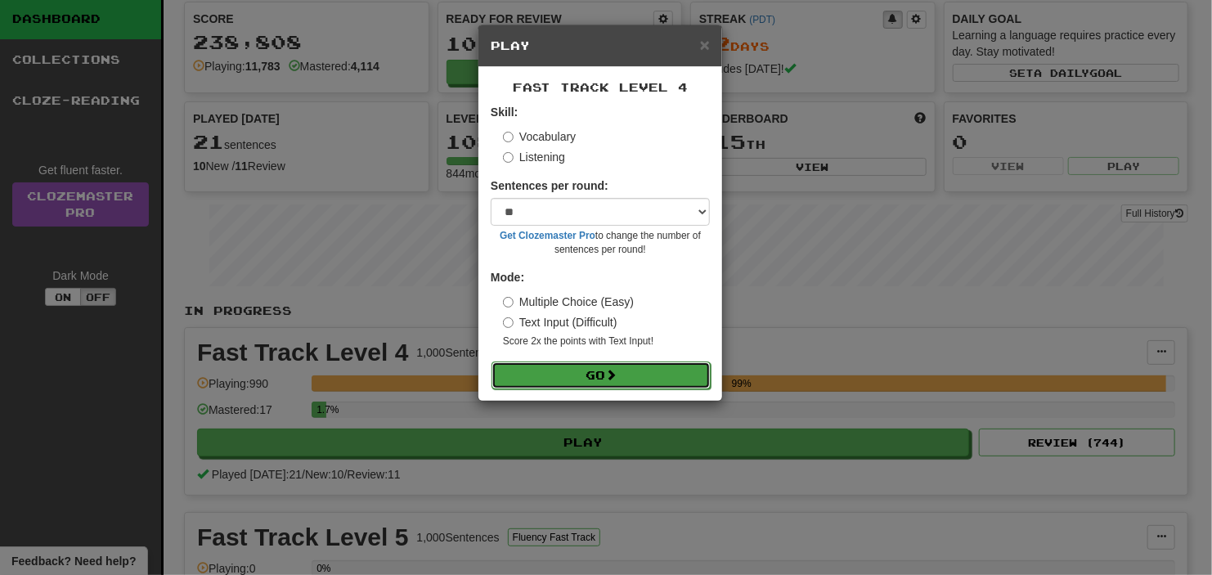
click at [572, 384] on button "Go" at bounding box center [601, 375] width 219 height 28
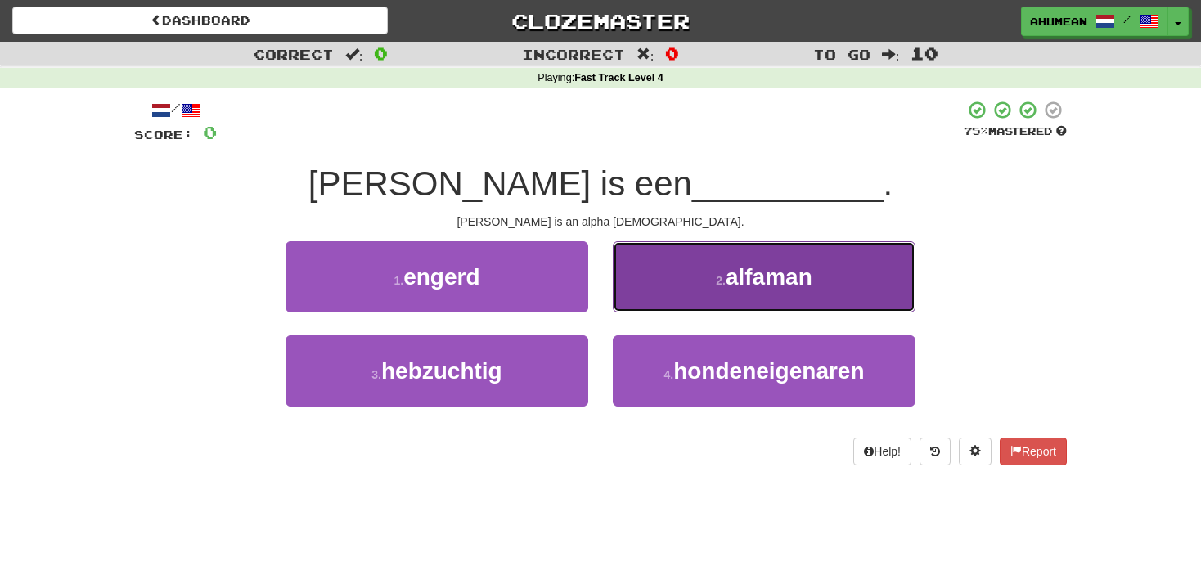
click at [699, 279] on button "2 . alfaman" at bounding box center [764, 276] width 303 height 71
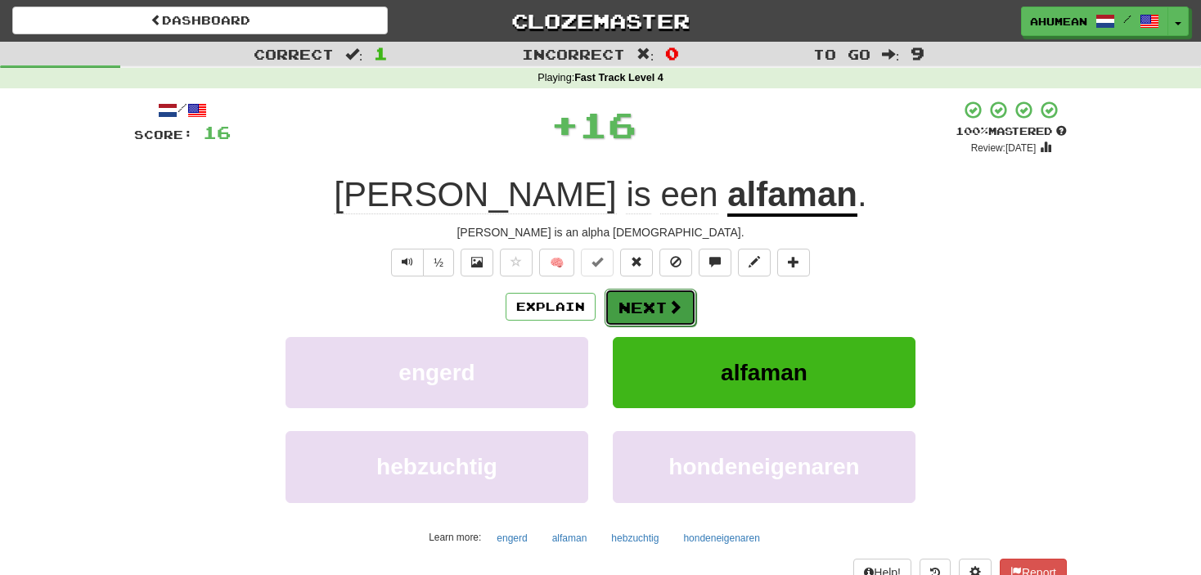
click at [667, 315] on button "Next" at bounding box center [650, 308] width 92 height 38
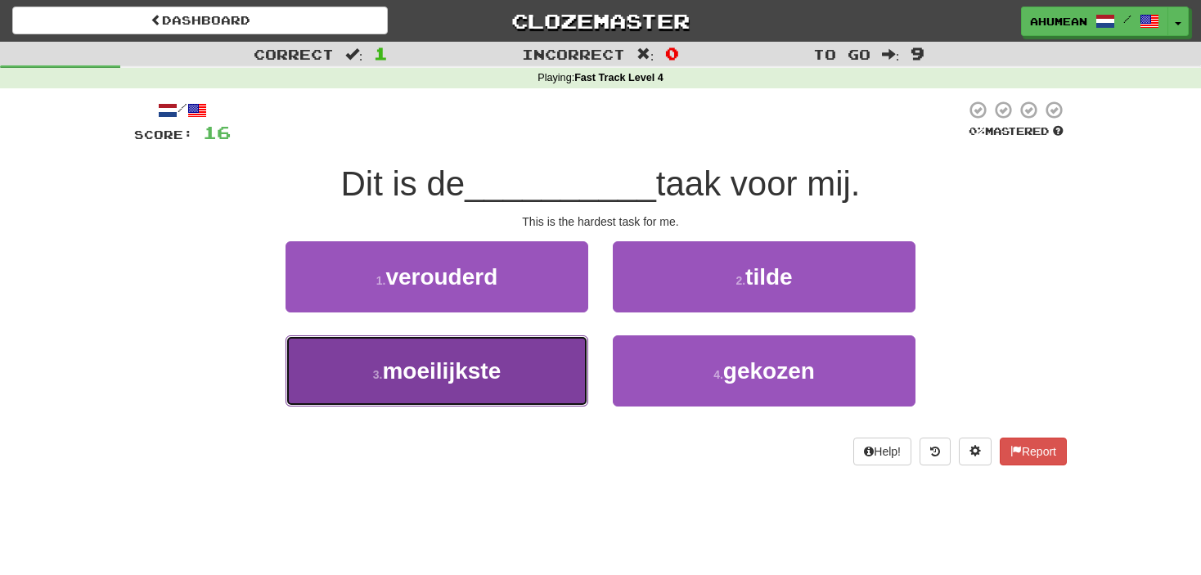
click at [554, 370] on button "3 . moeilijkste" at bounding box center [436, 370] width 303 height 71
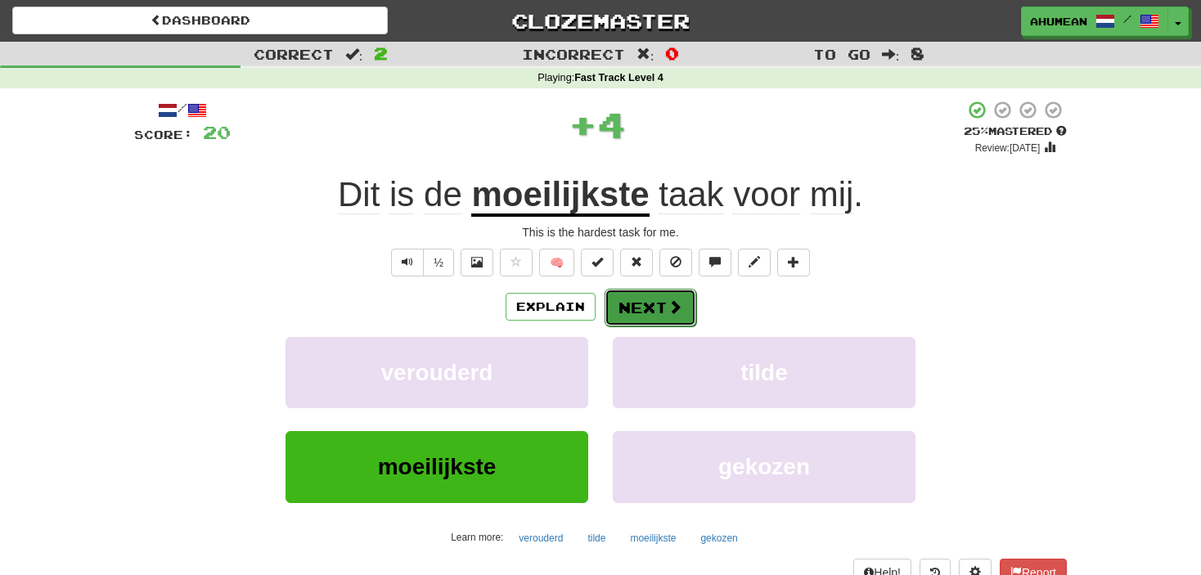
click at [637, 311] on button "Next" at bounding box center [650, 308] width 92 height 38
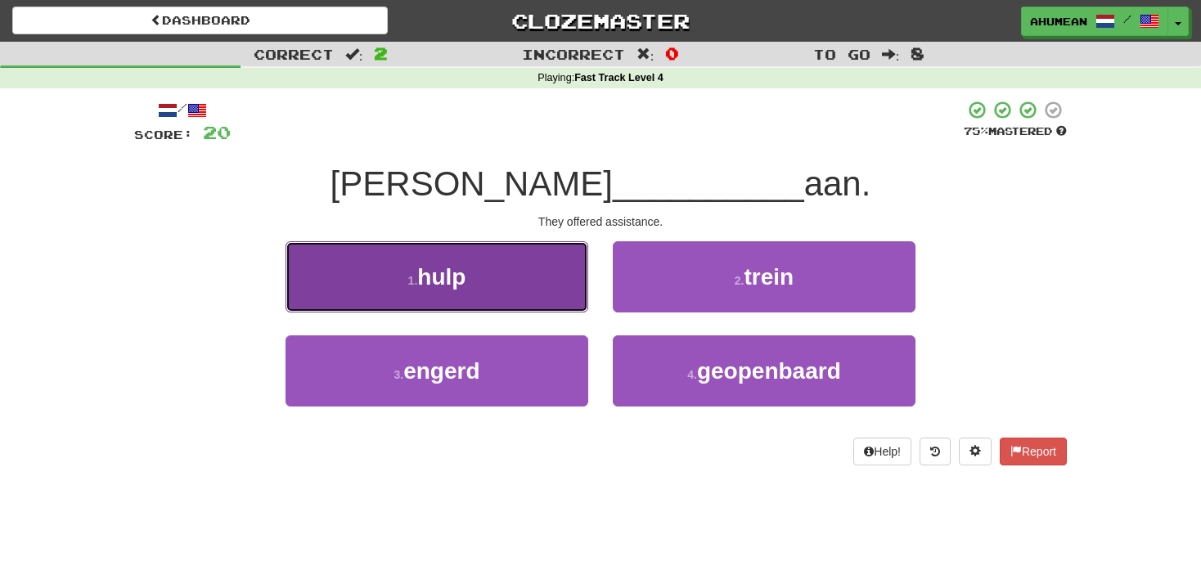
click at [548, 276] on button "1 . hulp" at bounding box center [436, 276] width 303 height 71
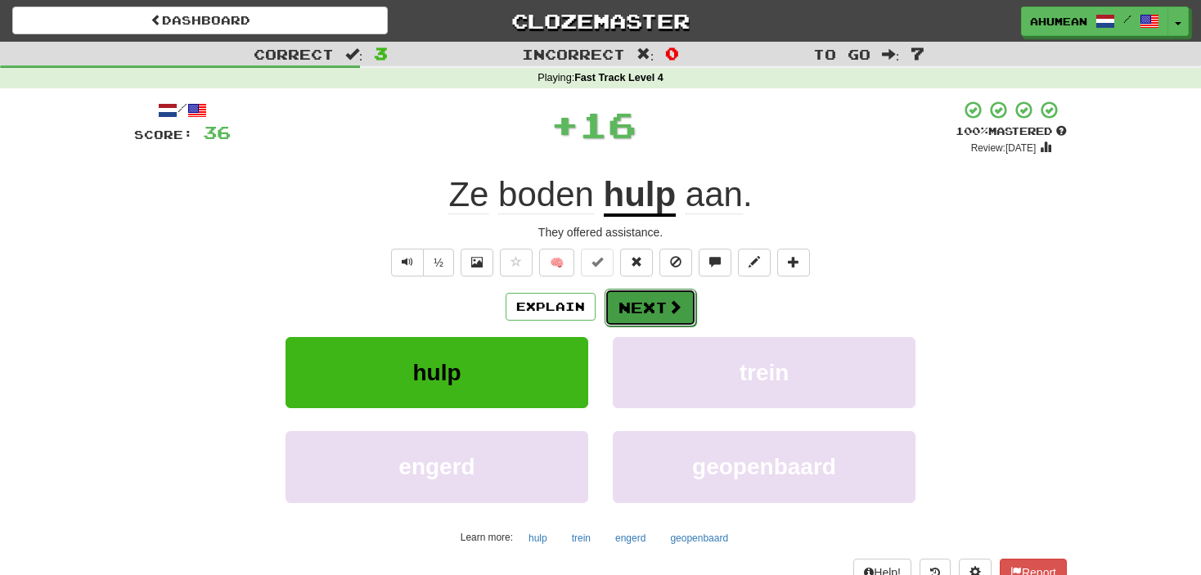
click at [673, 314] on span at bounding box center [674, 306] width 15 height 15
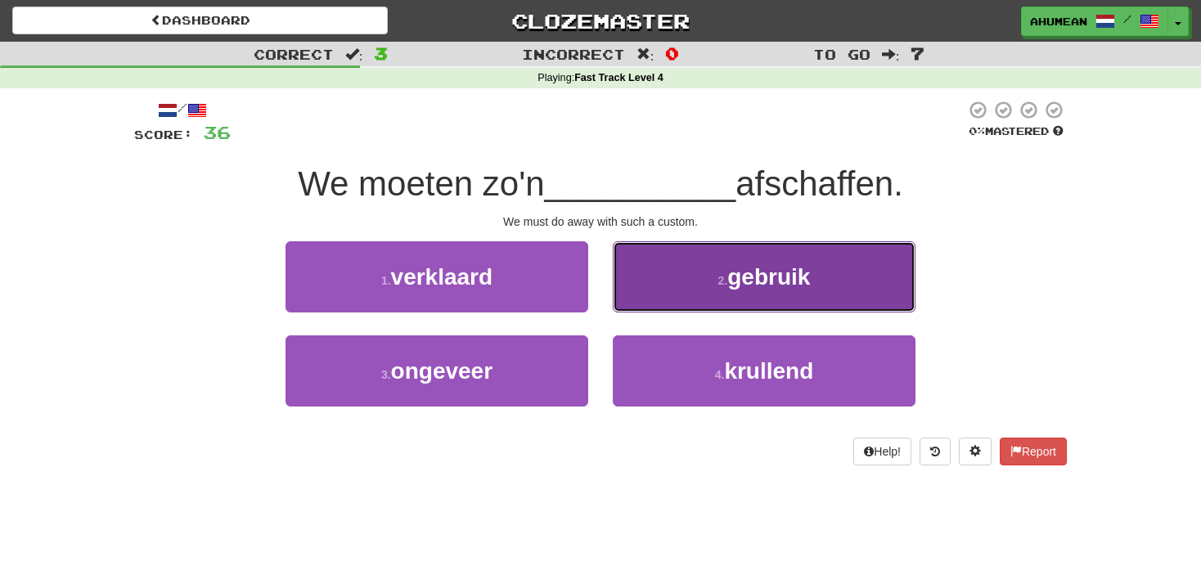
click at [695, 283] on button "2 . gebruik" at bounding box center [764, 276] width 303 height 71
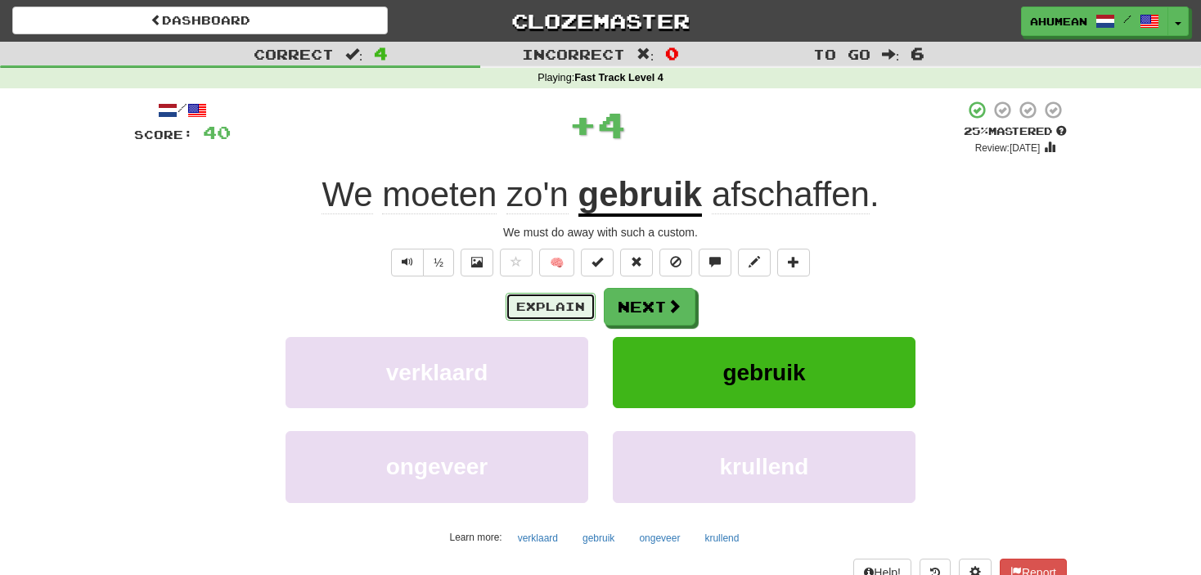
click at [555, 301] on button "Explain" at bounding box center [550, 307] width 90 height 28
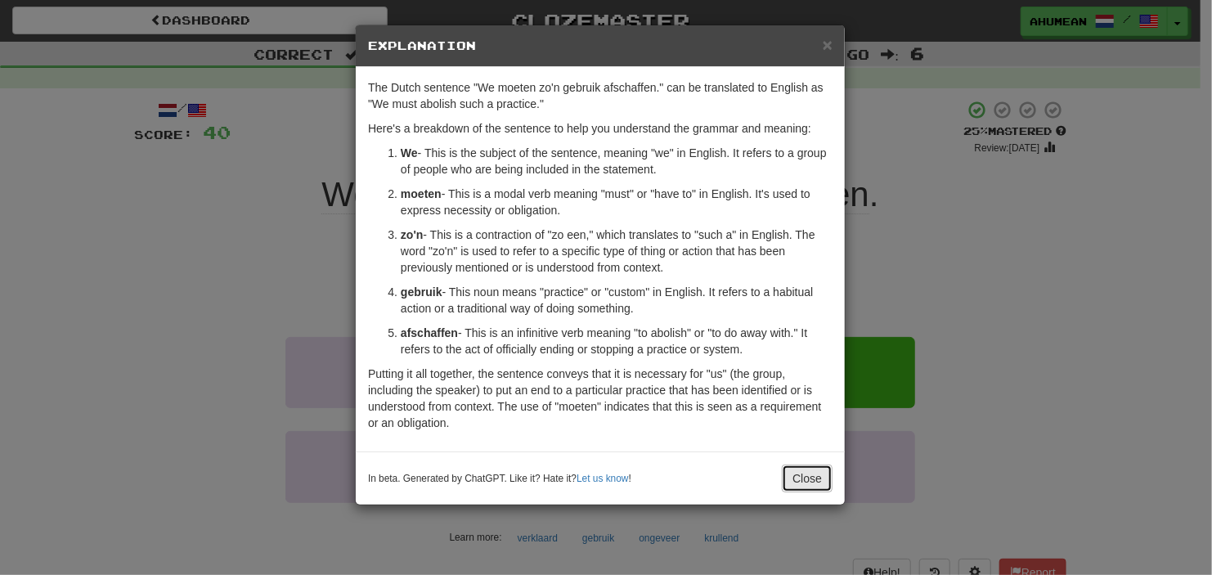
click at [792, 473] on button "Close" at bounding box center [807, 479] width 51 height 28
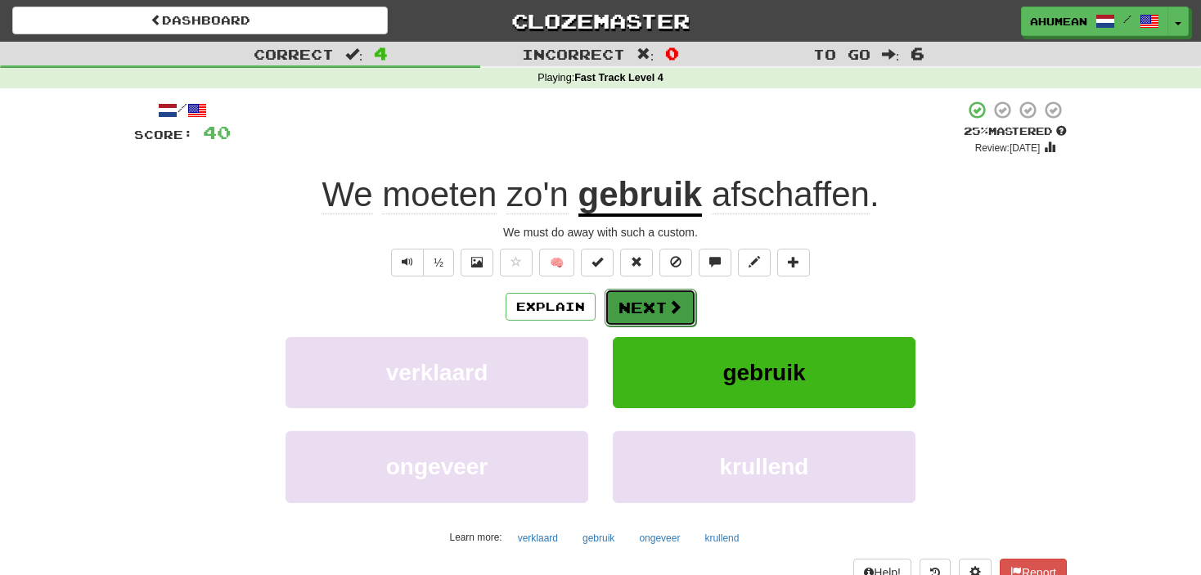
click at [654, 321] on button "Next" at bounding box center [650, 308] width 92 height 38
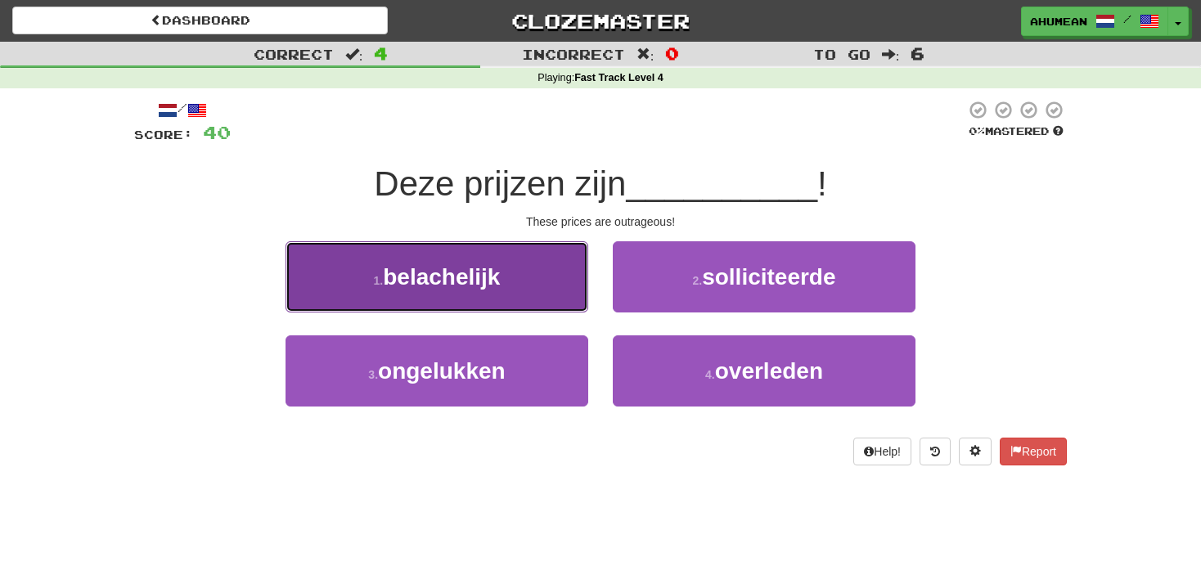
click at [512, 275] on button "1 . [GEOGRAPHIC_DATA]" at bounding box center [436, 276] width 303 height 71
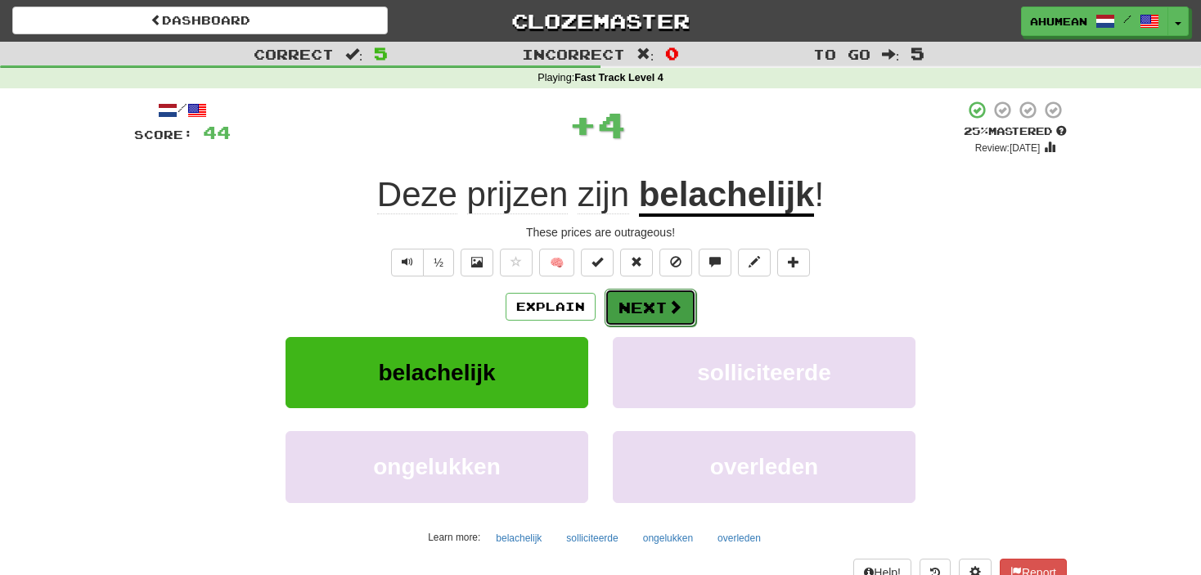
click at [644, 317] on button "Next" at bounding box center [650, 308] width 92 height 38
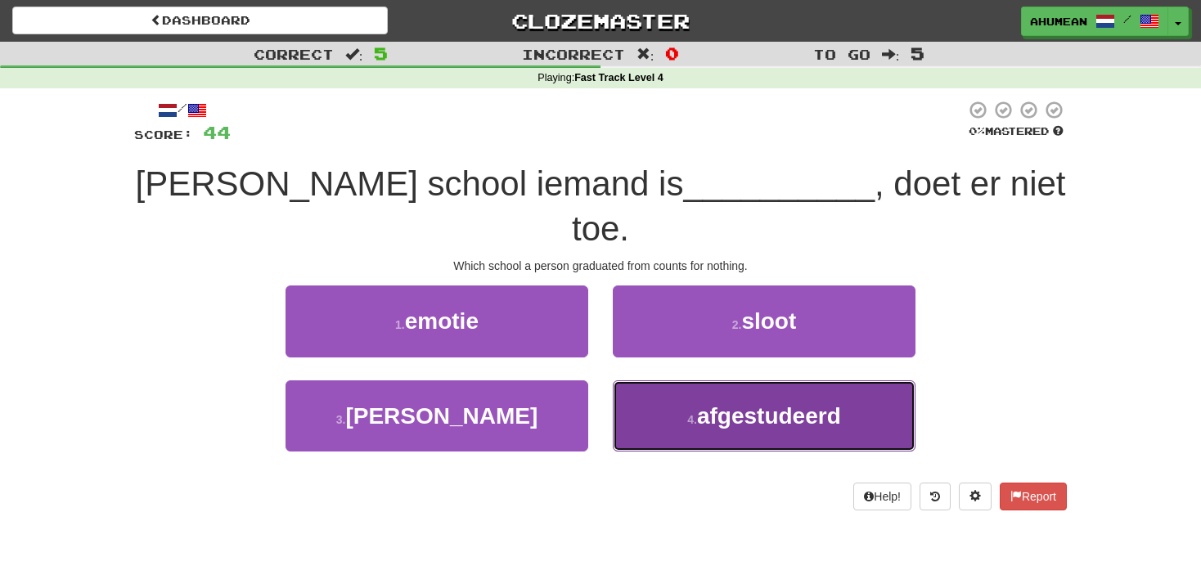
click at [697, 380] on button "4 . afgestudeerd" at bounding box center [764, 415] width 303 height 71
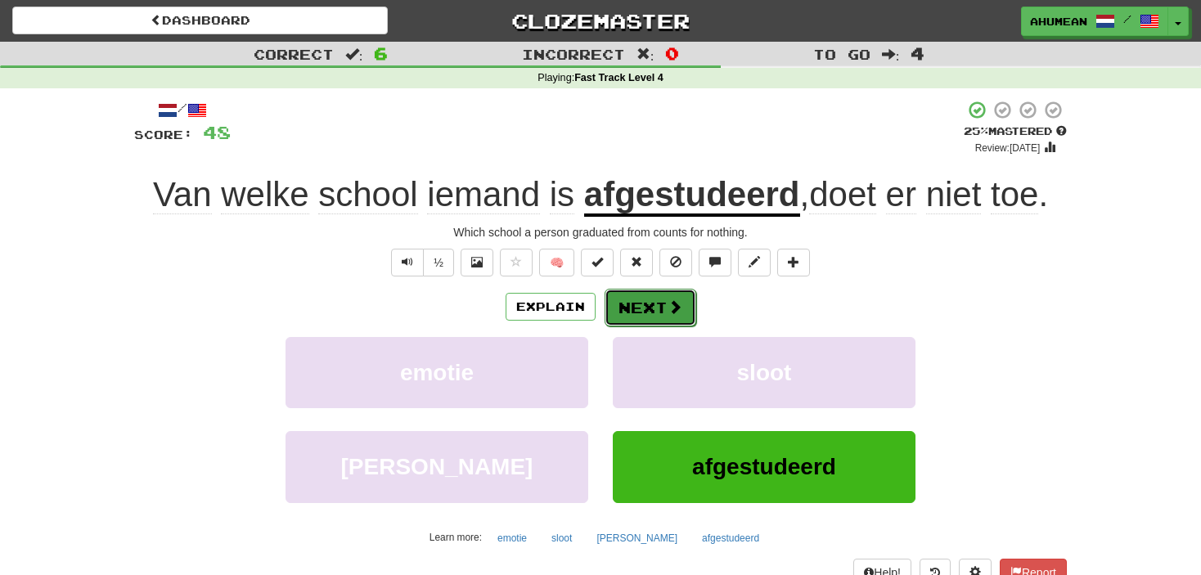
click at [685, 301] on button "Next" at bounding box center [650, 308] width 92 height 38
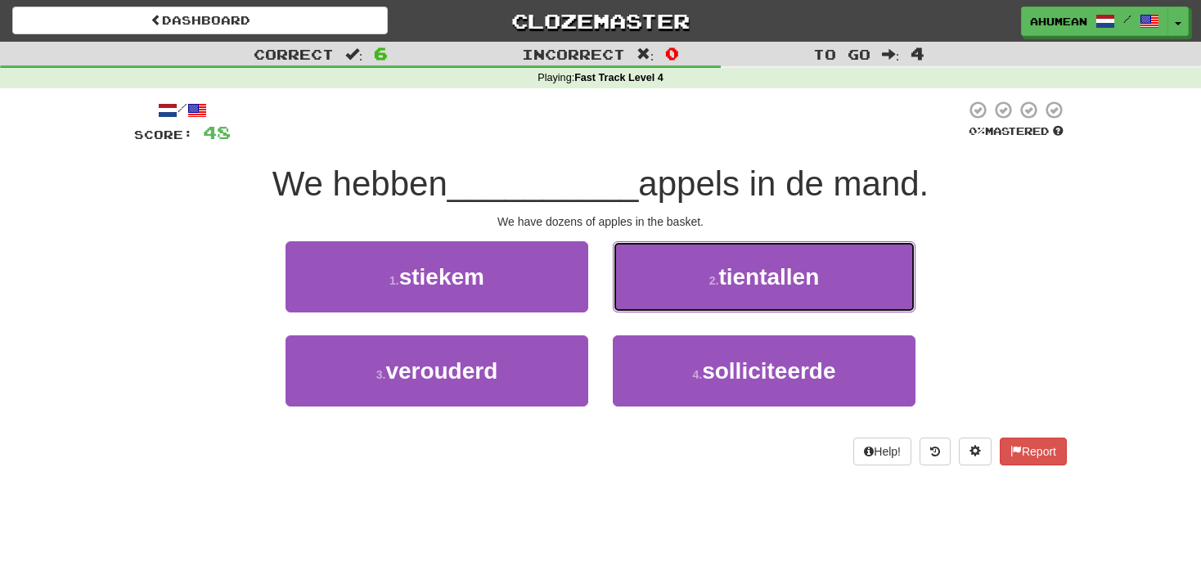
click at [685, 301] on button "2 . tientallen" at bounding box center [764, 276] width 303 height 71
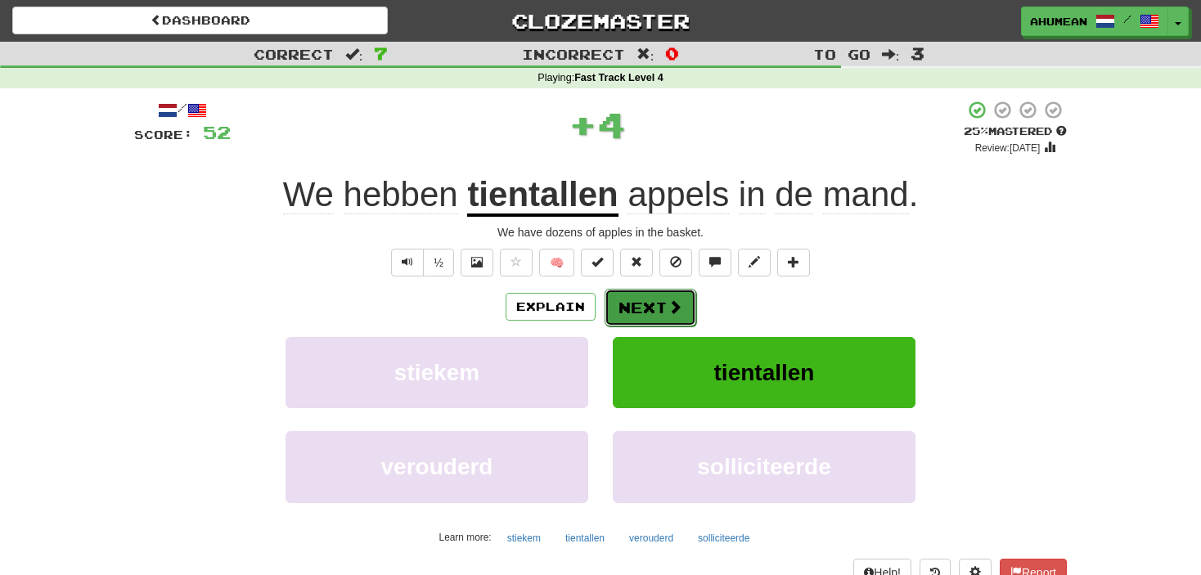
click at [657, 304] on button "Next" at bounding box center [650, 308] width 92 height 38
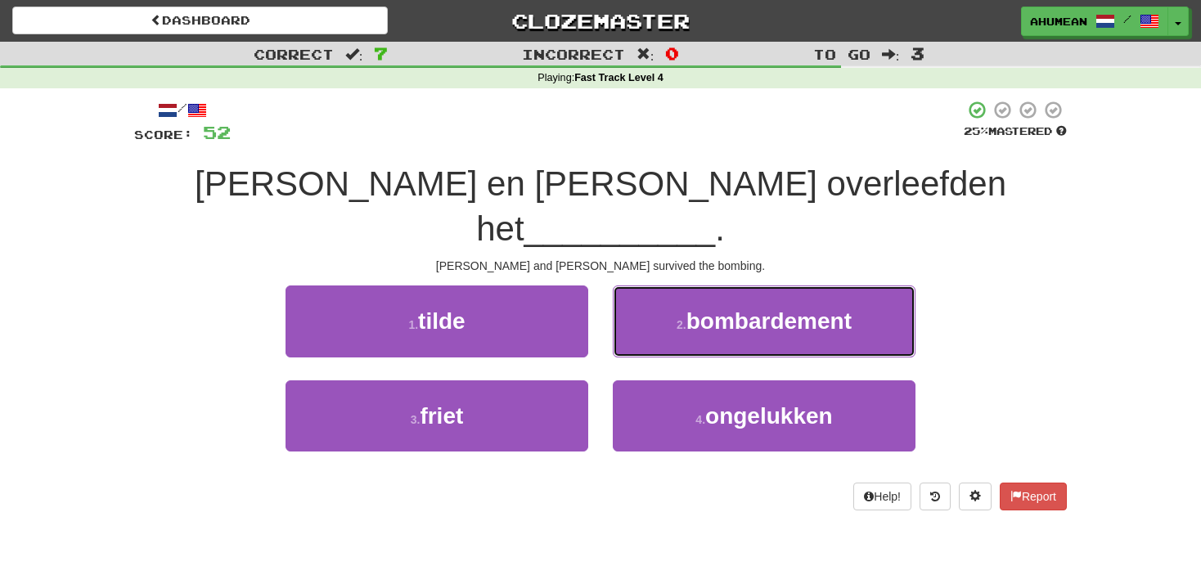
click at [657, 304] on button "2 . bombardement" at bounding box center [764, 320] width 303 height 71
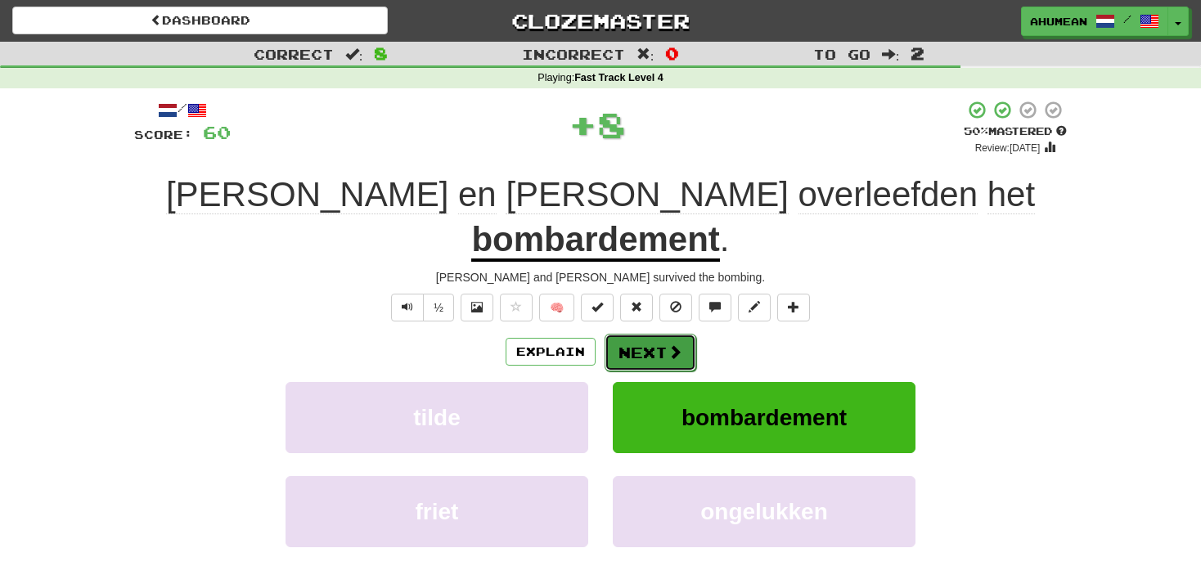
click at [651, 334] on button "Next" at bounding box center [650, 353] width 92 height 38
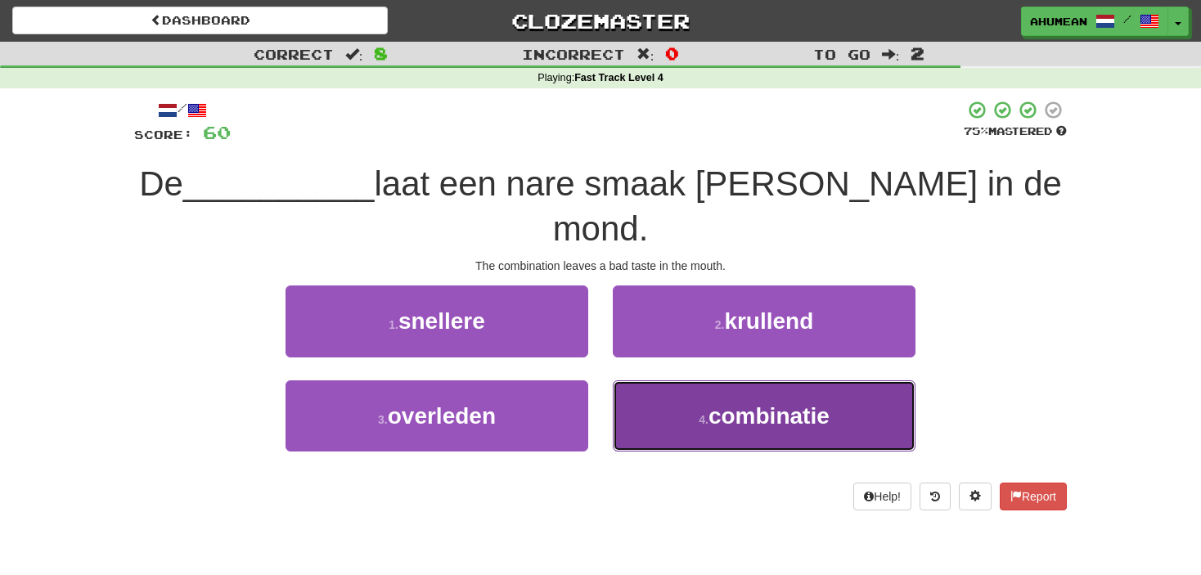
click at [709, 403] on span "combinatie" at bounding box center [768, 415] width 121 height 25
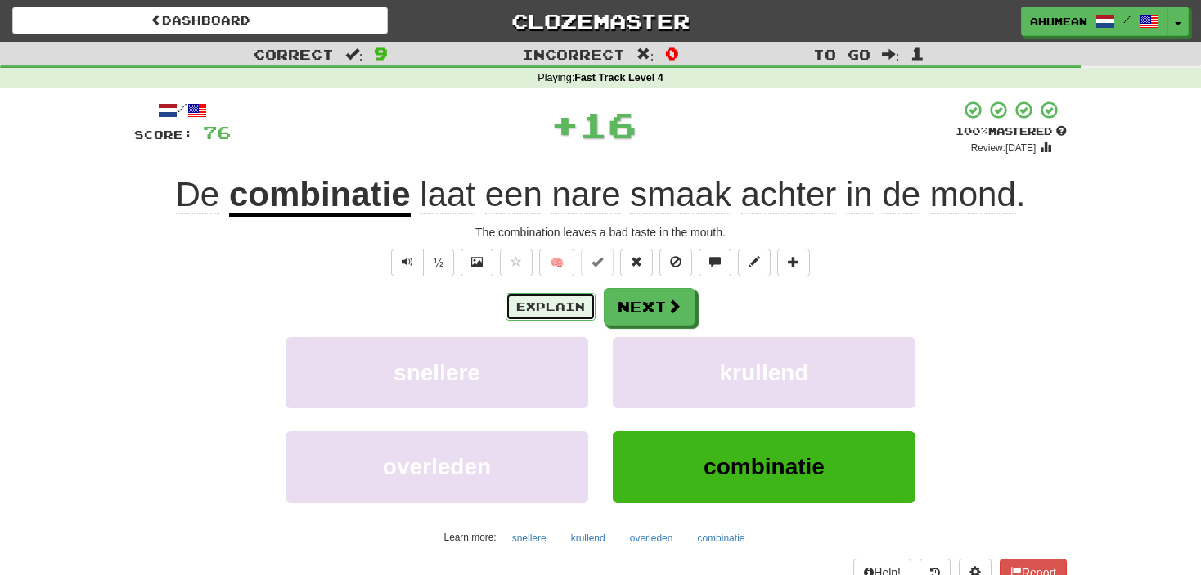
click at [523, 312] on button "Explain" at bounding box center [550, 307] width 90 height 28
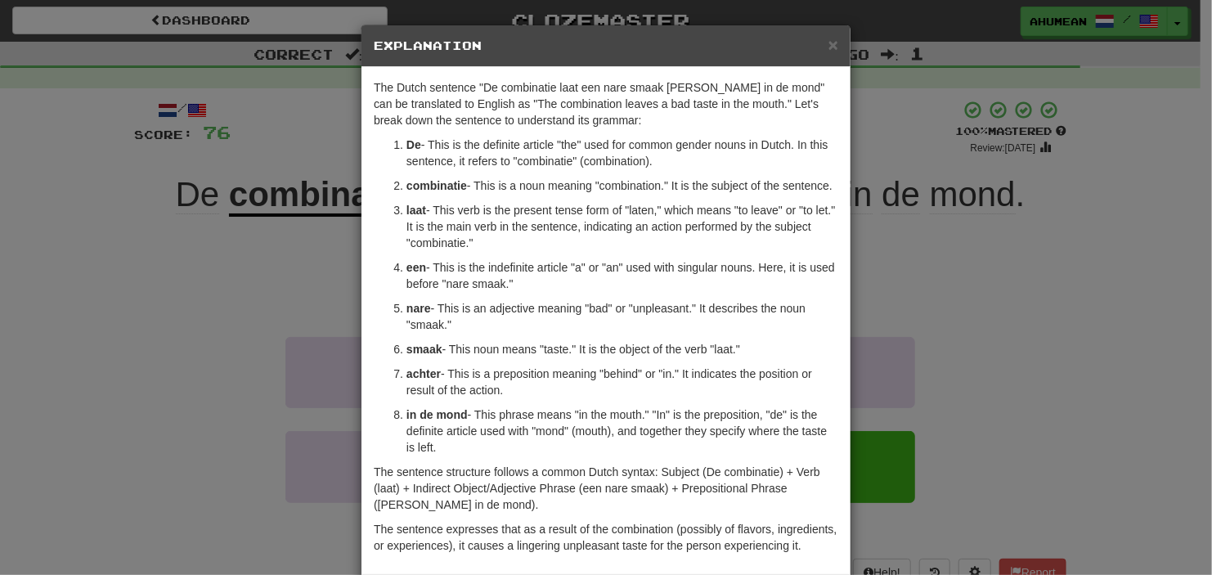
scroll to position [76, 0]
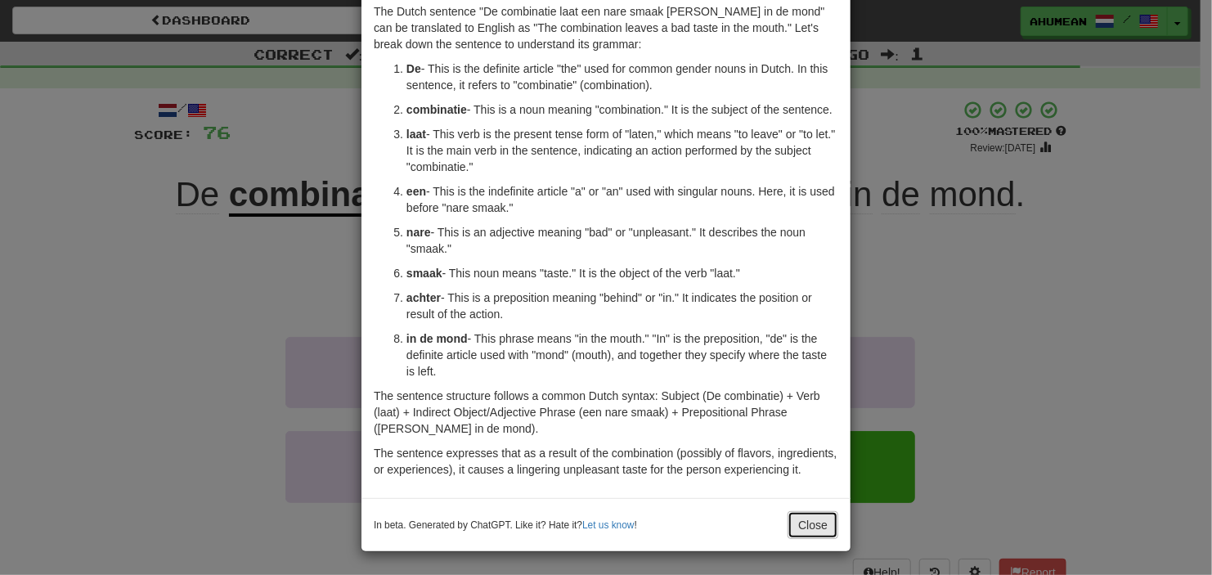
click at [803, 537] on button "Close" at bounding box center [813, 525] width 51 height 28
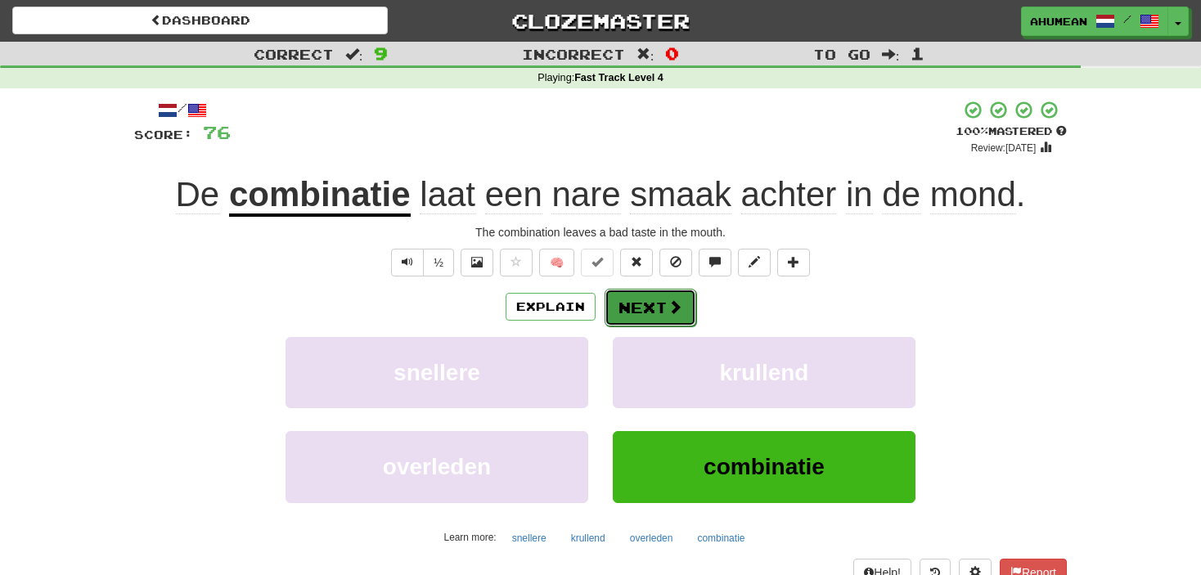
click at [668, 306] on span at bounding box center [674, 306] width 15 height 15
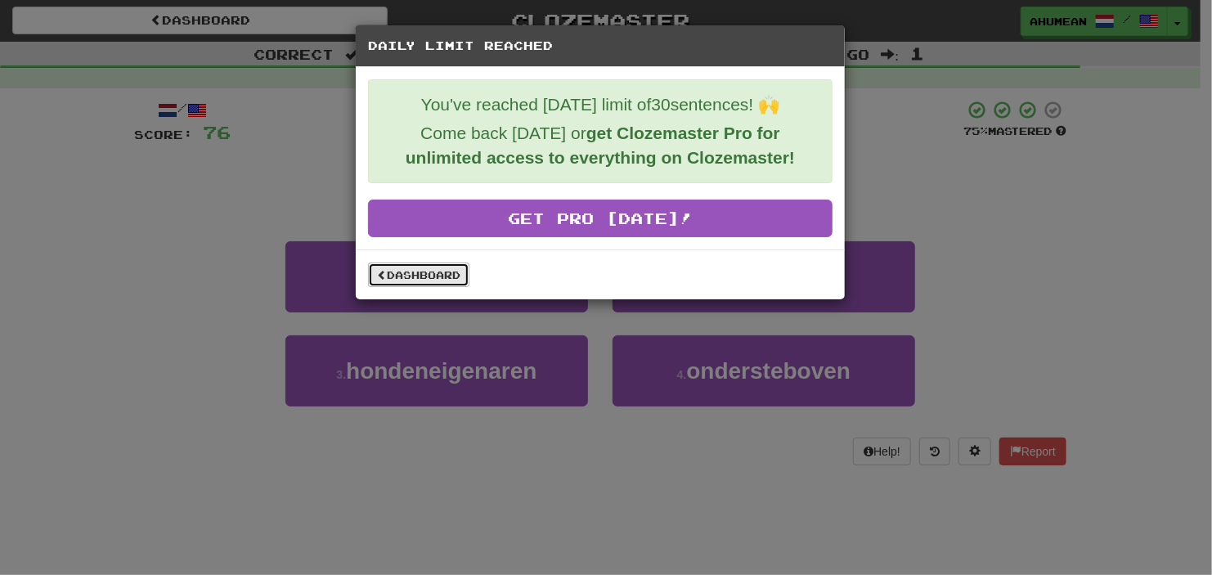
click at [418, 272] on link "Dashboard" at bounding box center [418, 275] width 101 height 25
